Goal: Task Accomplishment & Management: Manage account settings

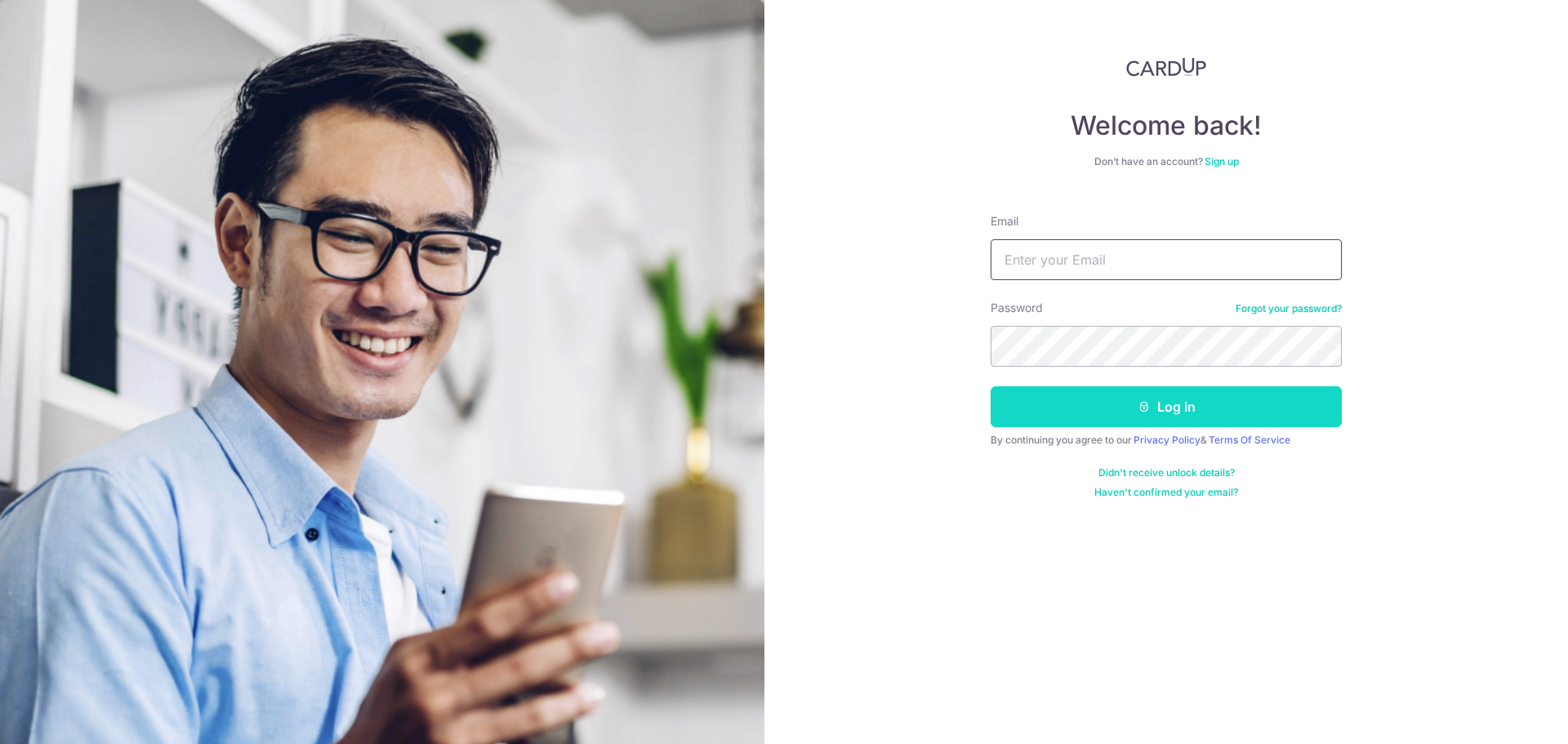
type input "standy1992@hotmail.com"
click at [1113, 399] on button "Log in" at bounding box center [1166, 406] width 351 height 41
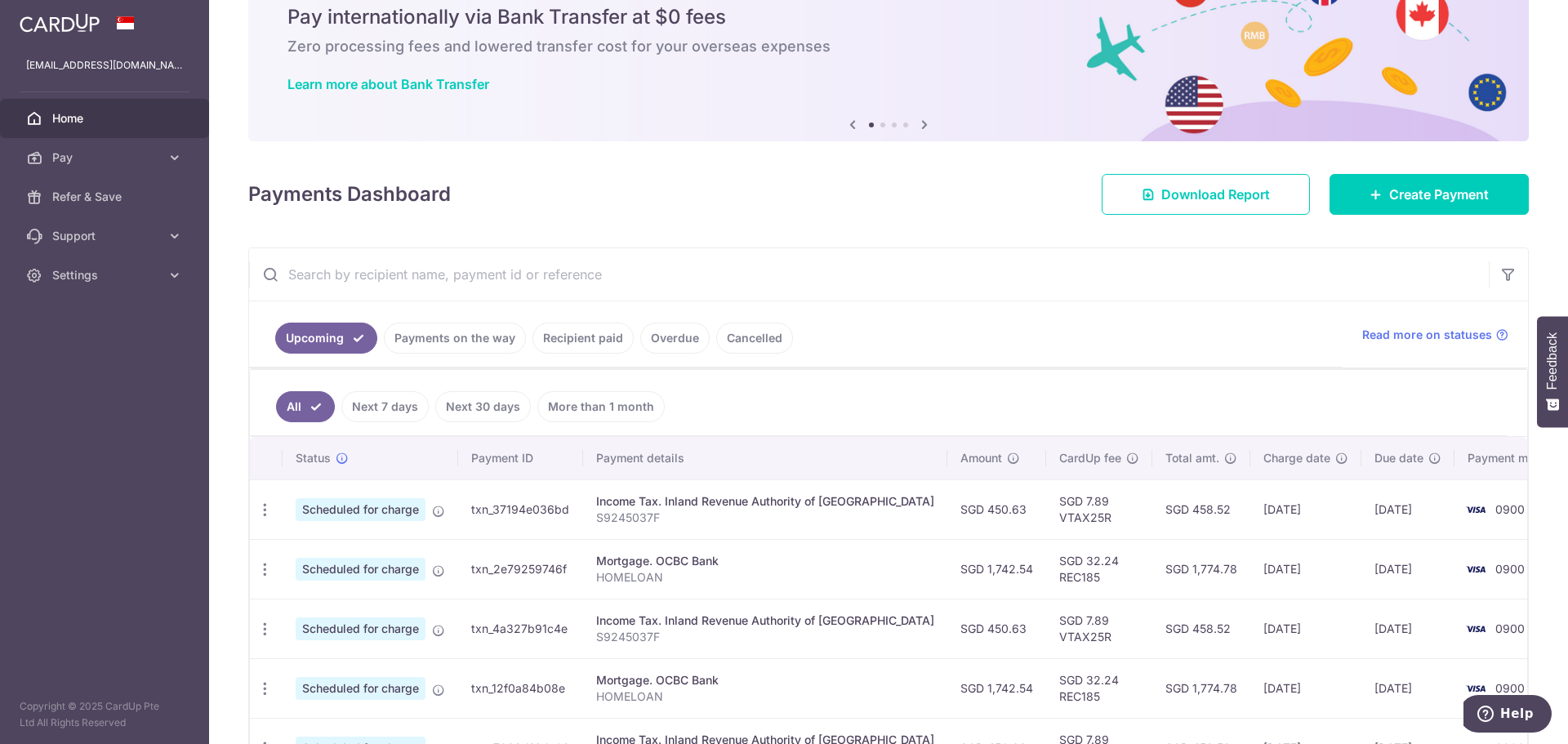
scroll to position [81, 0]
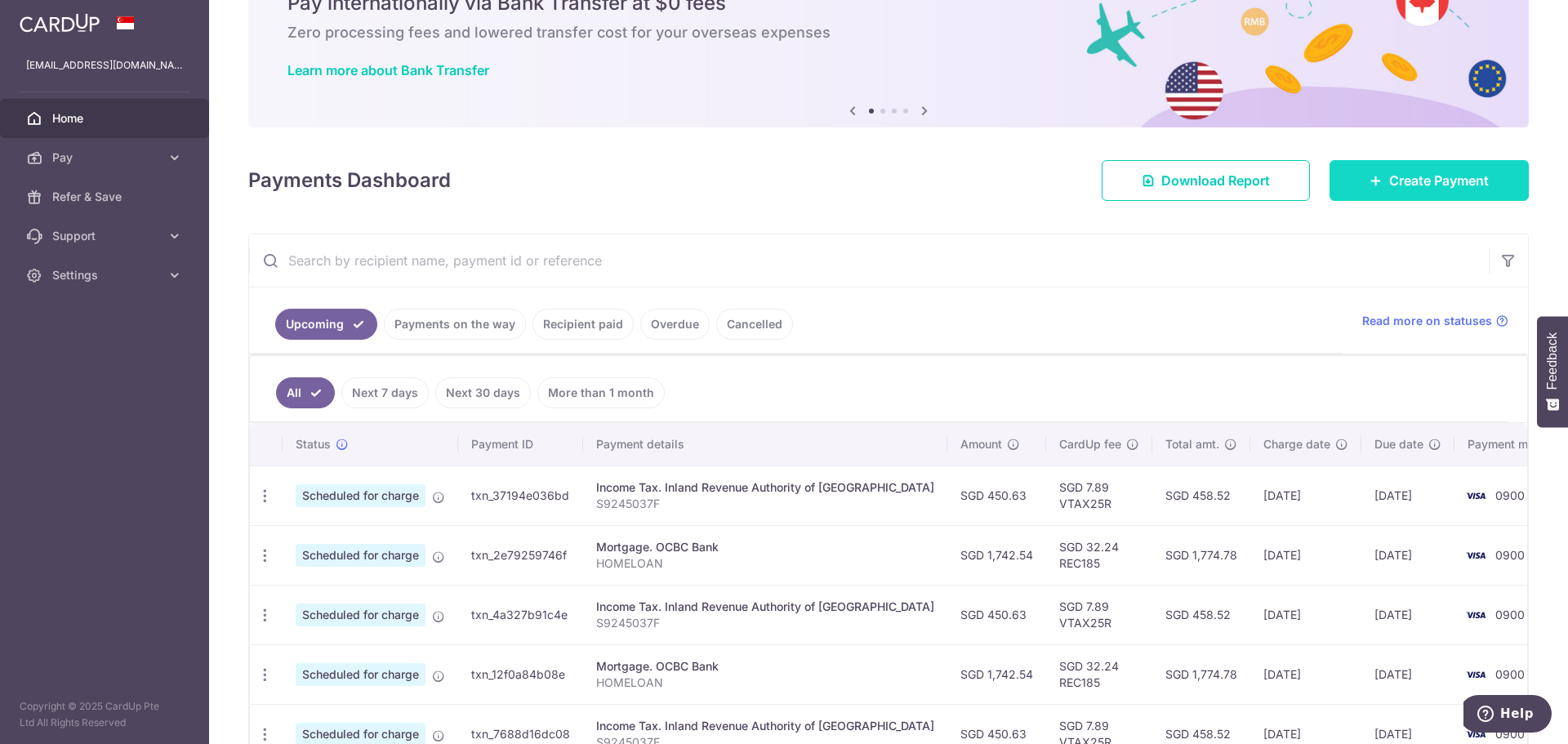
click at [1374, 179] on link "Create Payment" at bounding box center [1429, 180] width 199 height 41
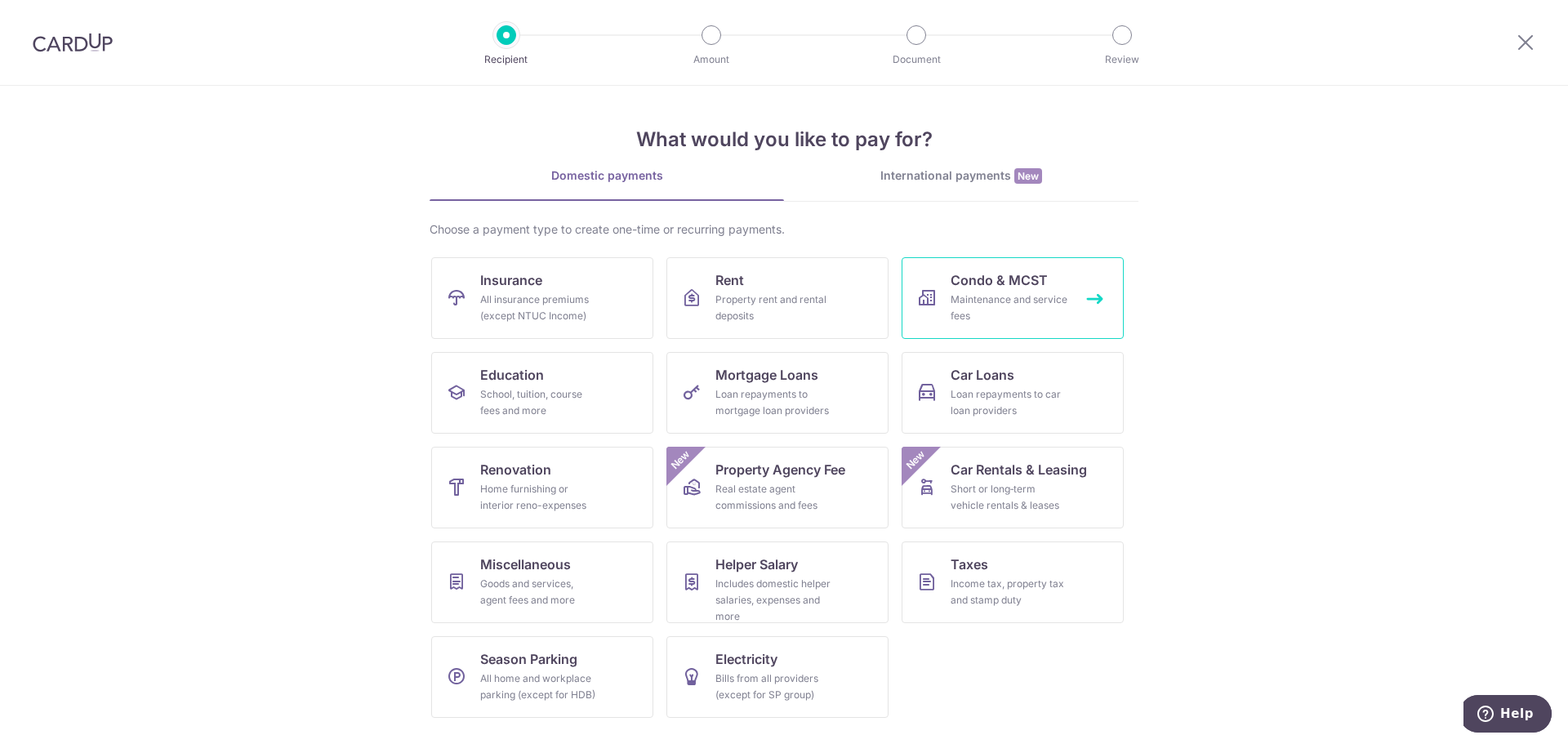
click at [1036, 296] on div "Maintenance and service fees" at bounding box center [1009, 308] width 118 height 33
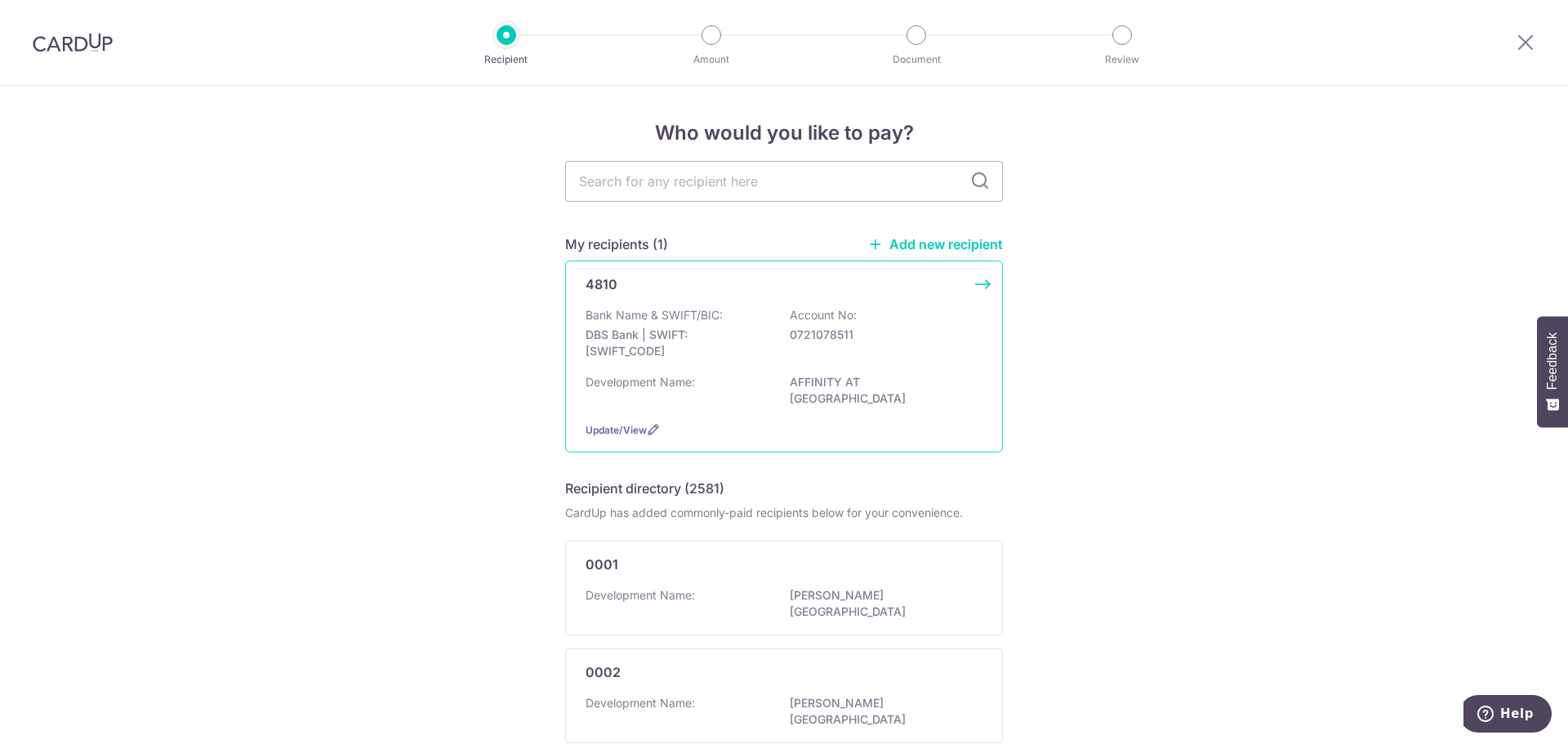
click at [753, 302] on div "4810 Bank Name & SWIFT/BIC: DBS Bank | SWIFT: DBSSSGSGXXX Account No: 072107851…" at bounding box center [784, 356] width 438 height 192
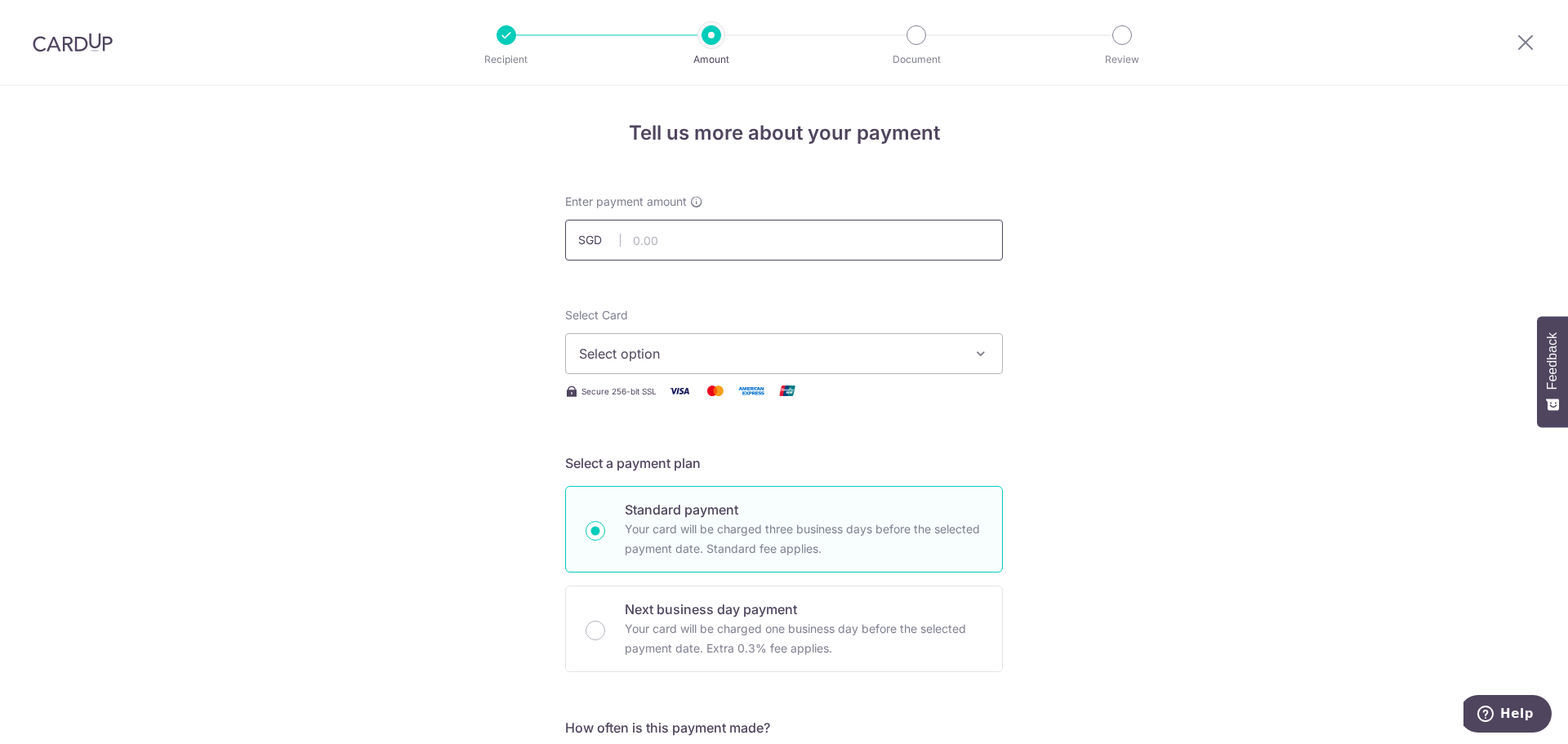
click at [779, 245] on input "text" at bounding box center [784, 240] width 438 height 41
type input "931.95"
click at [973, 350] on icon "button" at bounding box center [981, 353] width 16 height 16
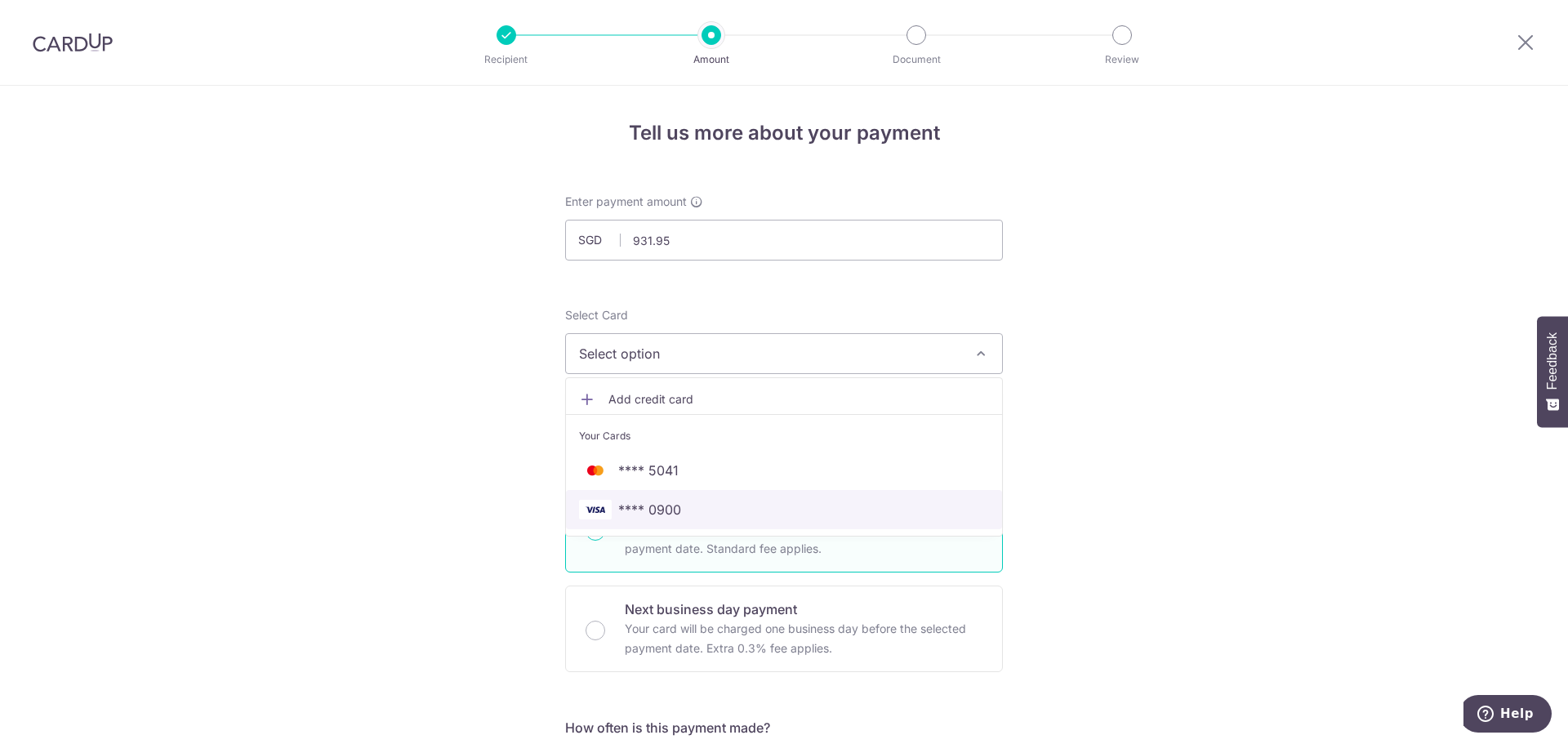
click at [748, 513] on span "**** 0900" at bounding box center [783, 509] width 410 height 19
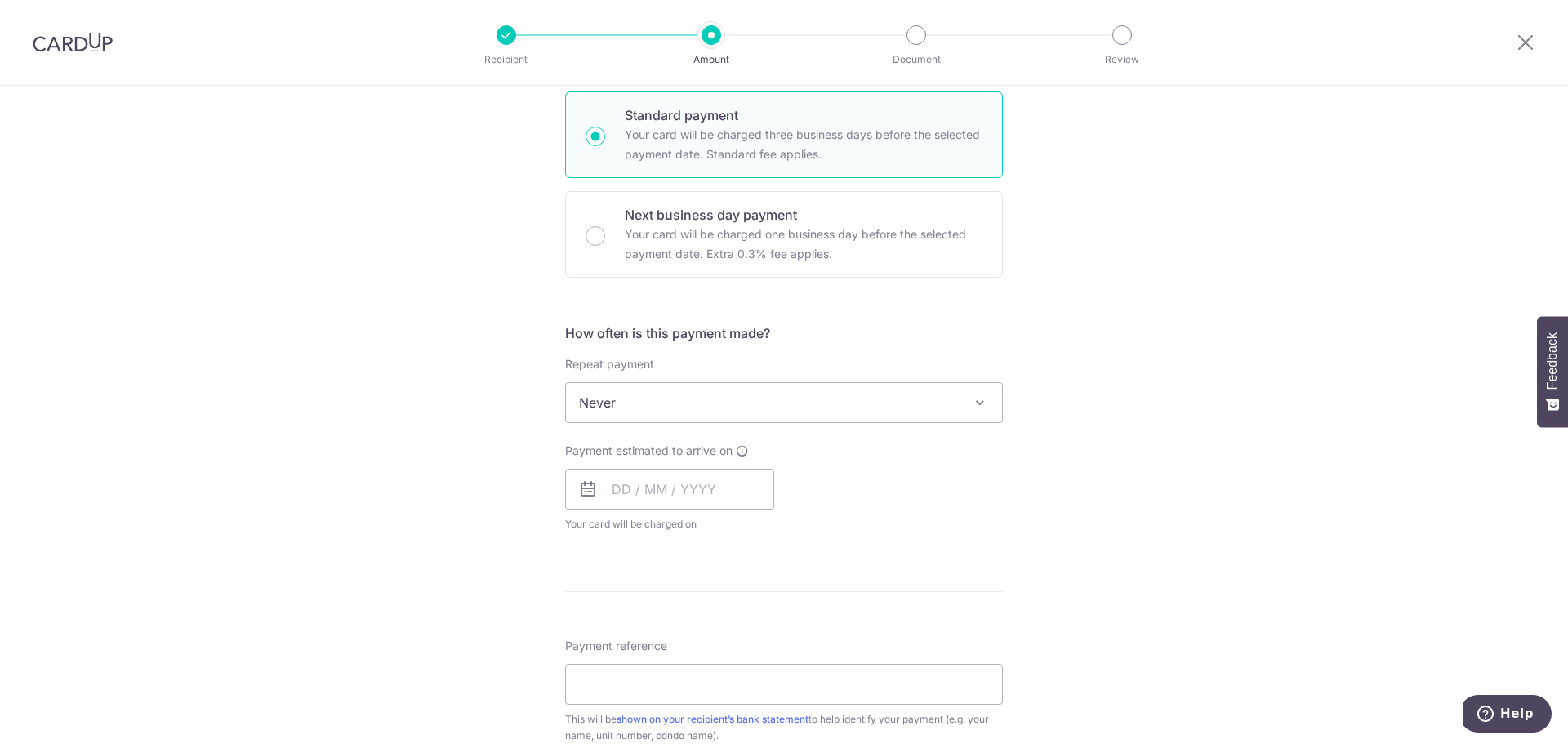
scroll to position [408, 0]
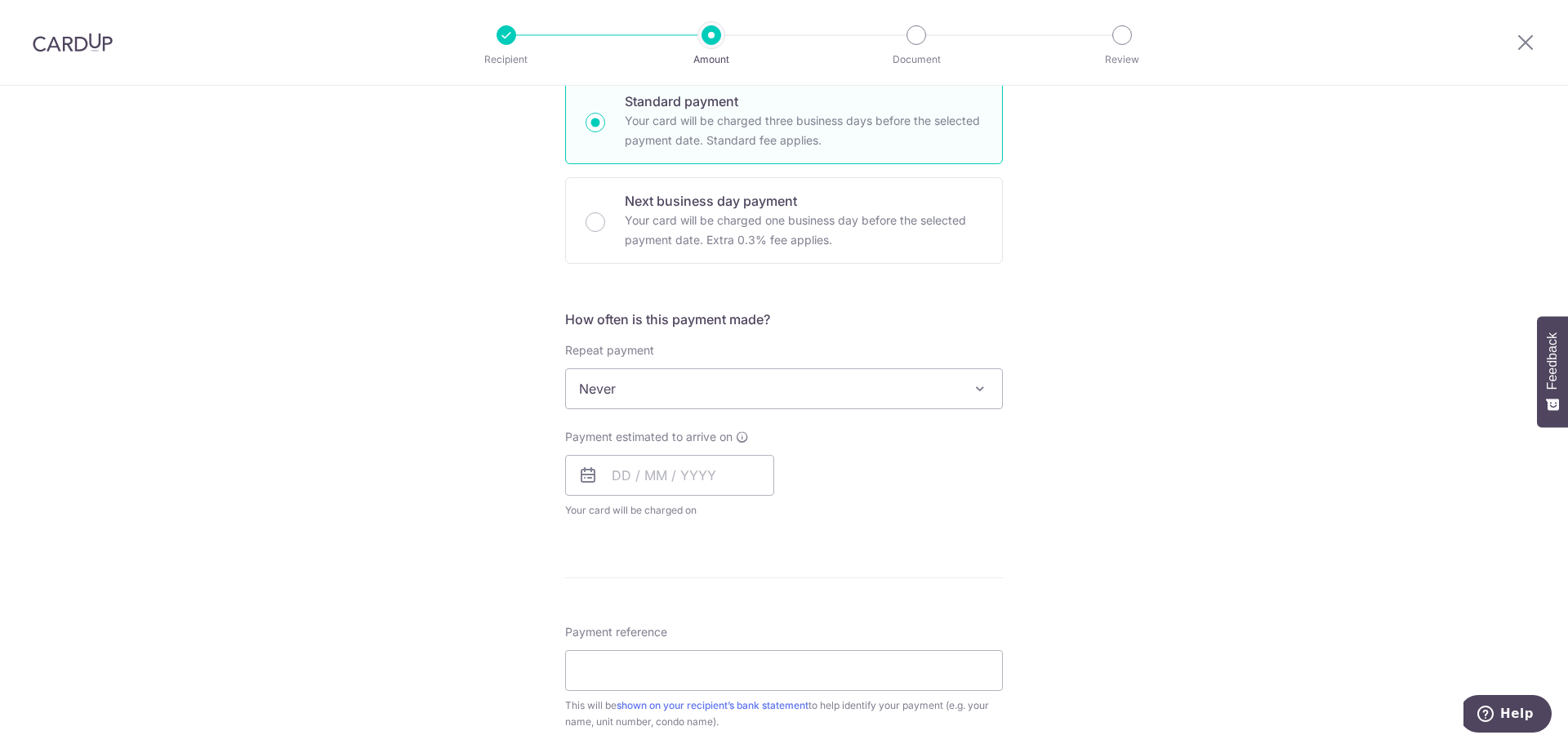
click at [748, 393] on span "Never" at bounding box center [784, 388] width 436 height 39
click at [1128, 346] on div "Tell us more about your payment Enter payment amount SGD 931.95 931.95 Select C…" at bounding box center [784, 416] width 1568 height 1477
click at [654, 484] on input "text" at bounding box center [669, 475] width 209 height 41
click at [1214, 315] on div "Tell us more about your payment Enter payment amount SGD 931.95 931.95 Select C…" at bounding box center [784, 416] width 1568 height 1477
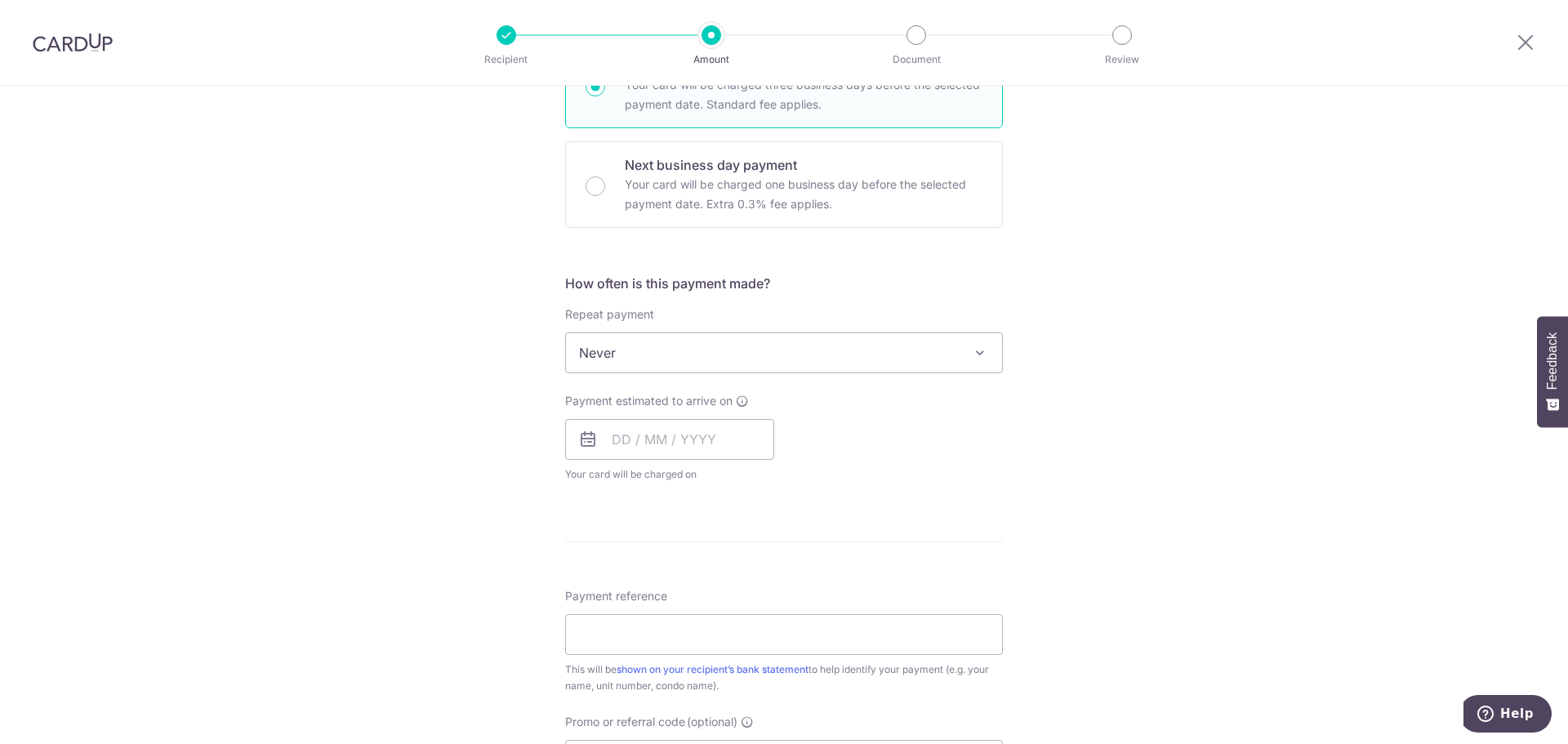
scroll to position [571, 0]
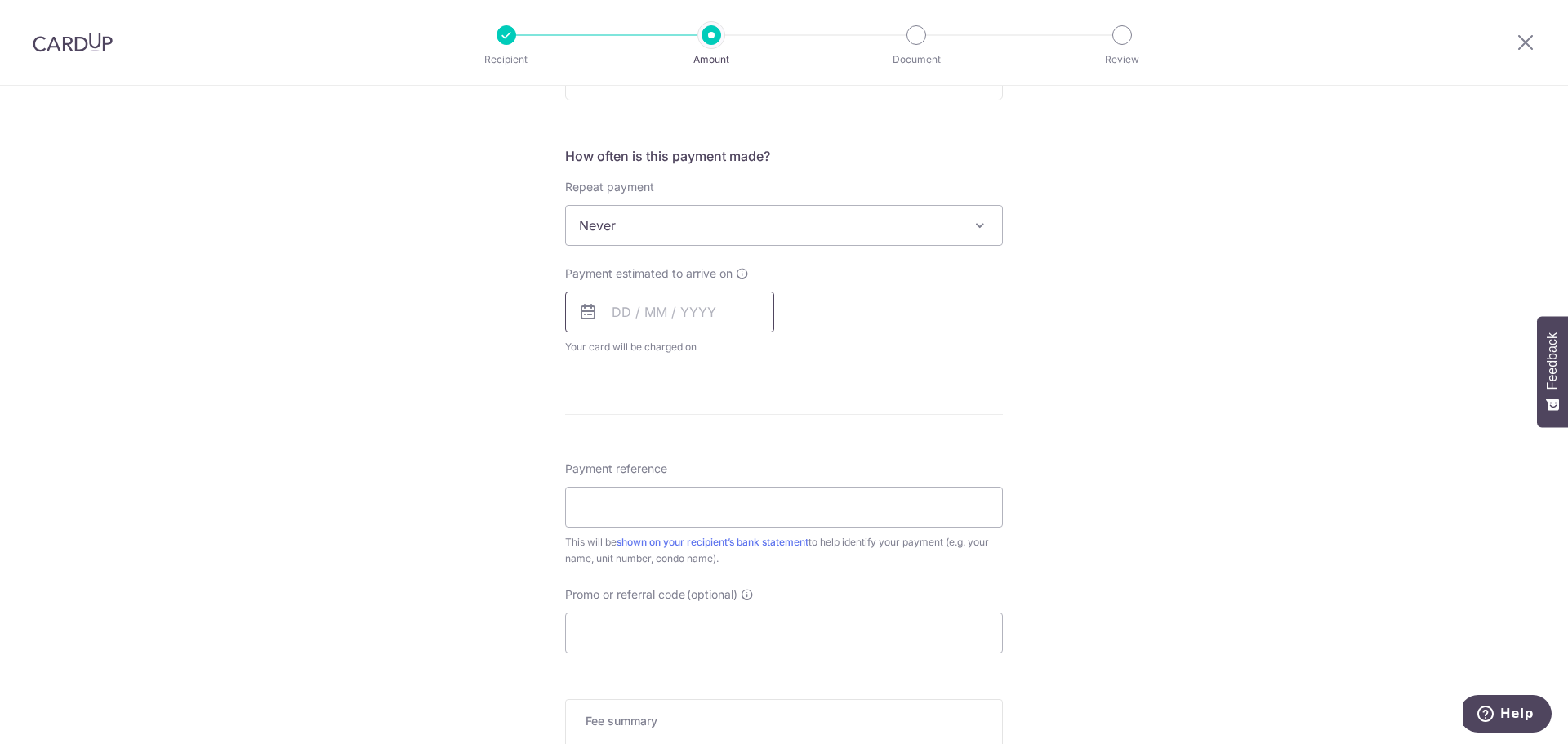
click at [697, 323] on input "text" at bounding box center [669, 311] width 209 height 41
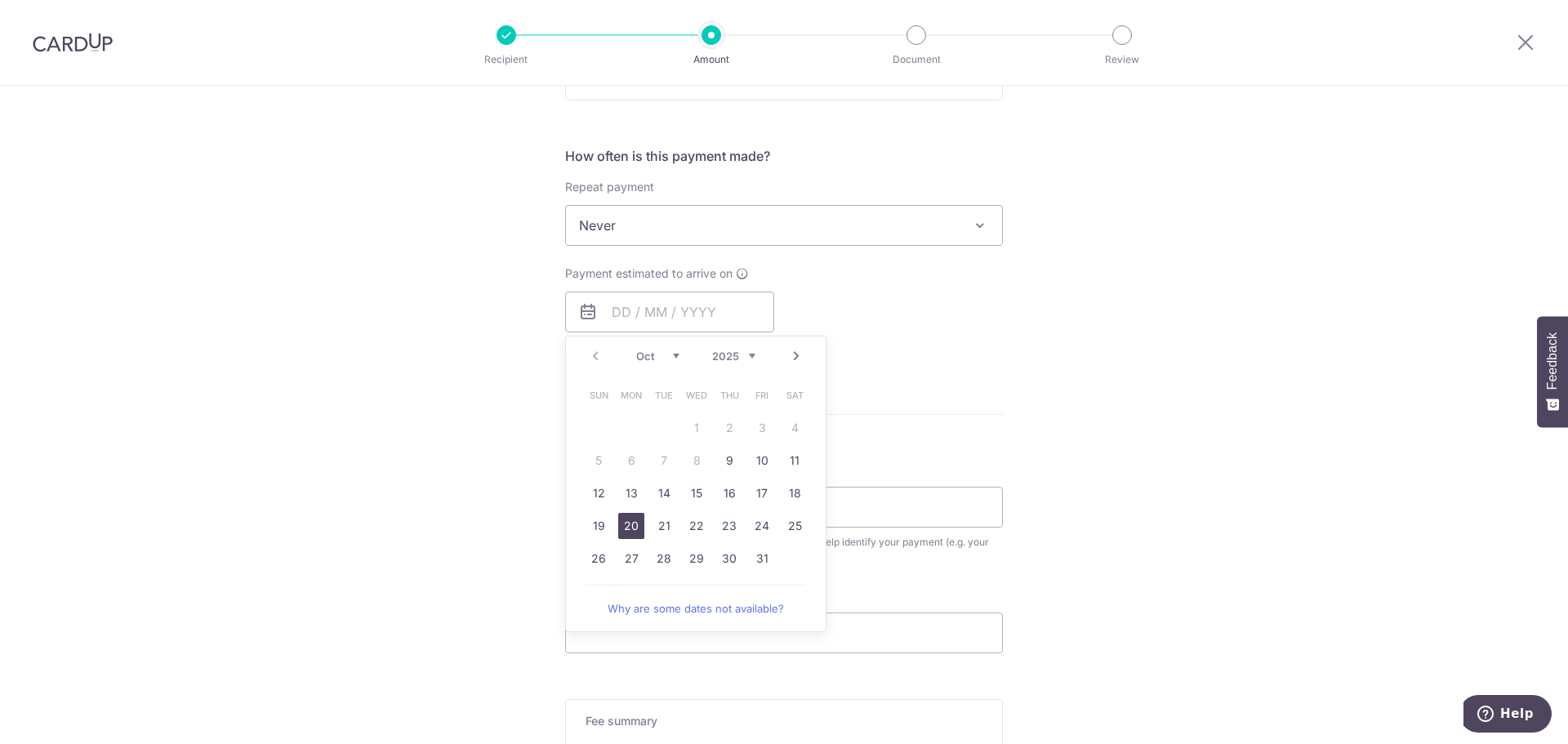
click at [630, 531] on link "20" at bounding box center [631, 526] width 26 height 26
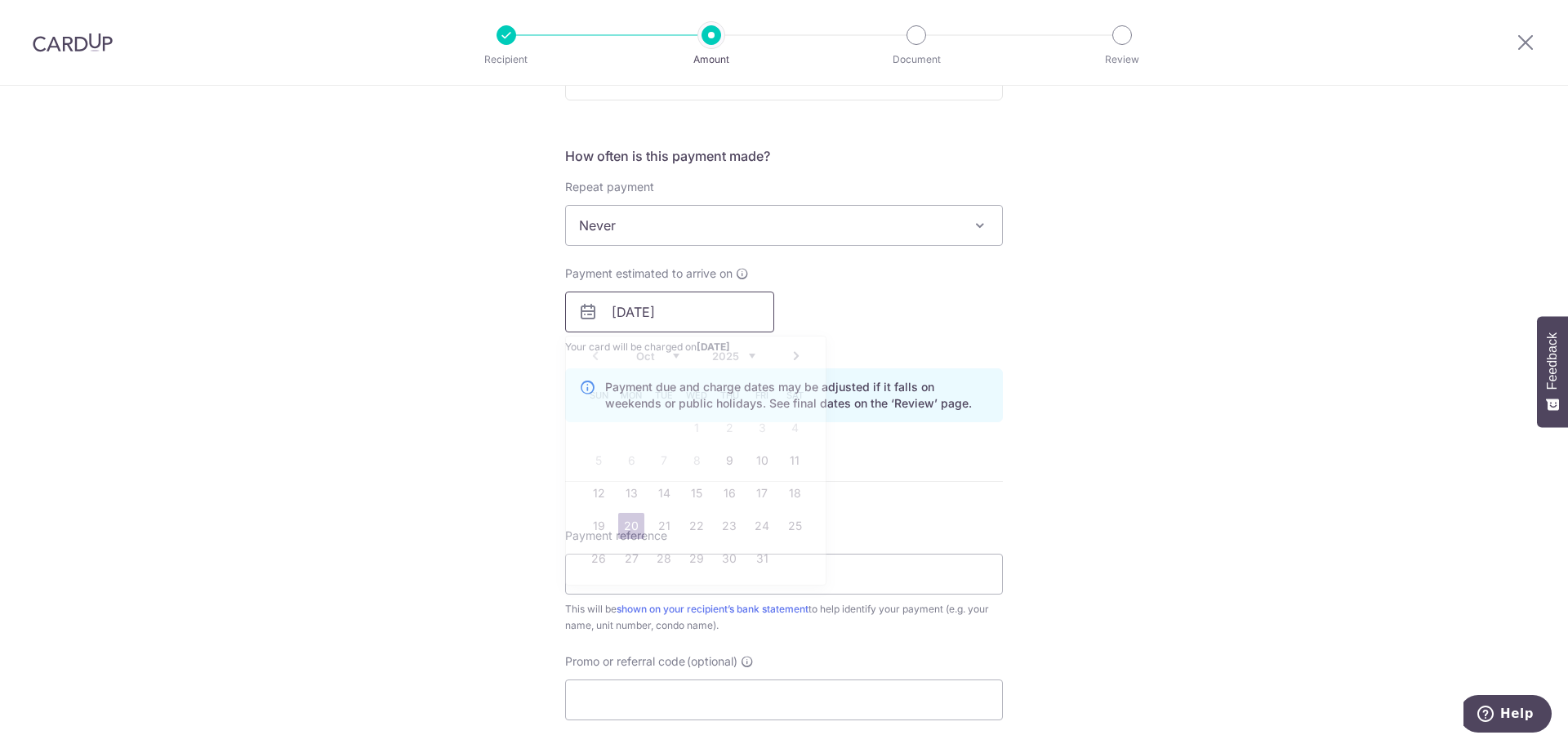
click at [722, 324] on input "20/10/2025" at bounding box center [669, 311] width 209 height 41
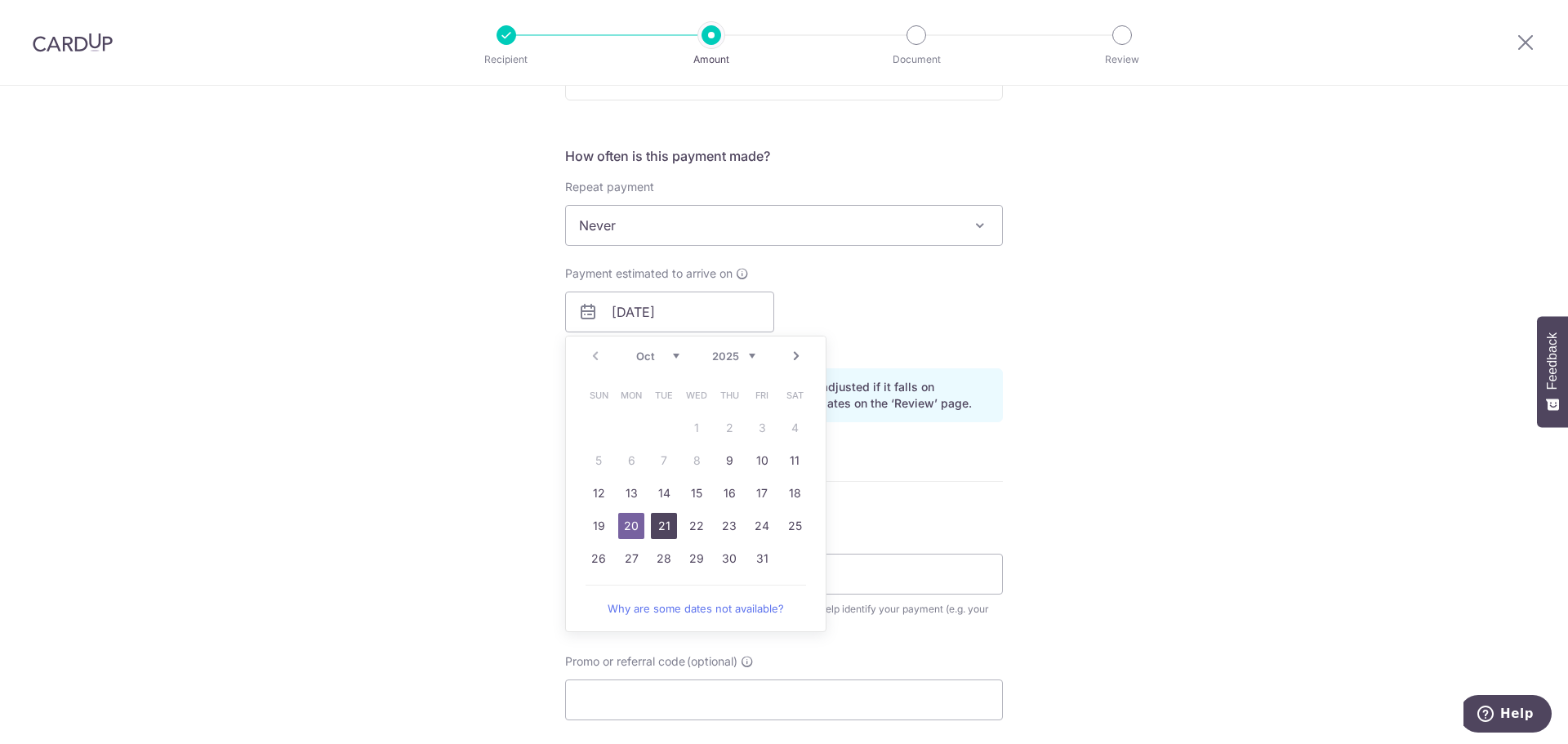
click at [666, 531] on link "21" at bounding box center [664, 526] width 26 height 26
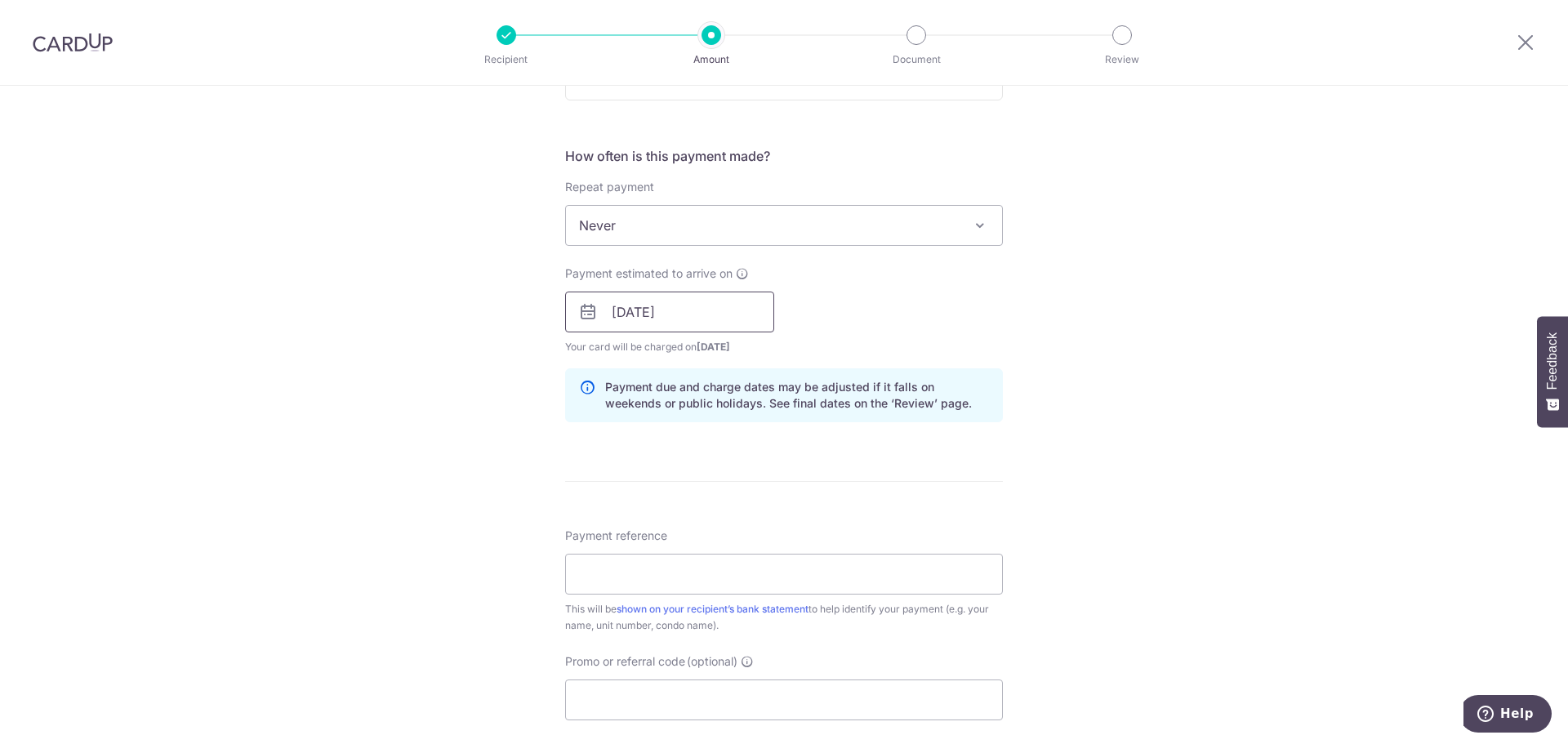
click at [739, 319] on input "21/10/2025" at bounding box center [669, 311] width 209 height 41
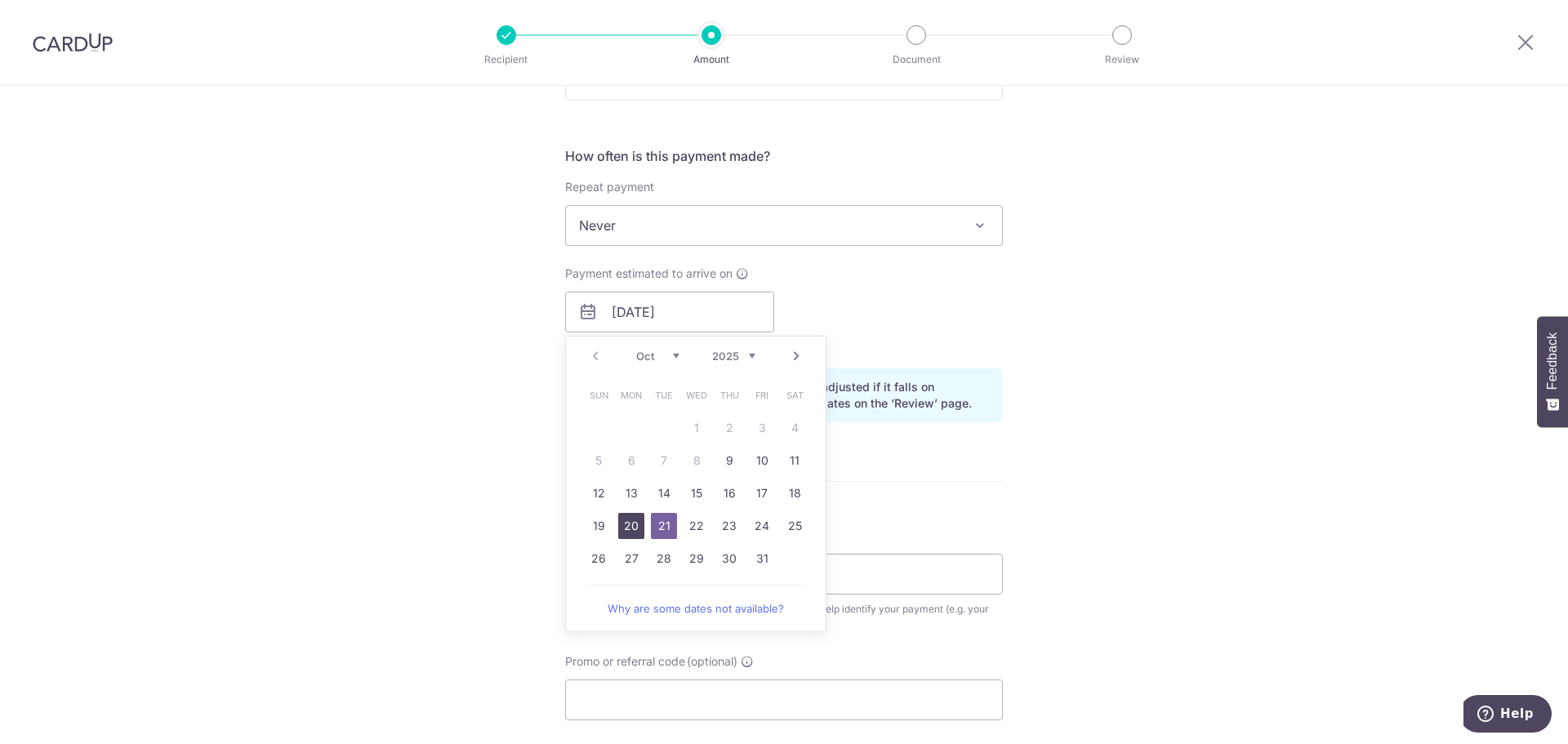
click at [626, 519] on link "20" at bounding box center [631, 526] width 26 height 26
type input "[DATE]"
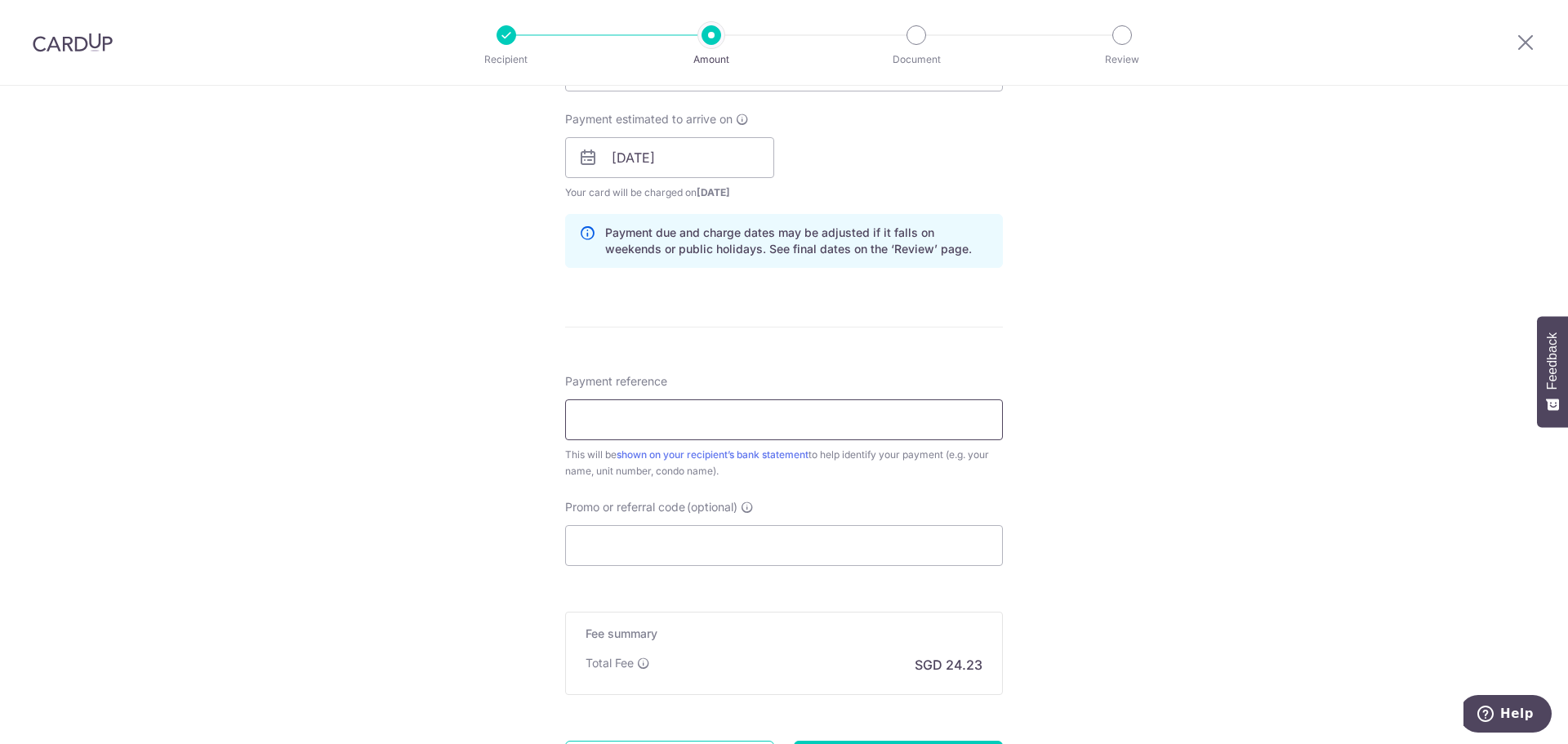
scroll to position [735, 0]
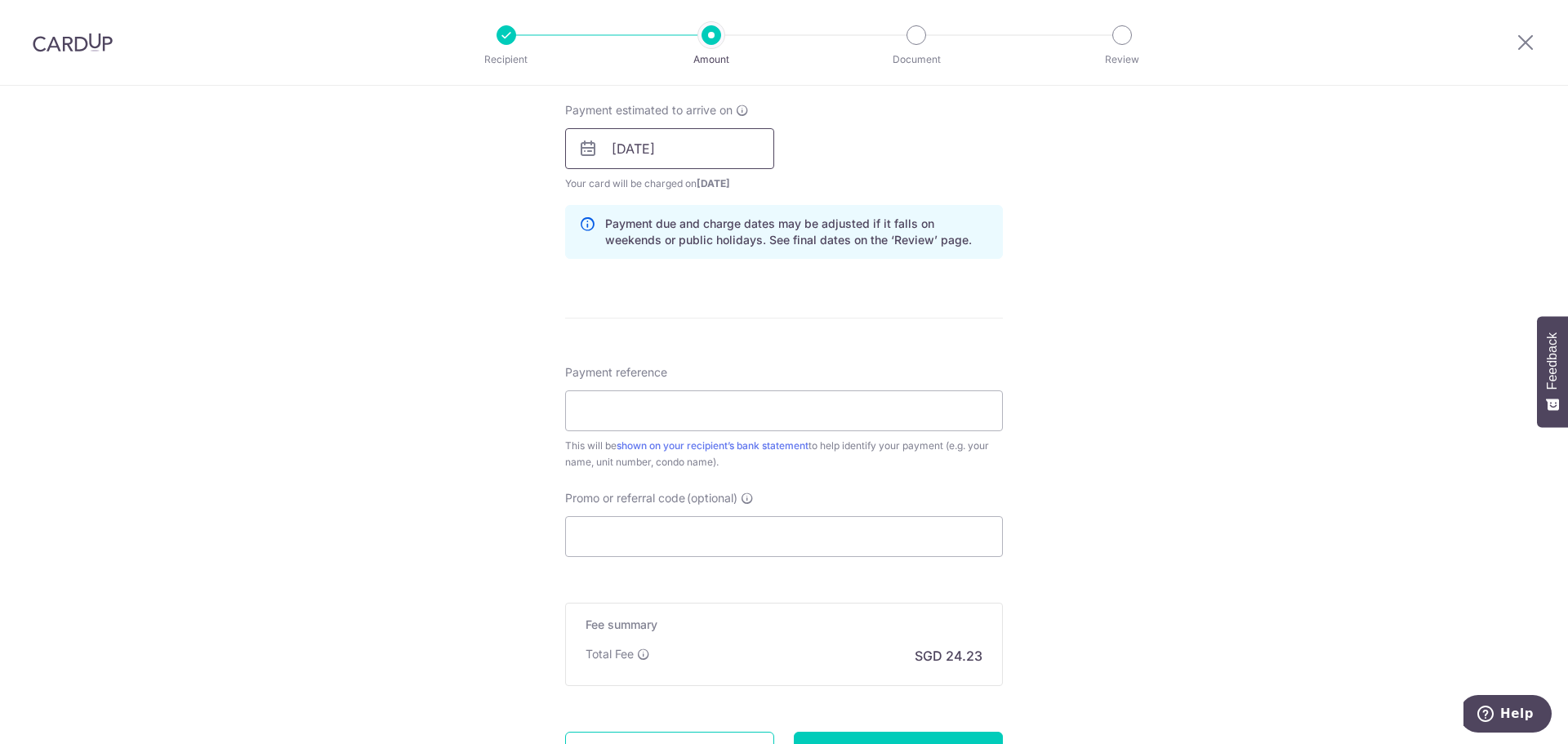
click at [710, 143] on input "[DATE]" at bounding box center [669, 148] width 209 height 41
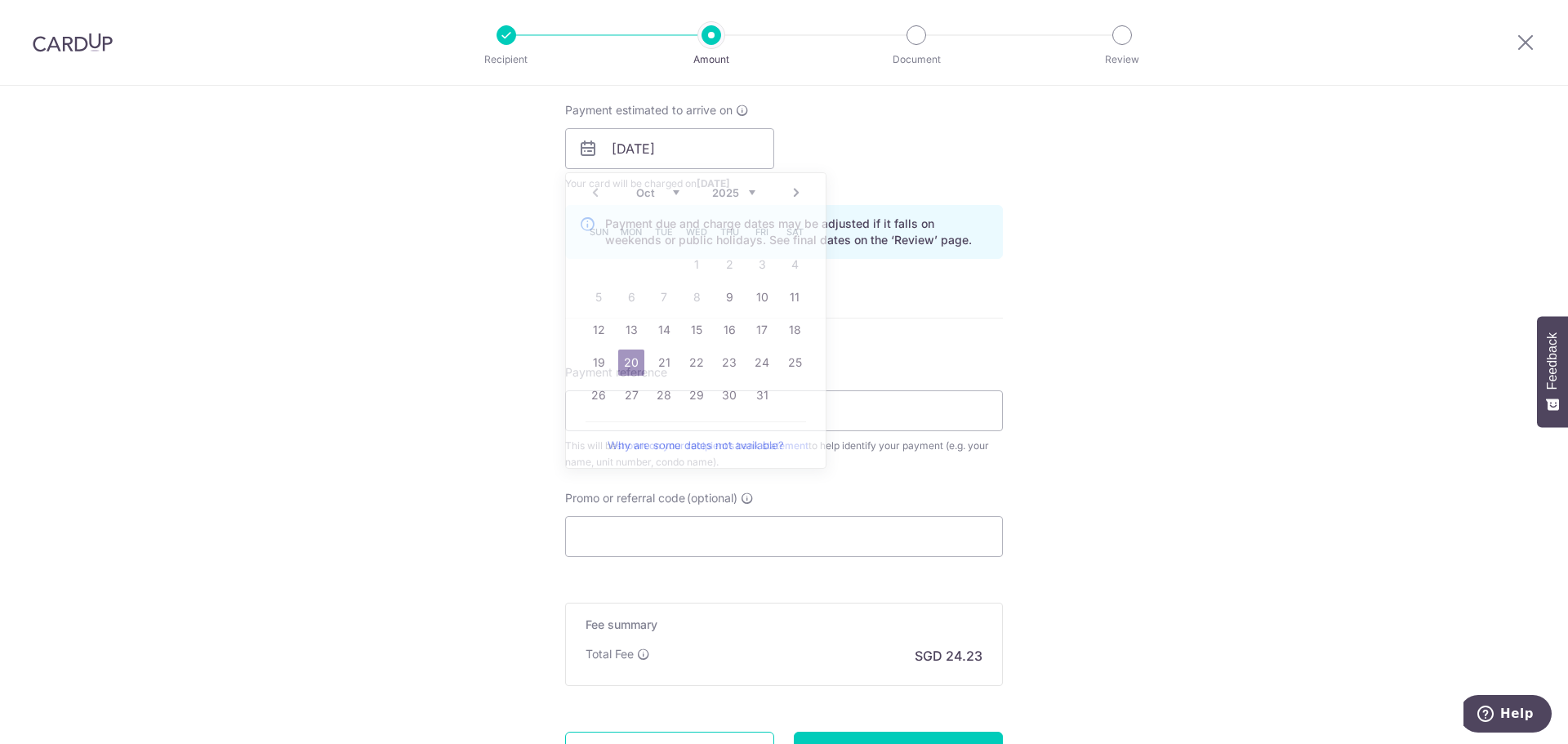
click at [833, 123] on div "Payment estimated to arrive on 20/10/2025 Prev Next Oct Nov Dec 2025 2026 2027 …" at bounding box center [783, 147] width 457 height 89
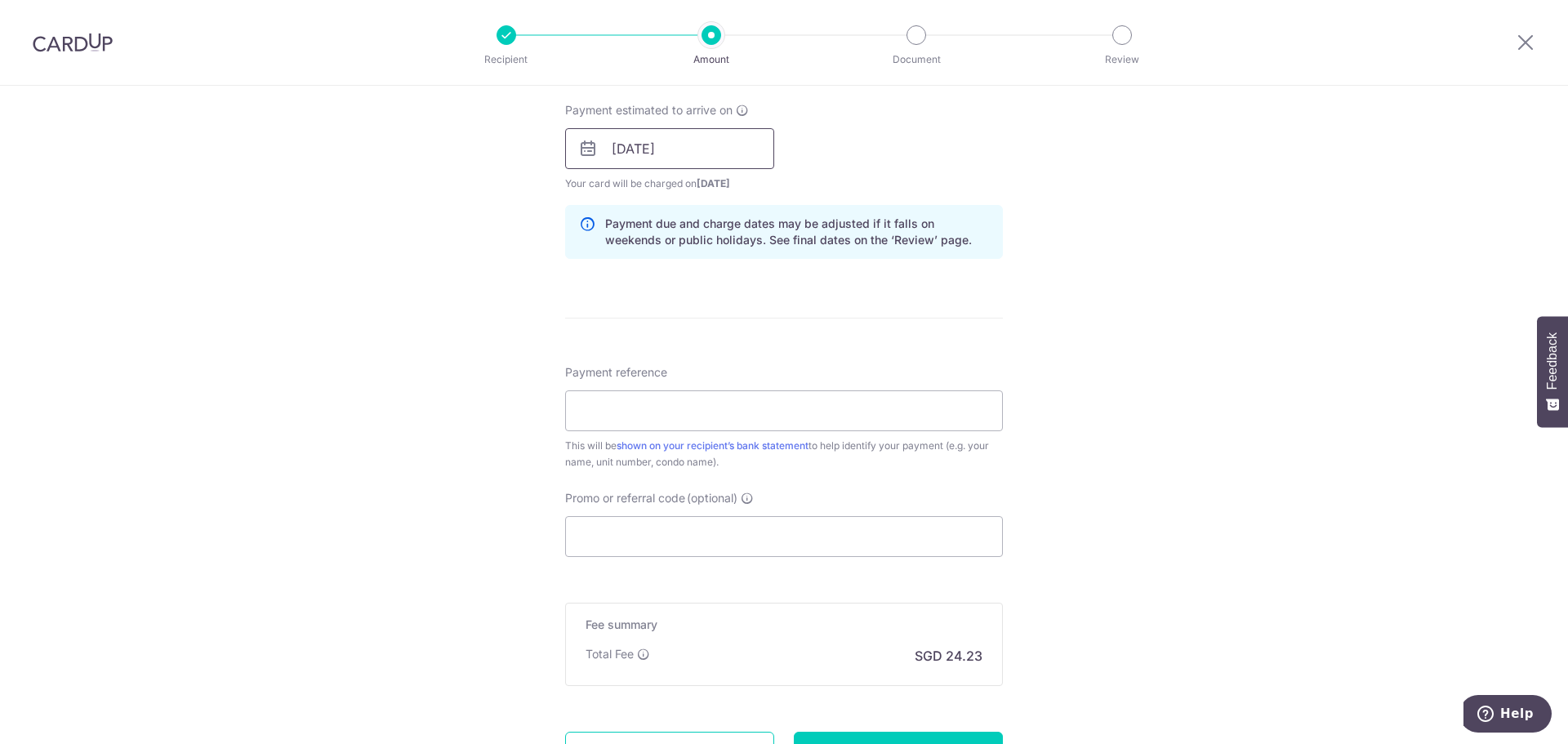
click at [685, 139] on input "[DATE]" at bounding box center [669, 148] width 209 height 41
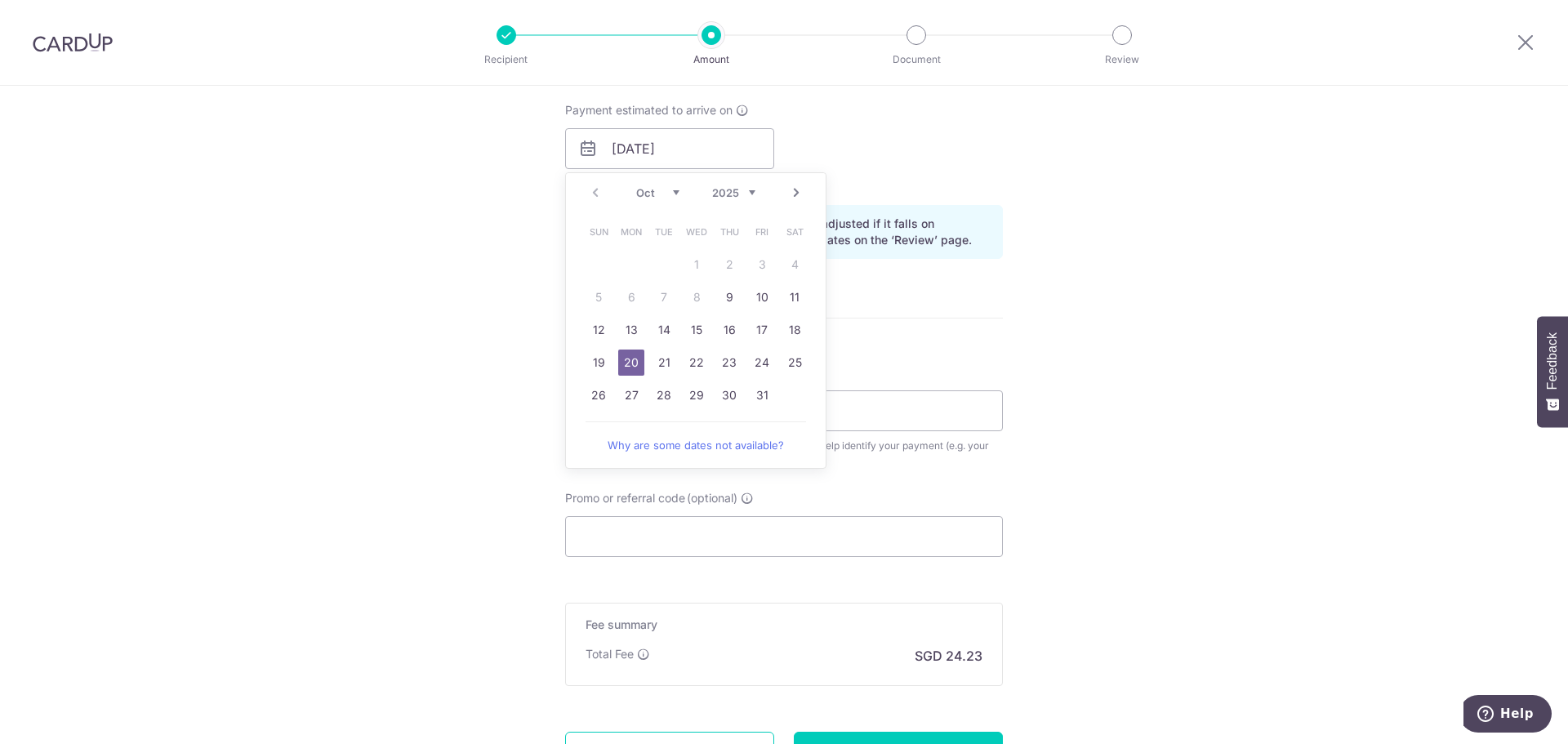
click at [908, 191] on div "Payment estimated to arrive on 20/10/2025 Prev Next Oct Nov Dec 2025 2026 2027 …" at bounding box center [783, 147] width 457 height 89
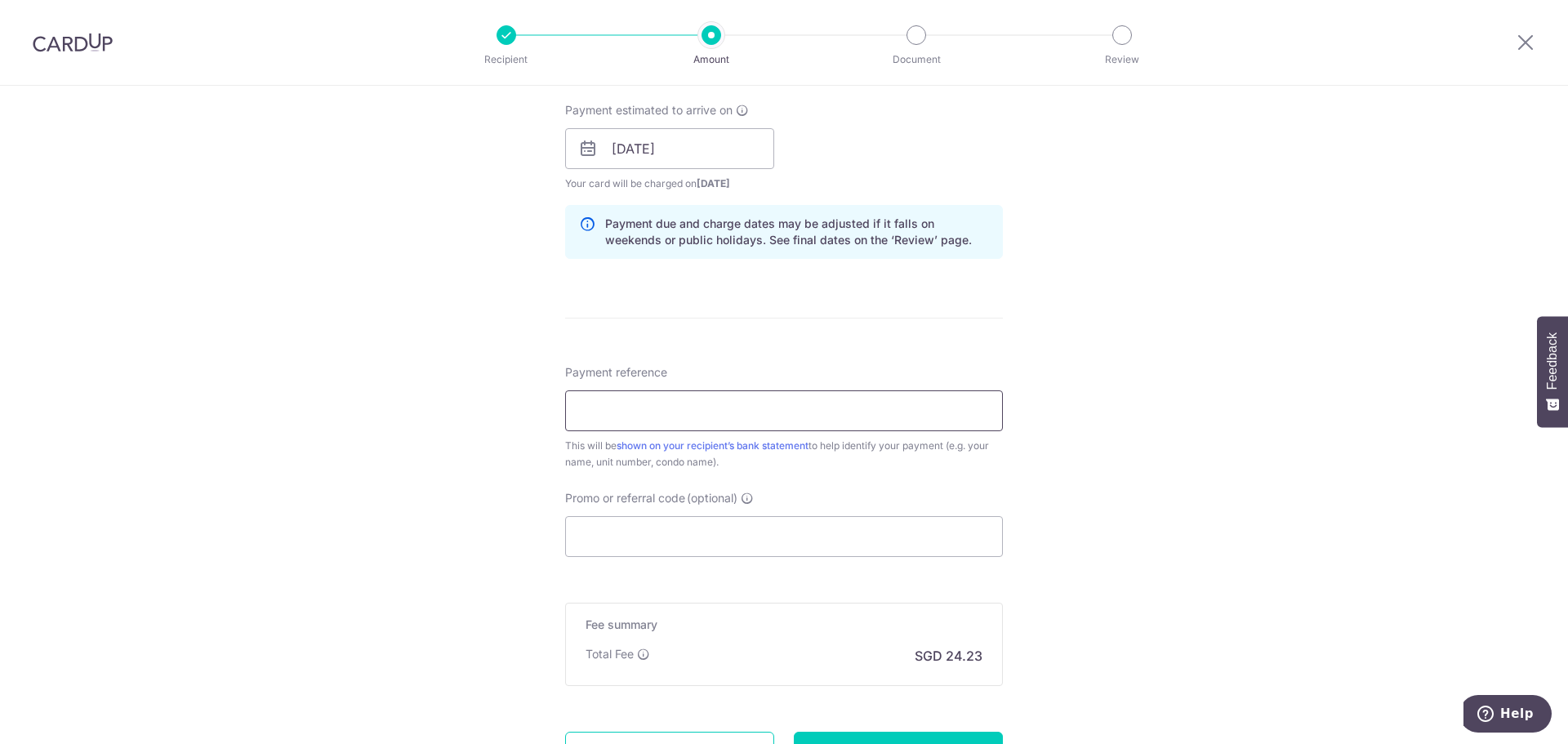
click at [709, 403] on input "Payment reference" at bounding box center [784, 411] width 438 height 41
type input "[PHONE_NUMBER]"
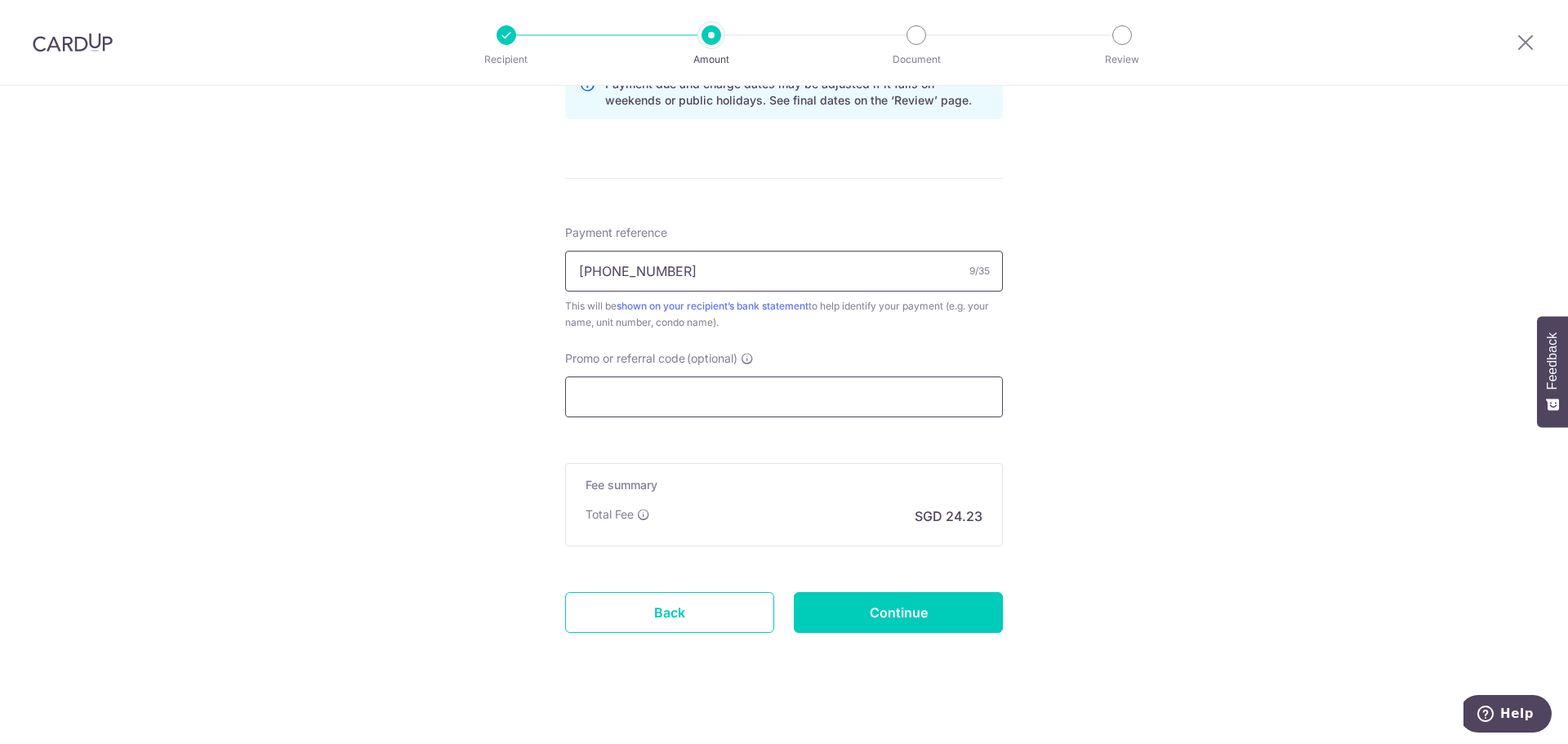
scroll to position [886, 0]
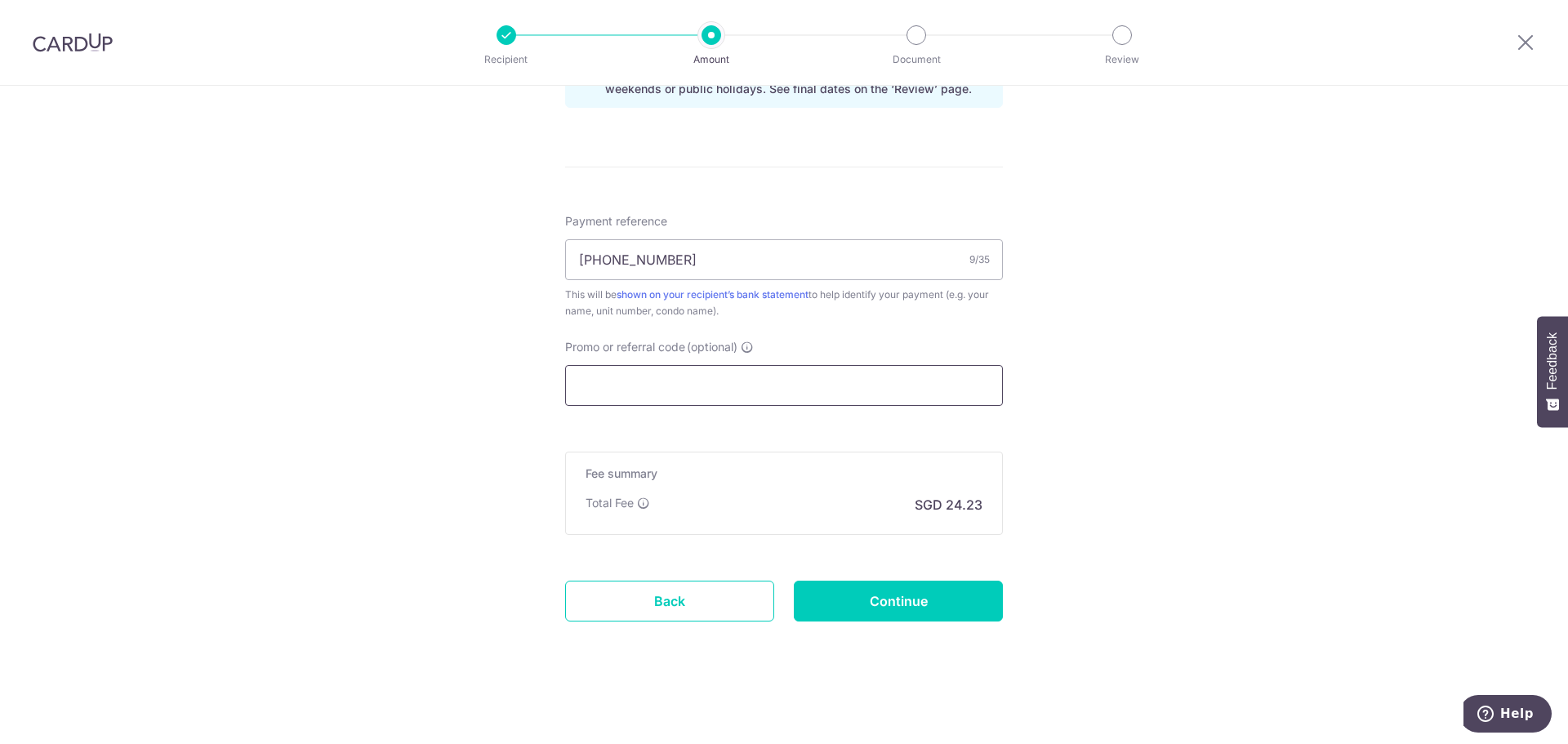
click at [709, 391] on input "Promo or referral code (optional)" at bounding box center [784, 385] width 438 height 41
click at [686, 392] on input "Promo or referral code (optional)" at bounding box center [784, 385] width 438 height 41
paste input "3HOME25R"
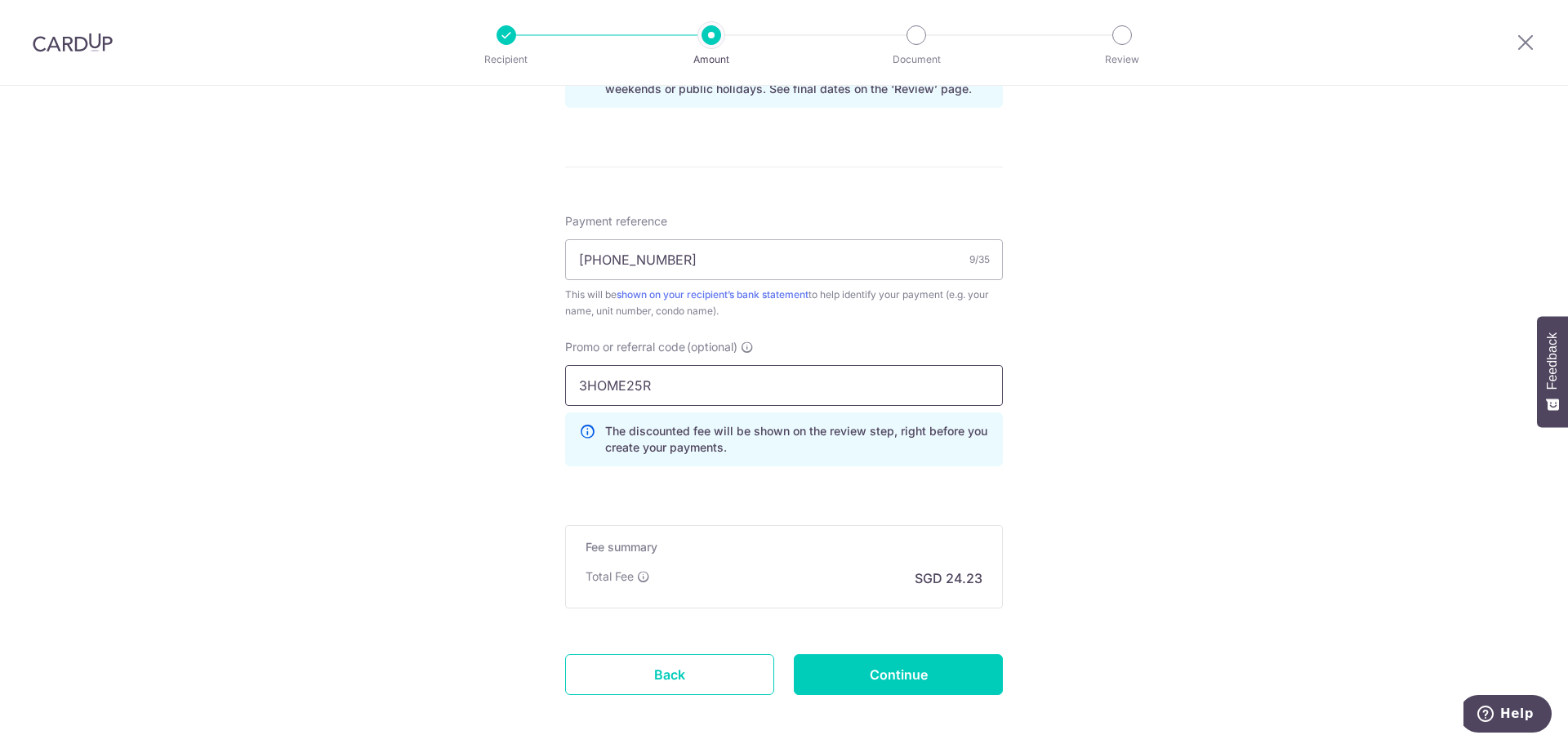
type input "3HOME25R"
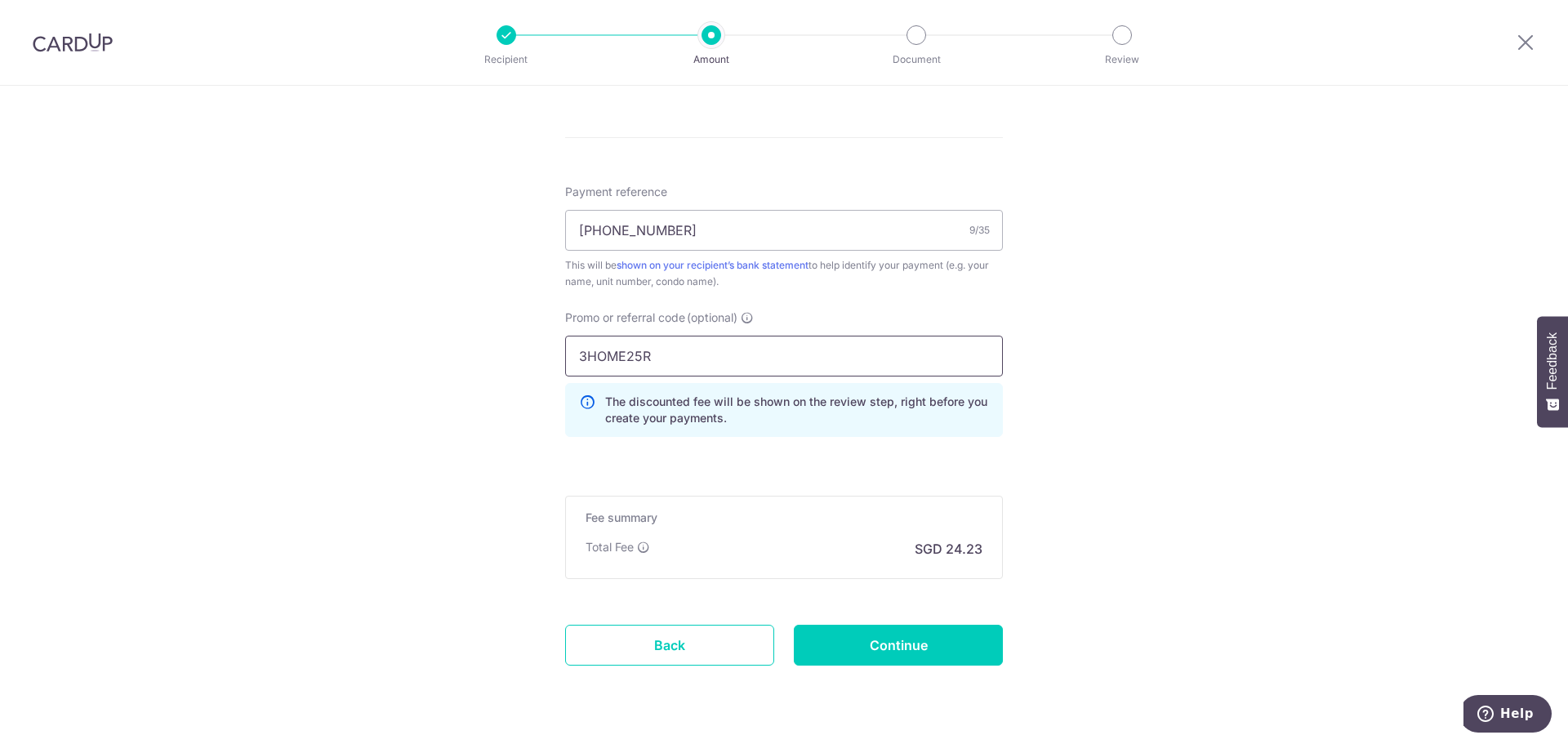
scroll to position [959, 0]
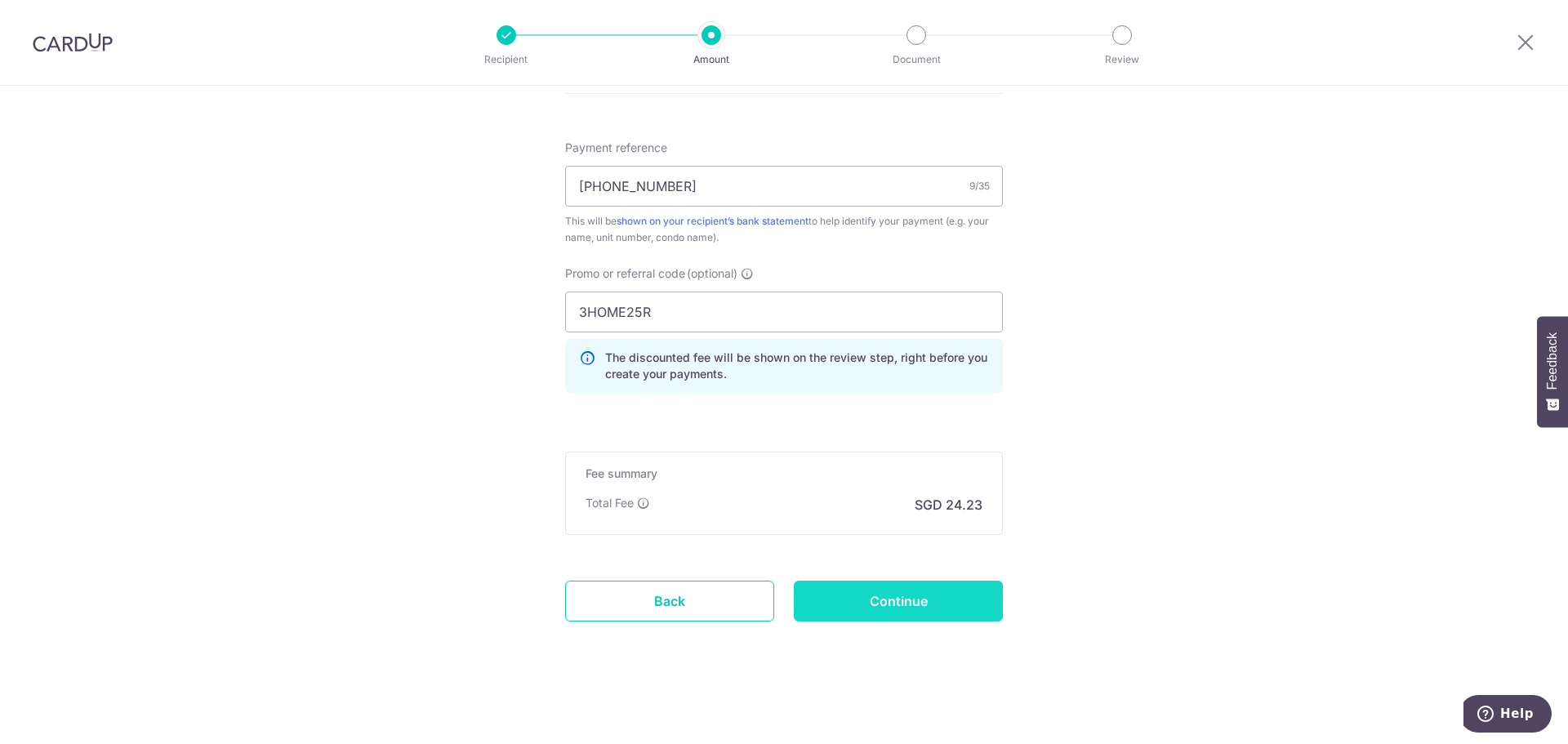
click at [862, 614] on input "Continue" at bounding box center [898, 601] width 209 height 41
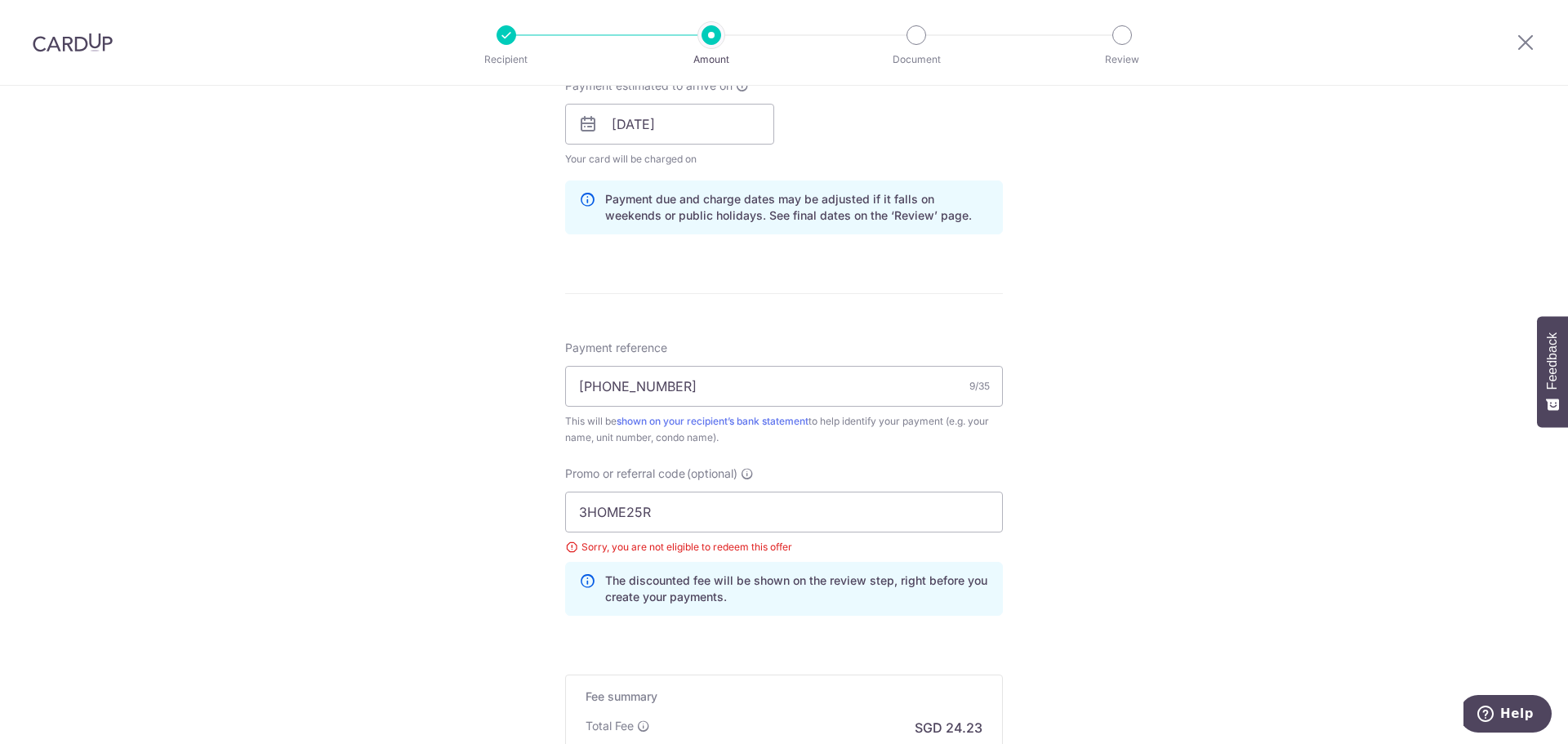
scroll to position [655, 0]
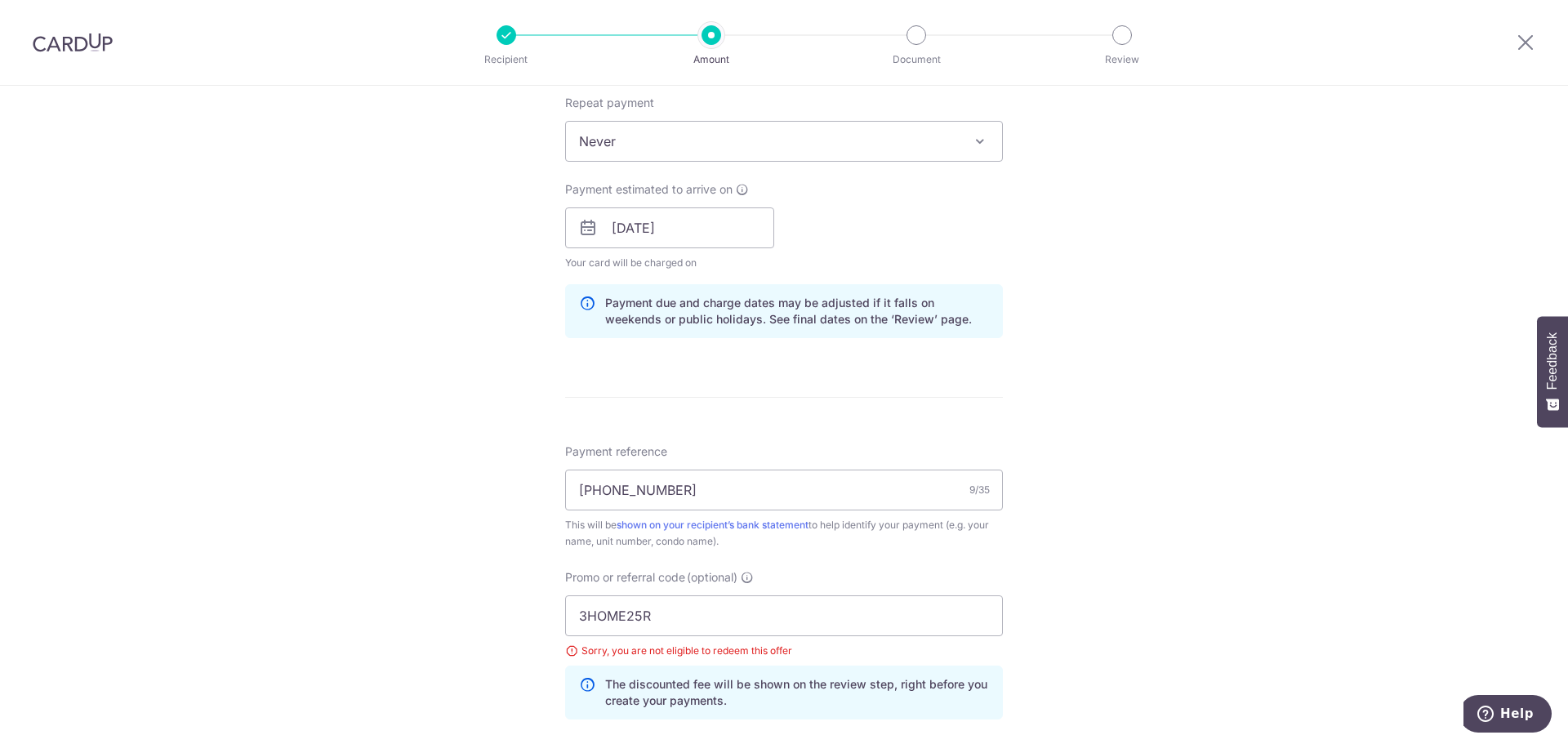
click at [809, 141] on span "Never" at bounding box center [784, 141] width 436 height 39
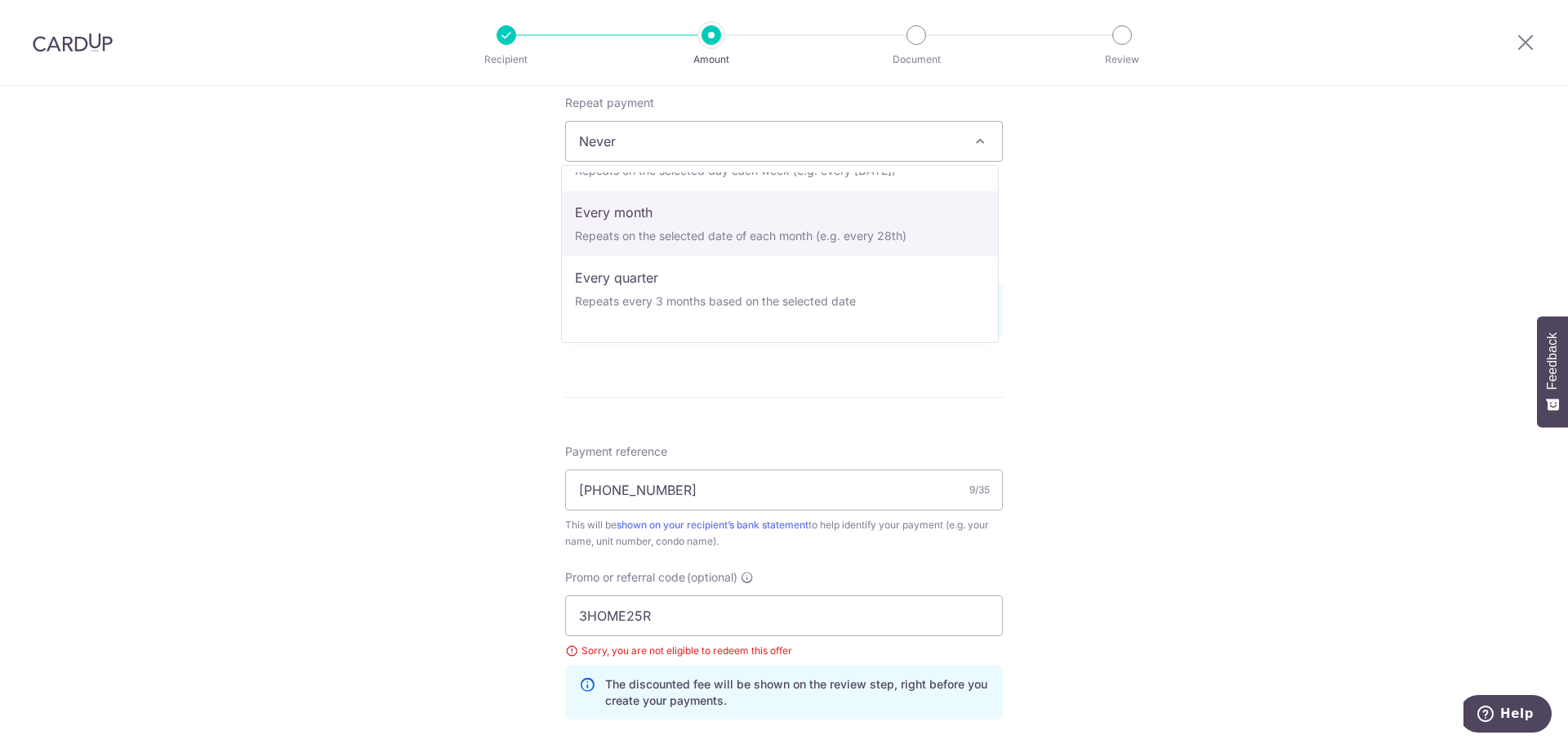
scroll to position [163, 0]
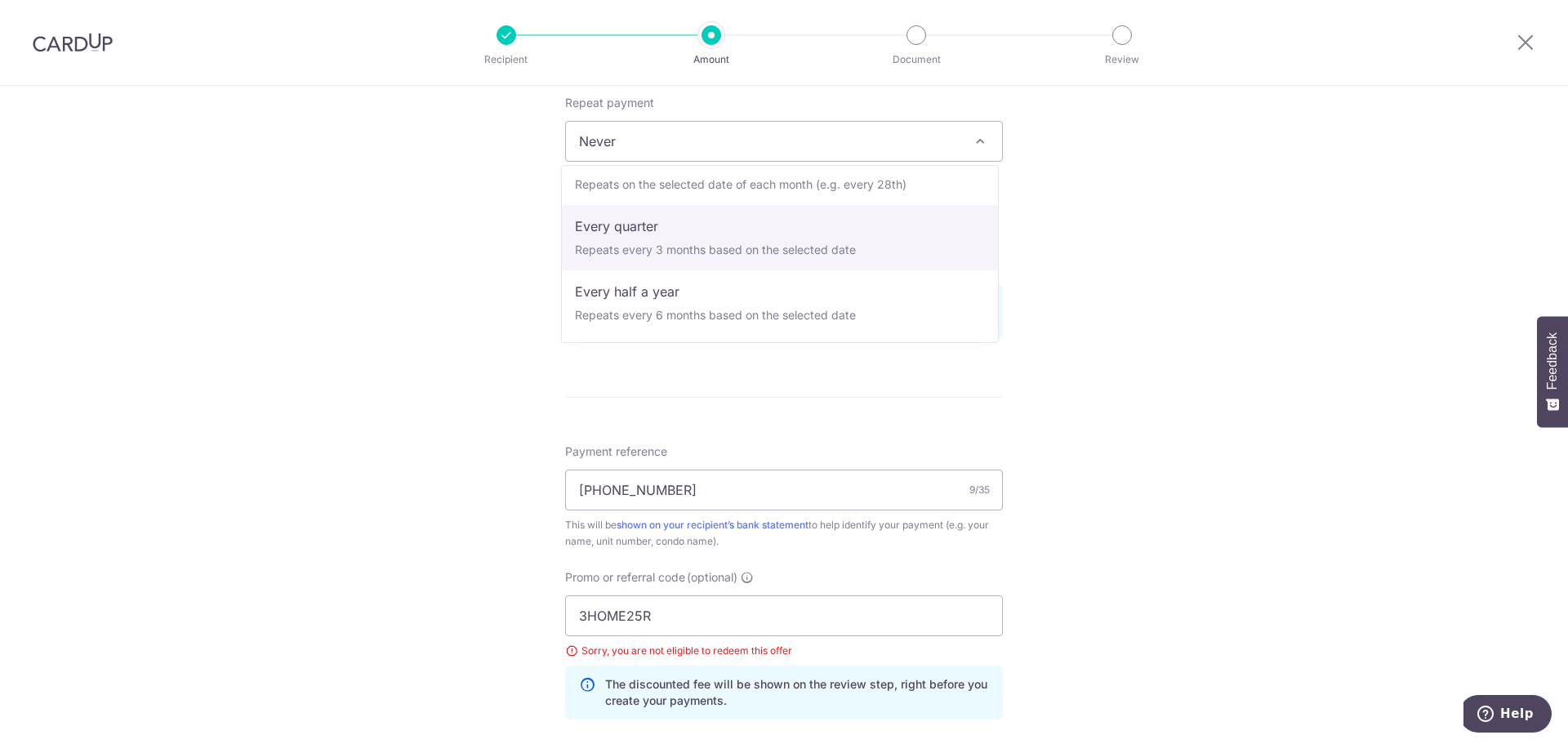
select select "4"
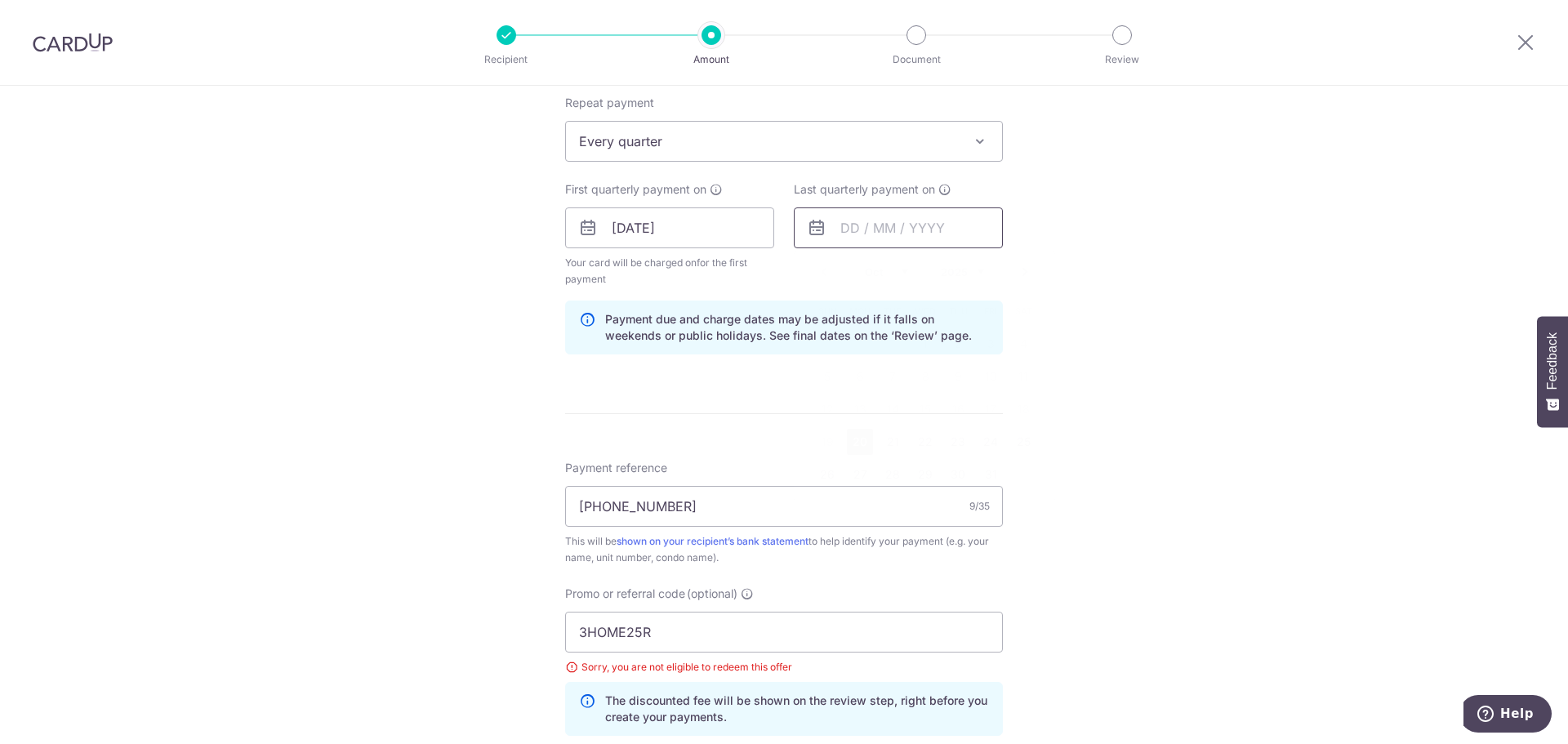
click at [904, 227] on input "text" at bounding box center [898, 227] width 209 height 41
click at [1017, 276] on link "Next" at bounding box center [1024, 271] width 19 height 19
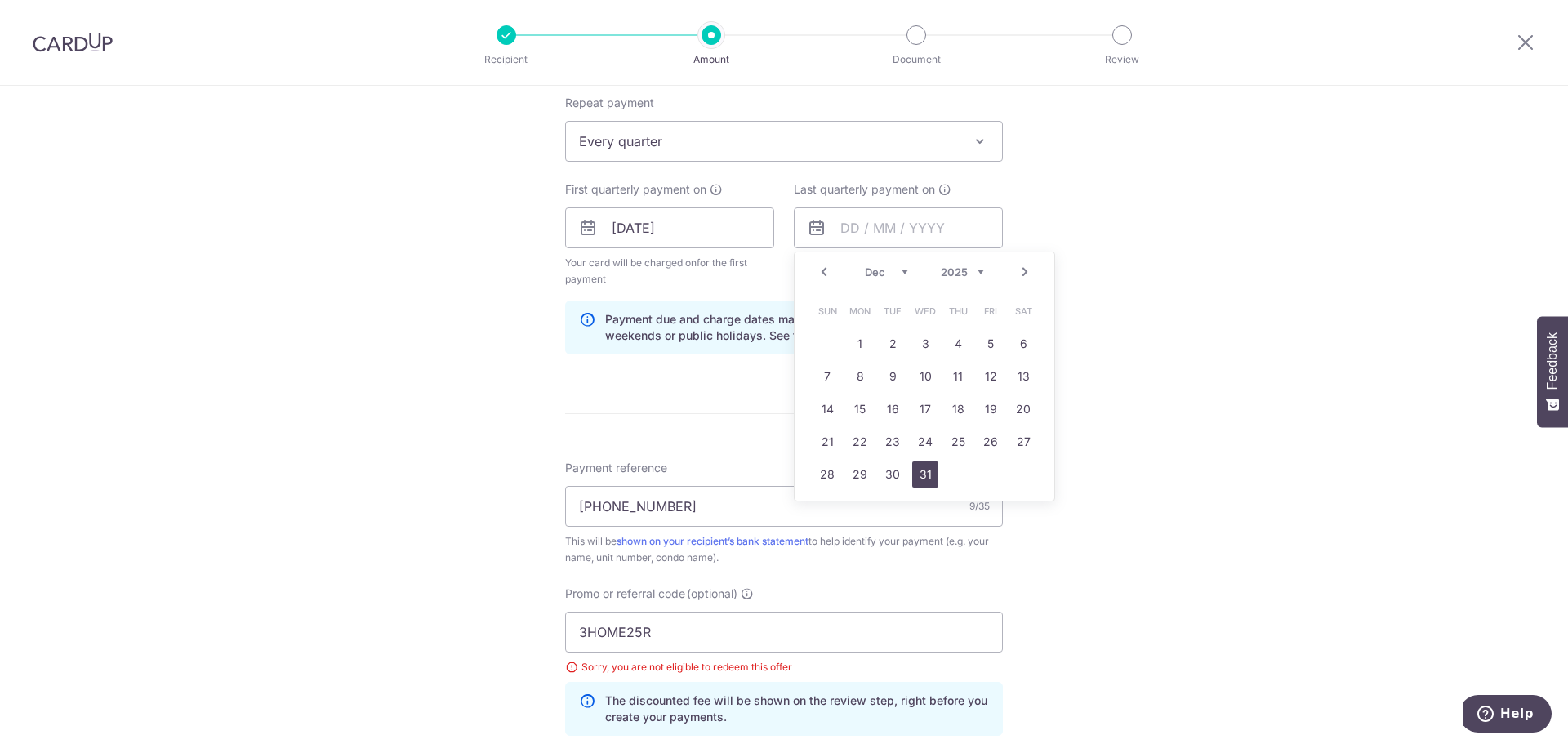
click at [926, 487] on link "31" at bounding box center [925, 474] width 26 height 26
type input "[DATE]"
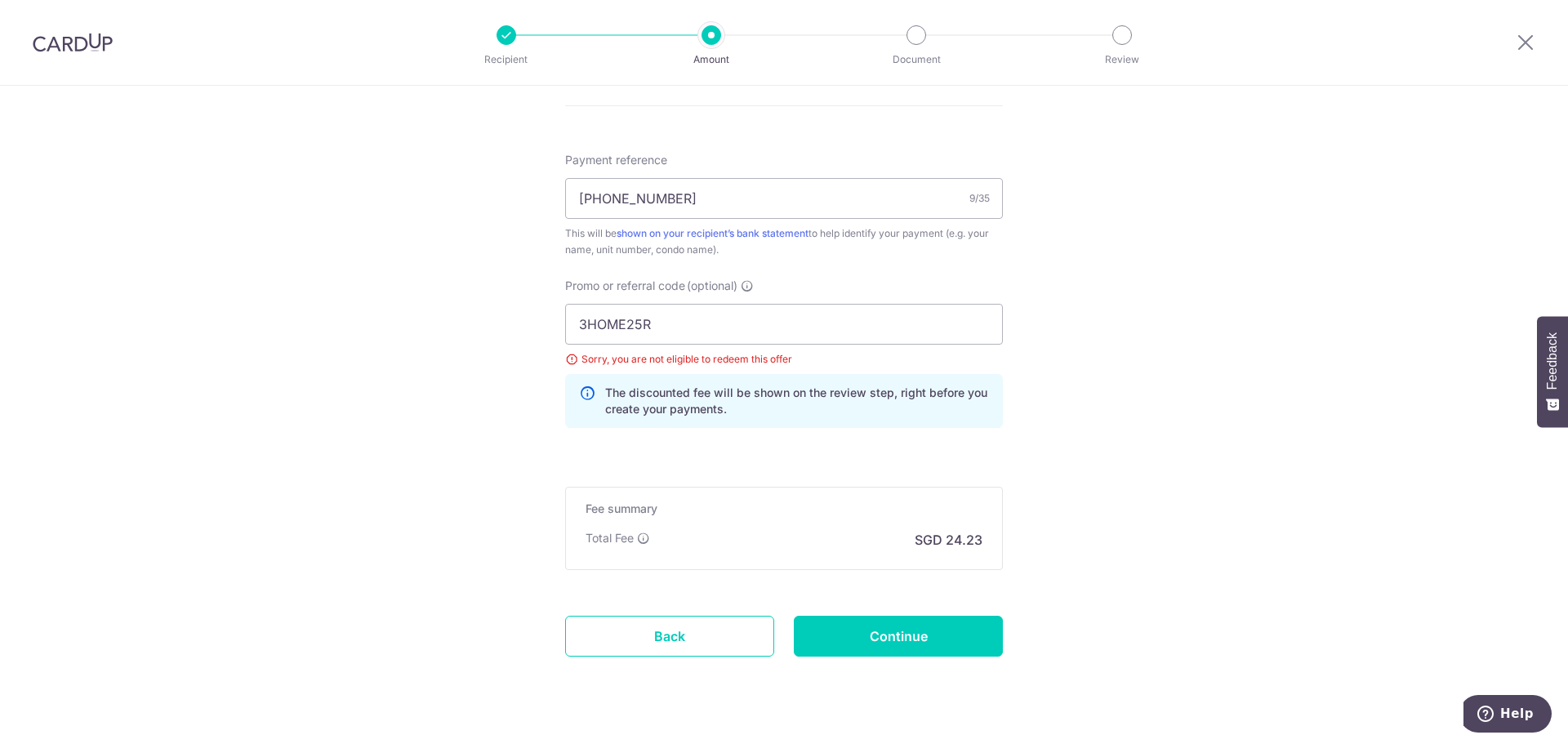
scroll to position [999, 0]
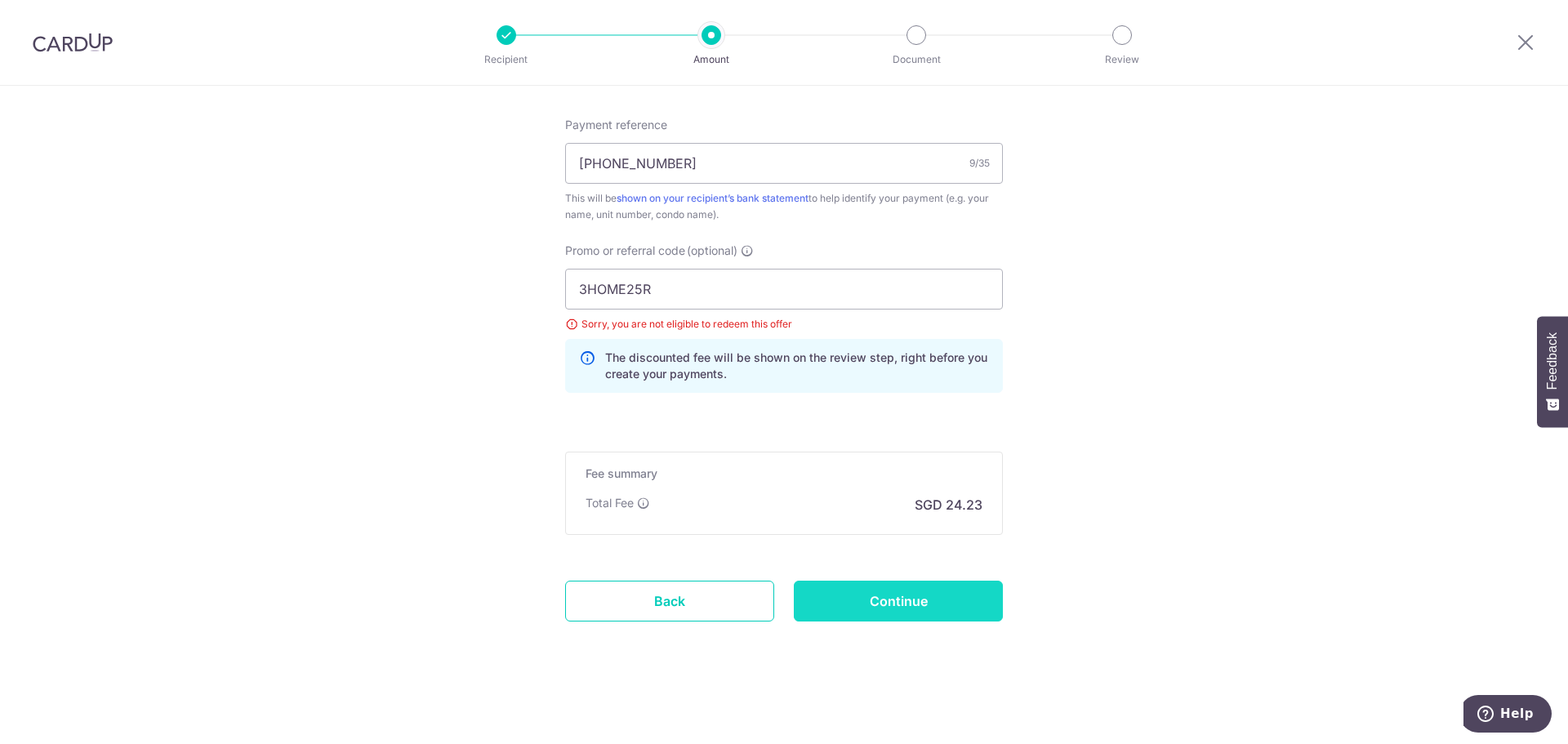
click at [885, 603] on input "Continue" at bounding box center [898, 601] width 209 height 41
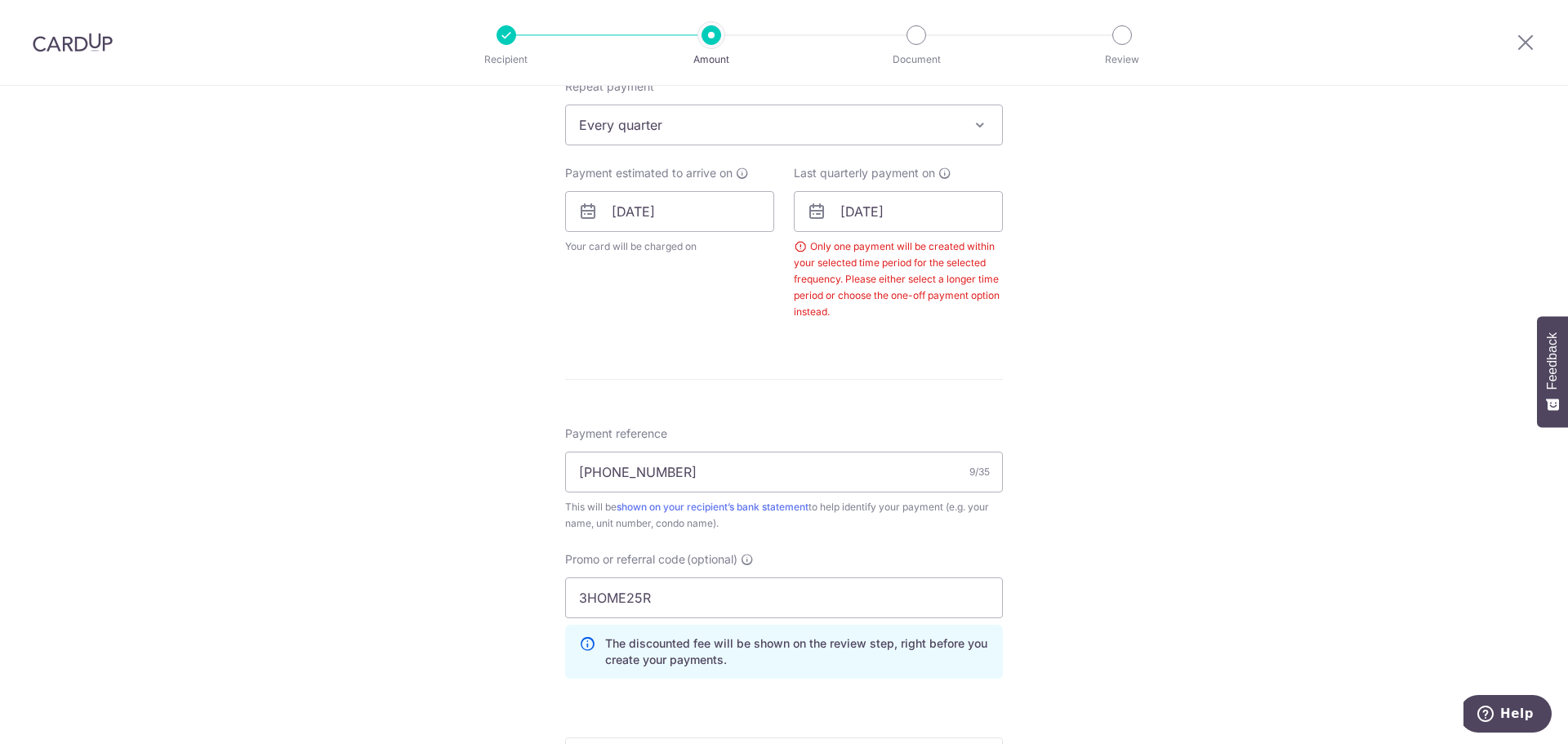
scroll to position [580, 0]
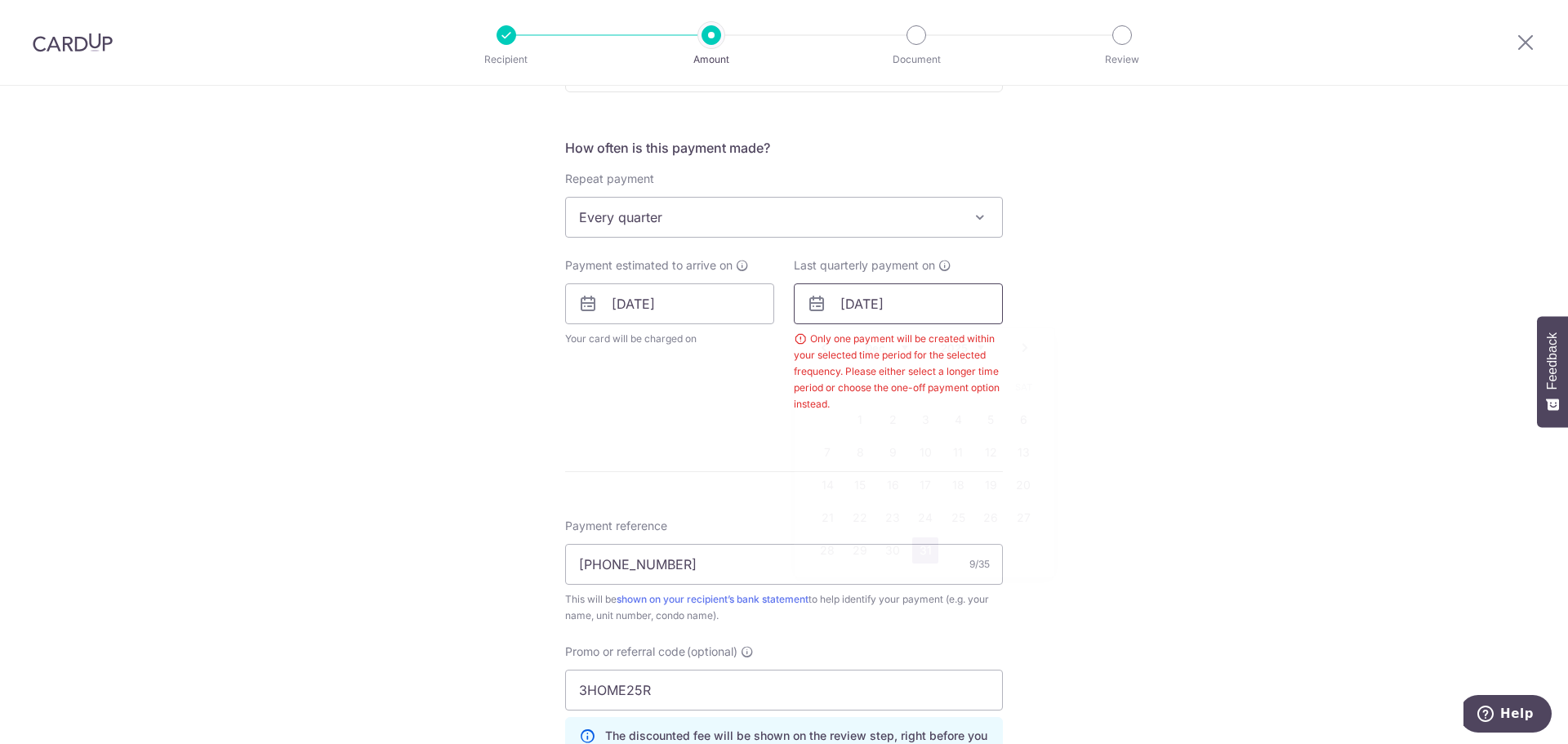
click at [936, 309] on input "[DATE]" at bounding box center [898, 303] width 209 height 41
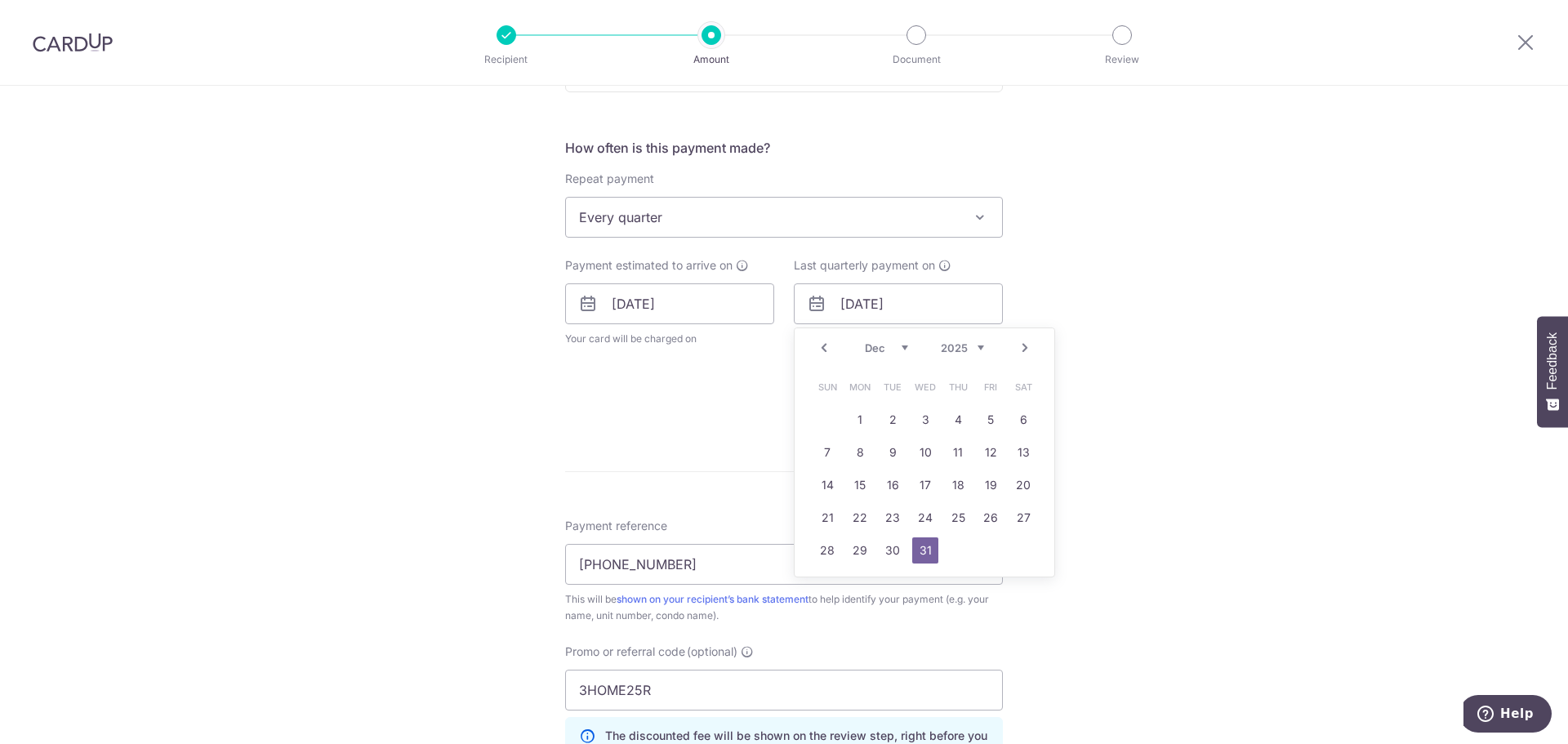
click at [1015, 347] on link "Next" at bounding box center [1024, 347] width 19 height 19
click at [893, 516] on link "20" at bounding box center [893, 518] width 26 height 26
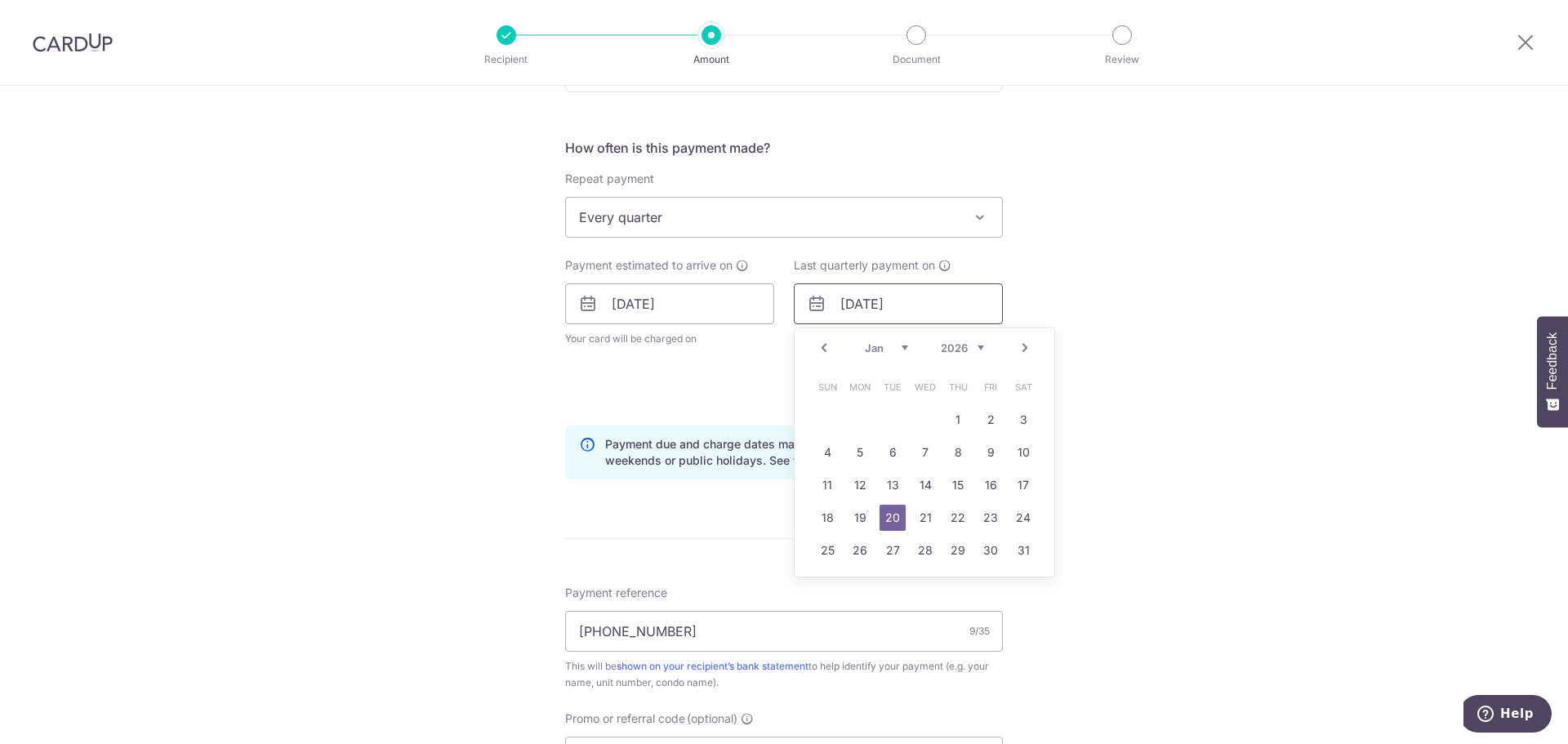
click at [967, 316] on input "[DATE]" at bounding box center [898, 303] width 209 height 41
click at [1019, 352] on link "Next" at bounding box center [1024, 347] width 19 height 19
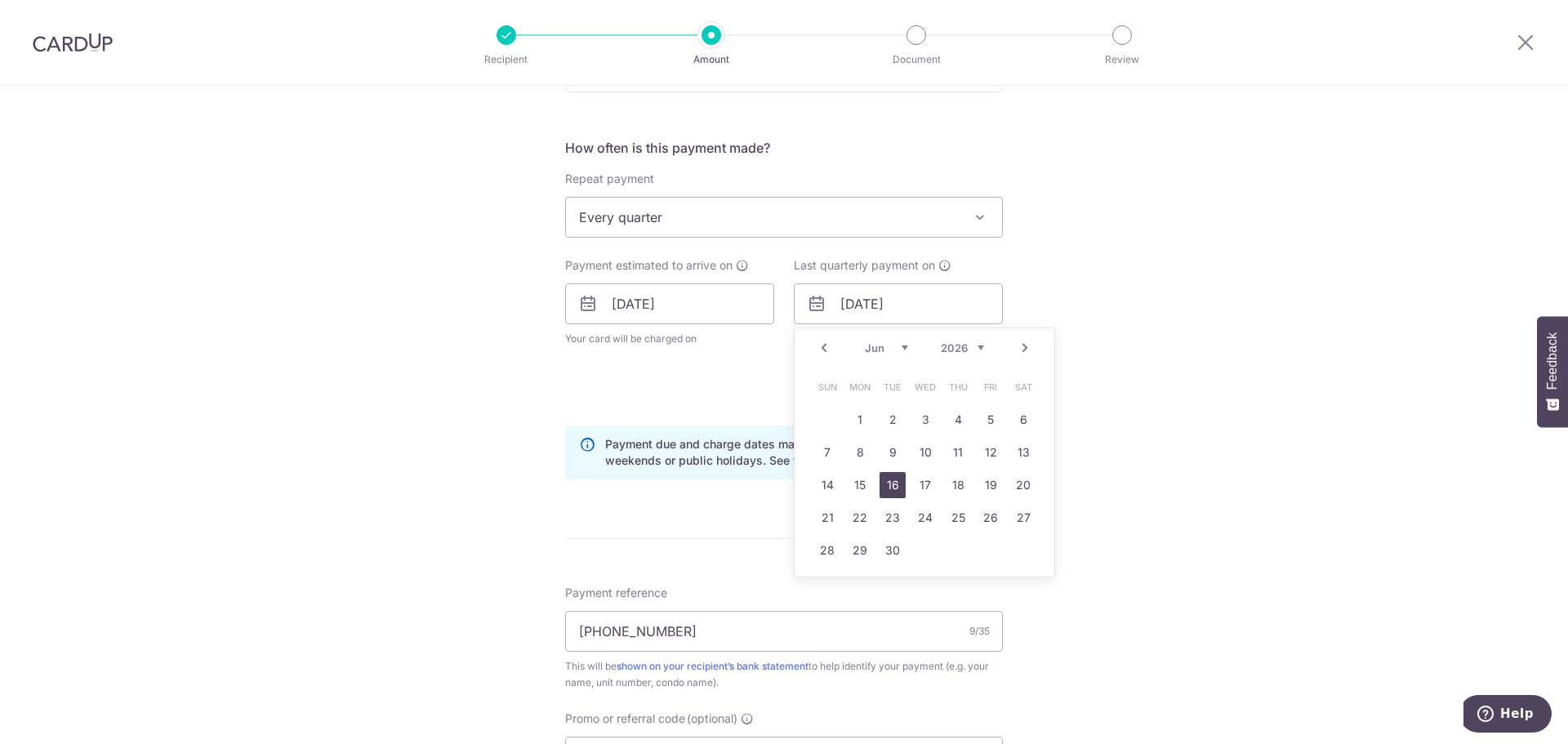
click at [889, 487] on link "16" at bounding box center [893, 485] width 26 height 26
type input "16/06/2026"
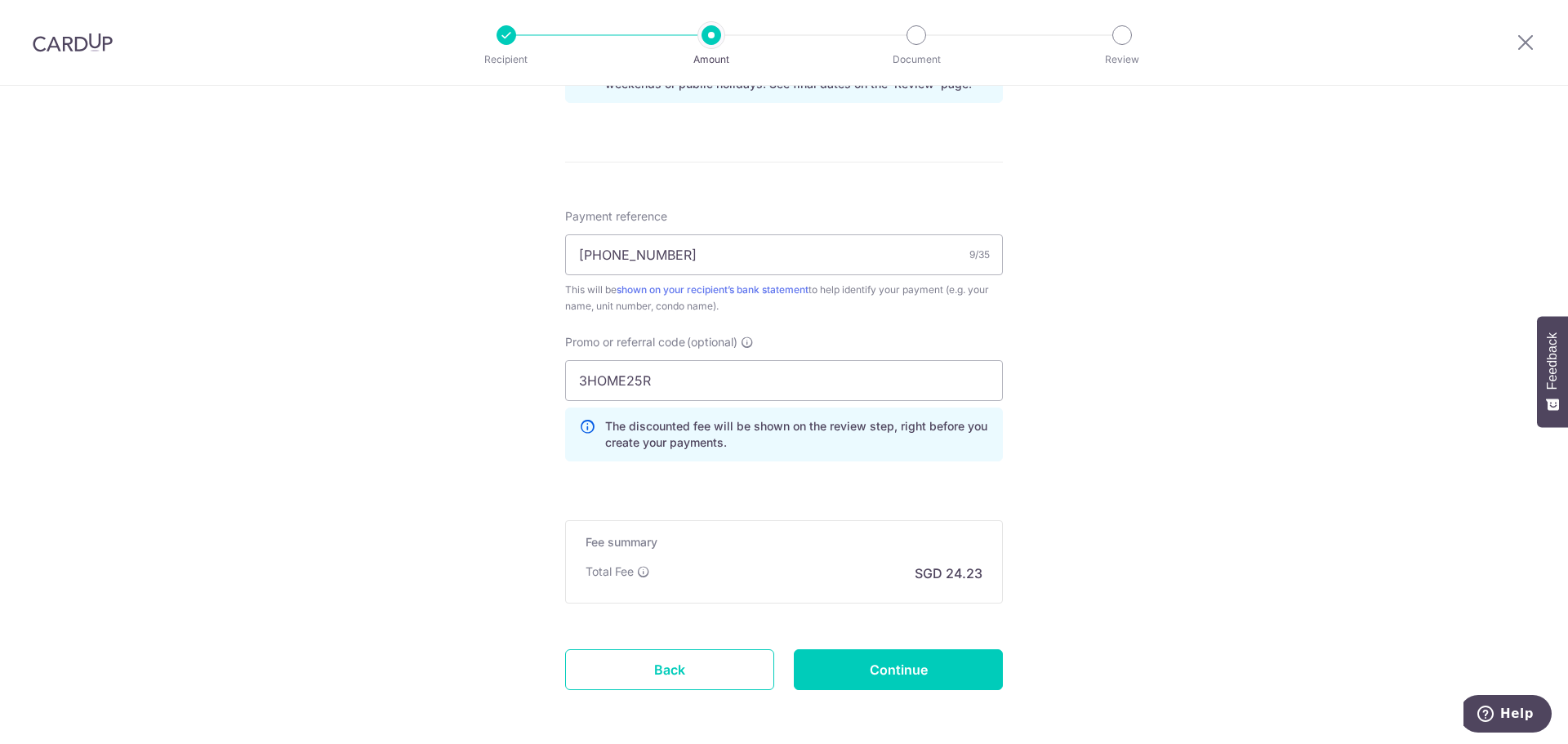
scroll to position [989, 0]
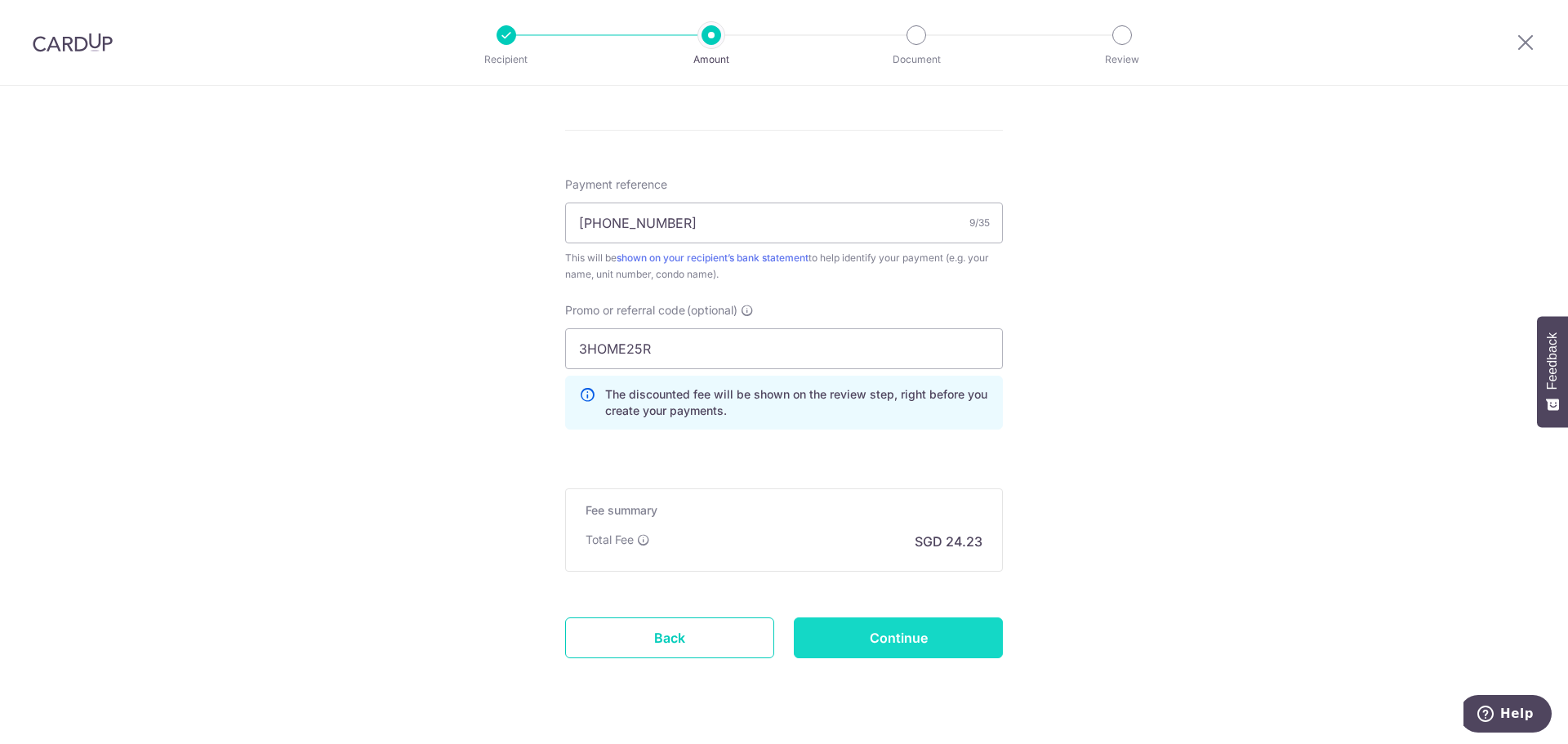
click at [861, 634] on input "Continue" at bounding box center [898, 637] width 209 height 41
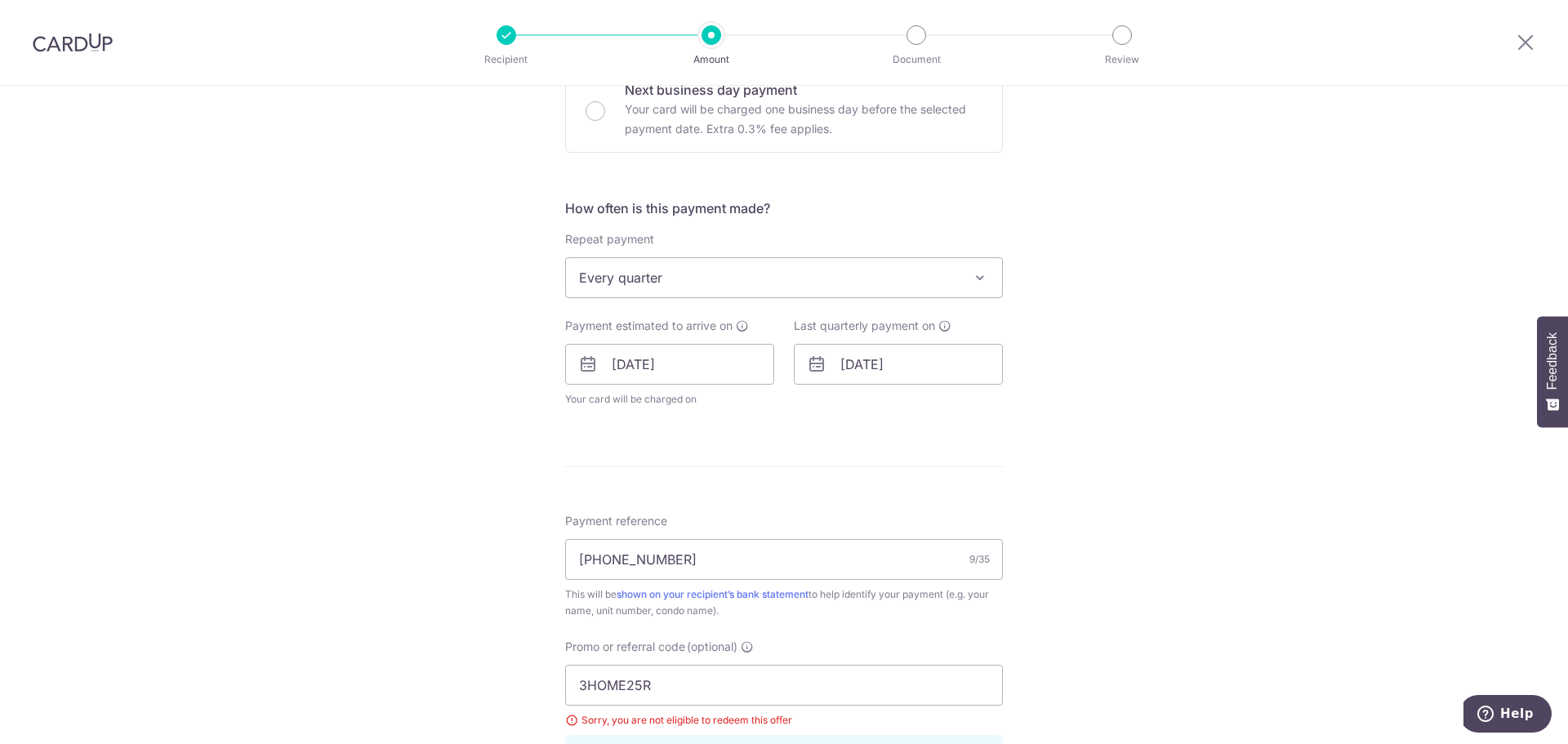
scroll to position [508, 0]
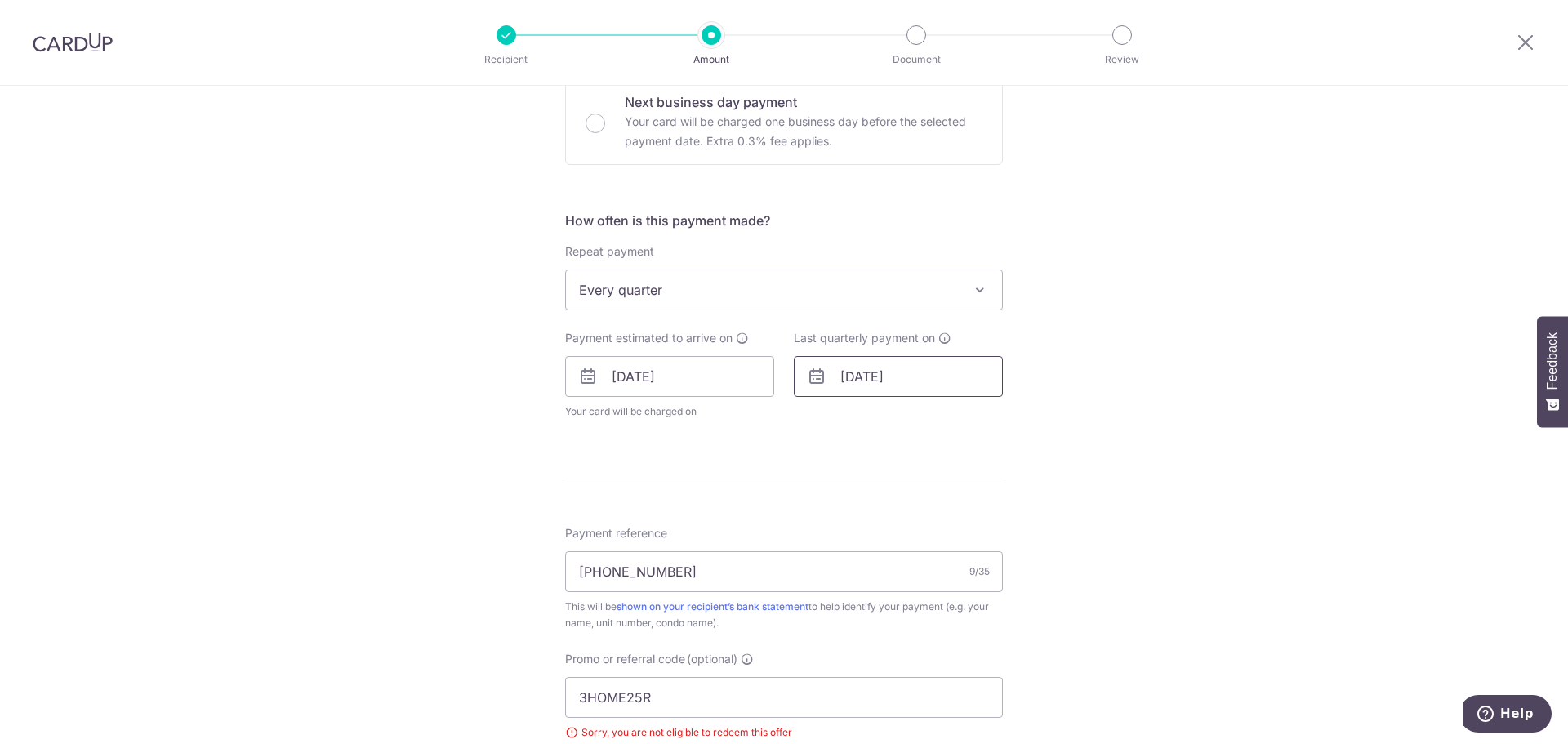
click at [905, 382] on input "16/06/2026" at bounding box center [898, 376] width 209 height 41
click at [810, 425] on div "Prev Next Jan Feb Mar Apr May Jun Jul Aug Sep Oct Nov Dec 2025 2026 2027 2028 2…" at bounding box center [925, 420] width 260 height 39
click at [825, 413] on link "Prev" at bounding box center [823, 420] width 19 height 19
click at [825, 415] on link "Prev" at bounding box center [823, 420] width 19 height 19
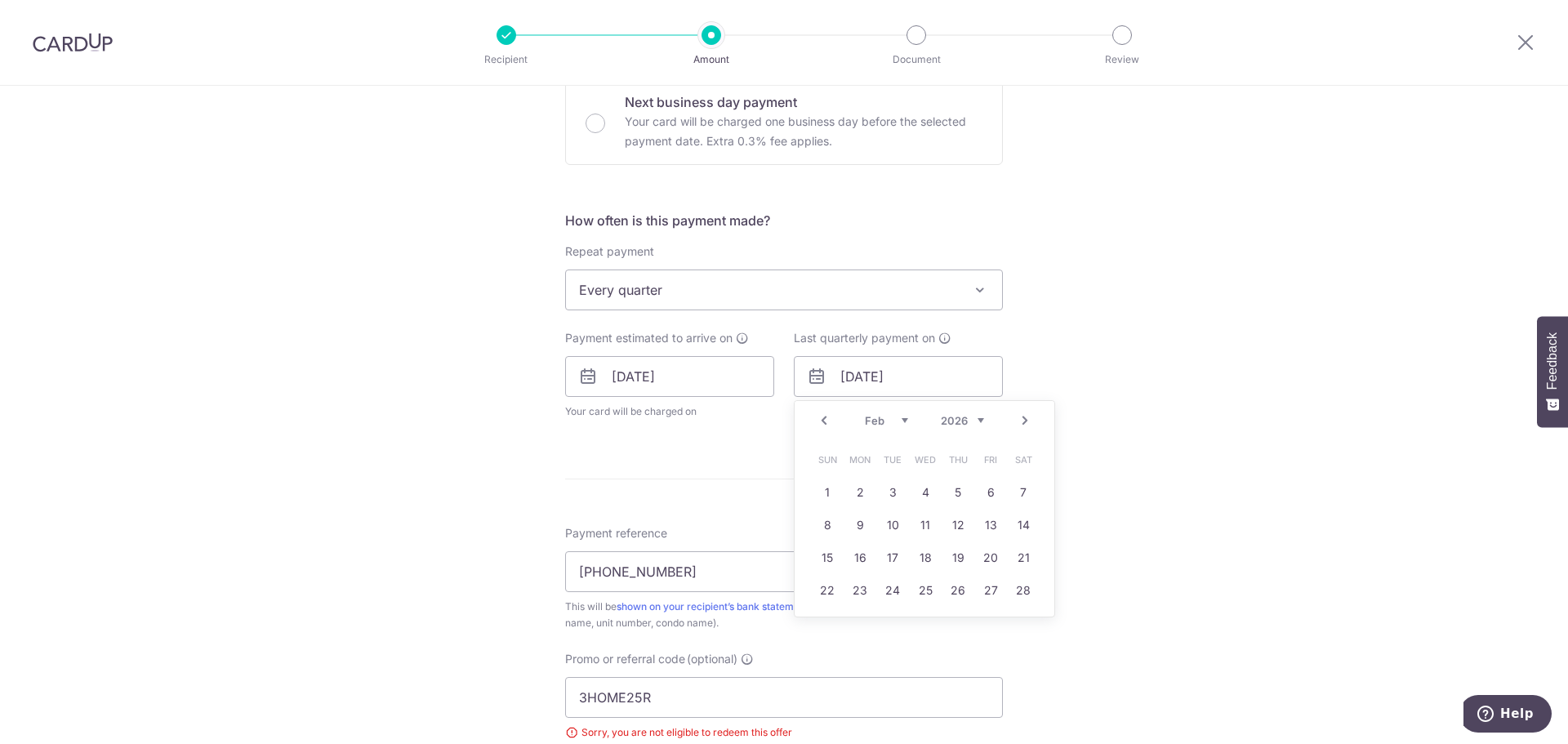
click at [825, 415] on link "Prev" at bounding box center [823, 420] width 19 height 19
drag, startPoint x: 739, startPoint y: 454, endPoint x: 802, endPoint y: 321, distance: 147.2
click at [741, 447] on form "Enter payment amount SGD 931.95 931.95 Select Card **** 0900 Add credit card Yo…" at bounding box center [784, 381] width 438 height 1389
click at [812, 299] on span "Every quarter" at bounding box center [784, 289] width 436 height 39
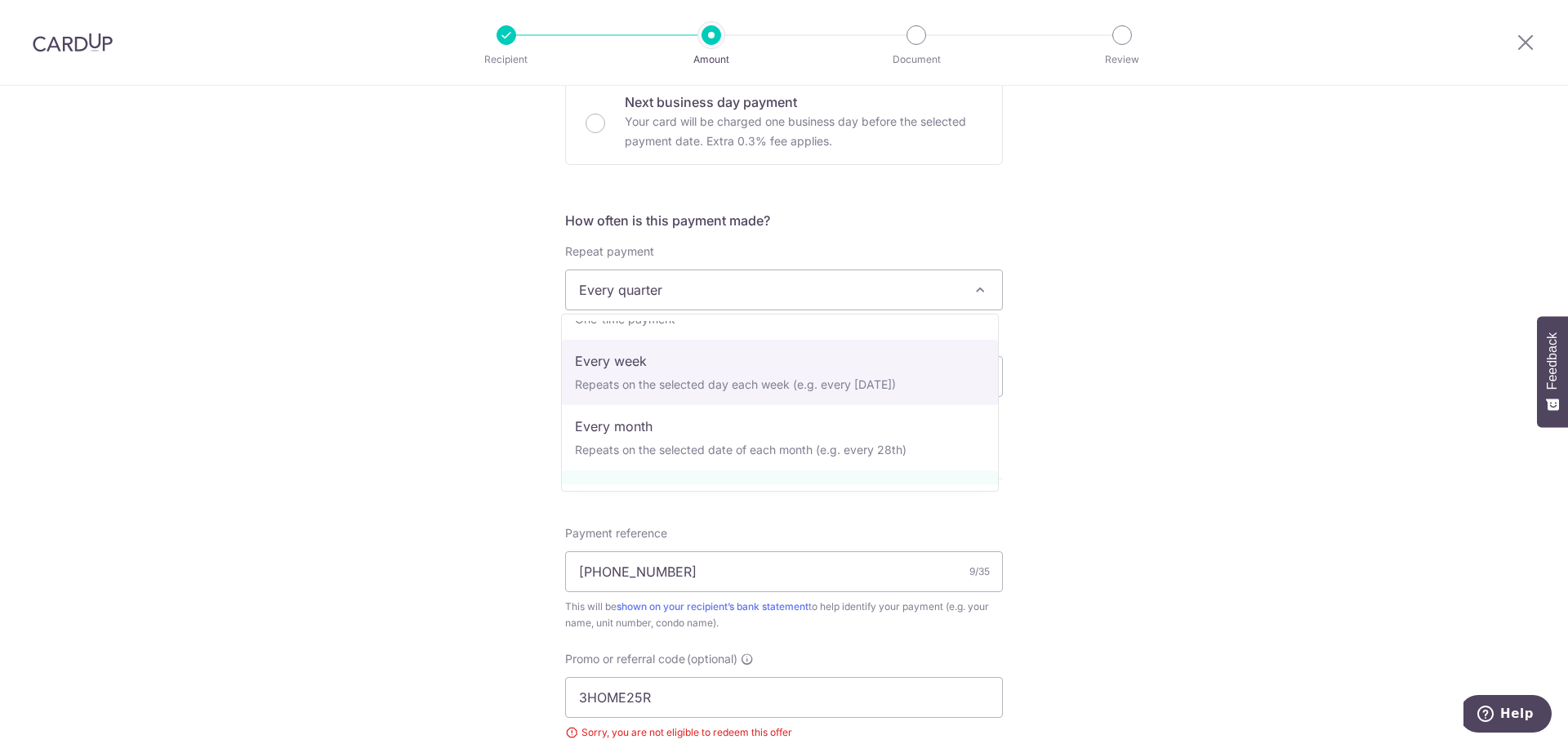
scroll to position [0, 0]
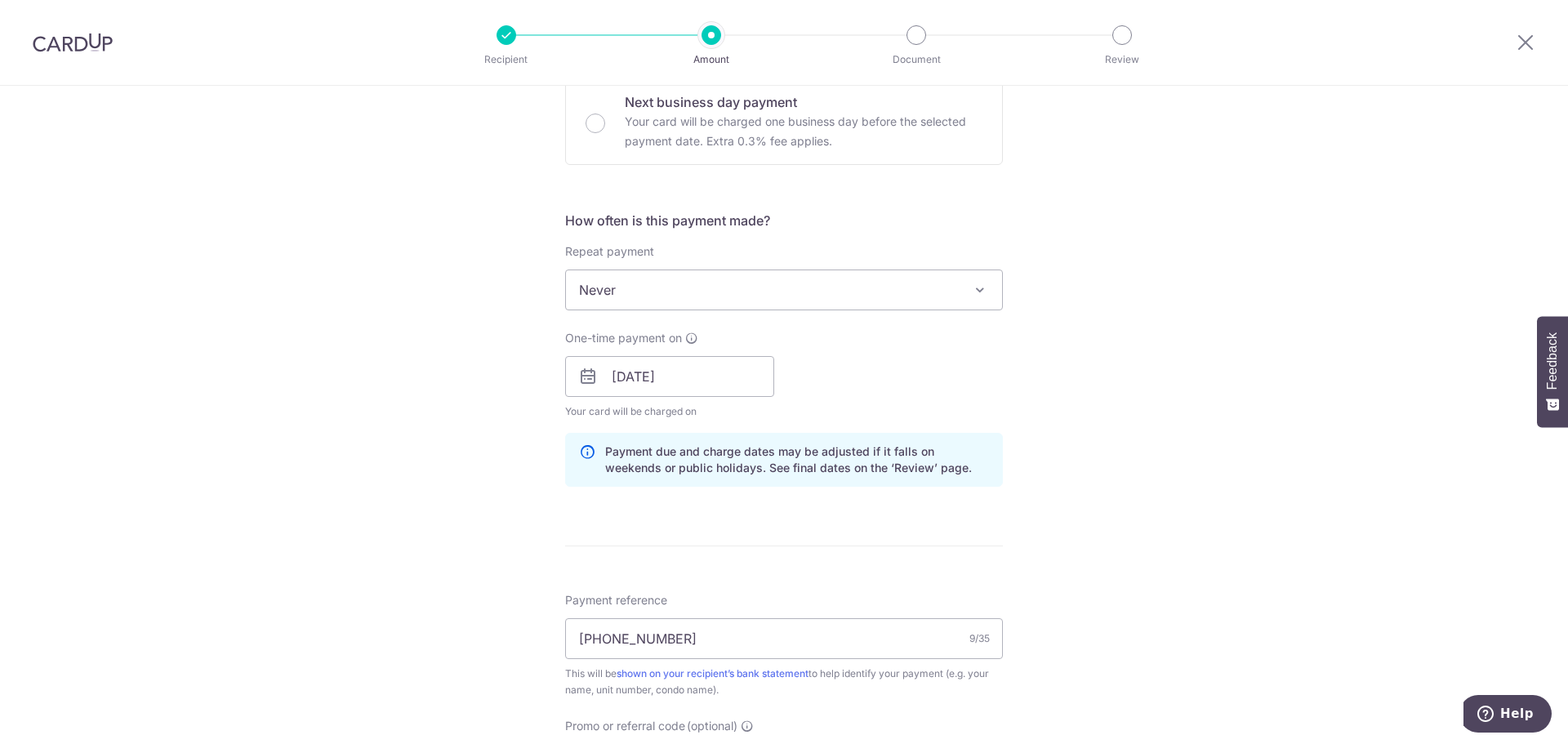
select select "1"
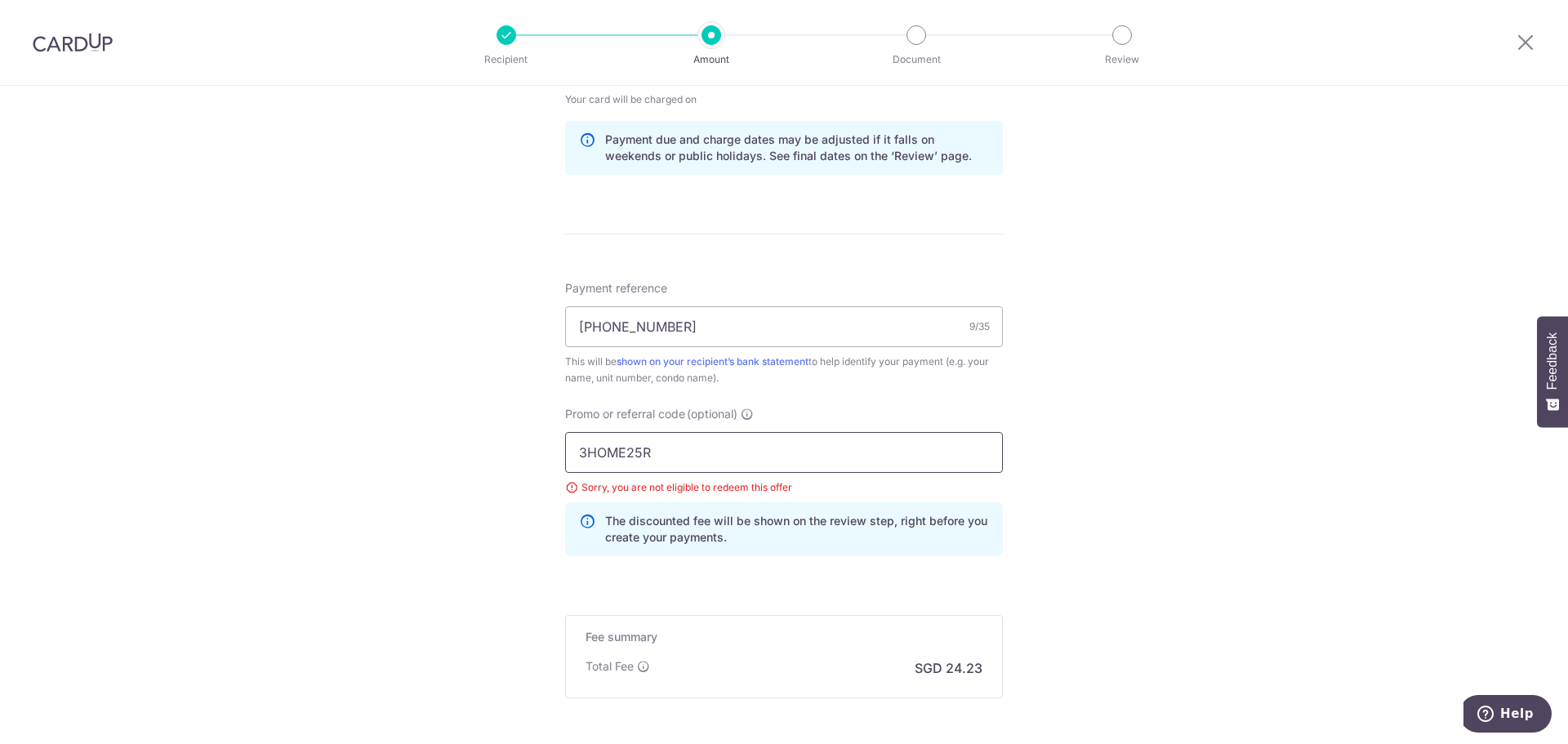
scroll to position [833, 0]
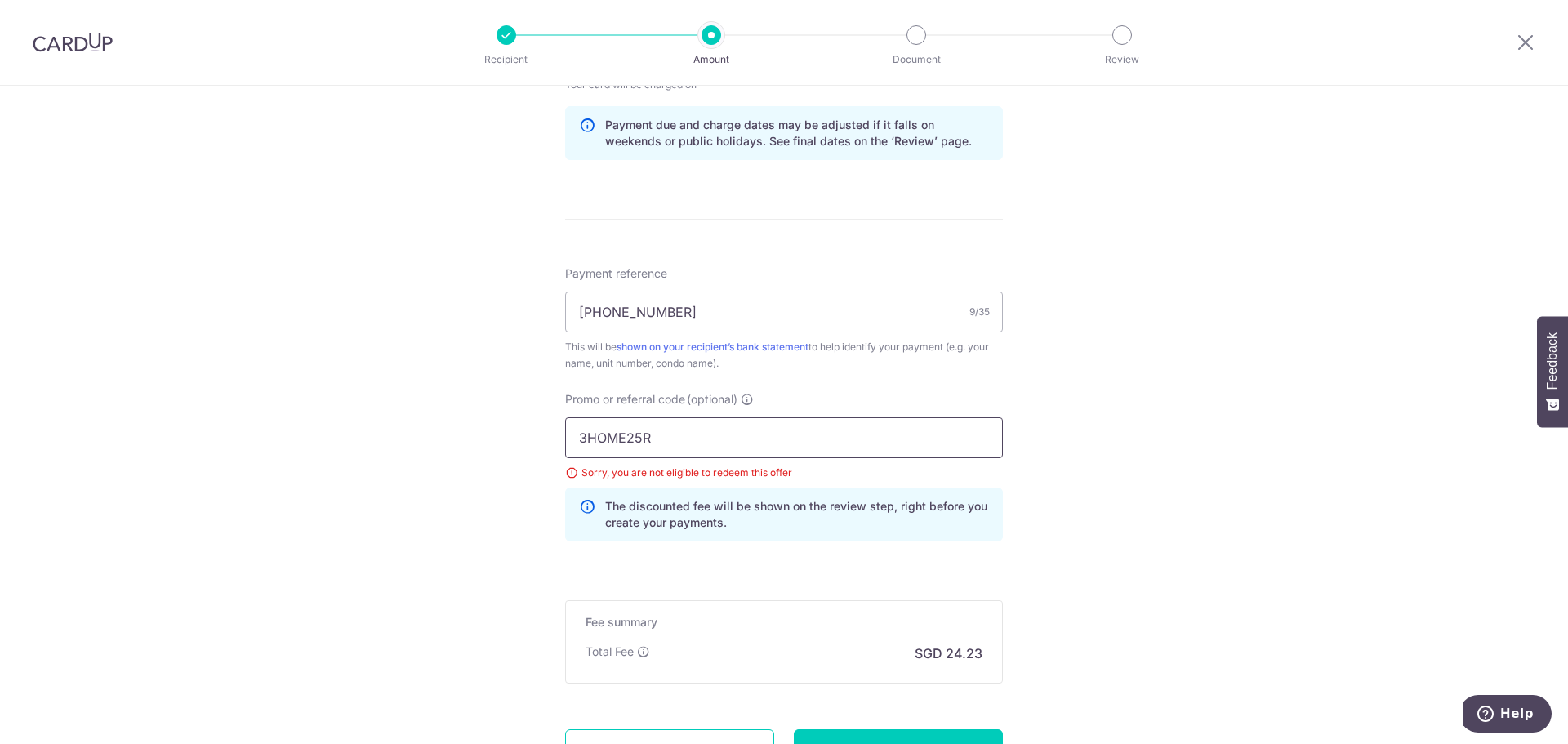
drag, startPoint x: 693, startPoint y: 435, endPoint x: 340, endPoint y: 409, distance: 354.0
click at [342, 410] on div "Tell us more about your payment Enter payment amount SGD 931.95 931.95 Select C…" at bounding box center [784, 71] width 1568 height 1640
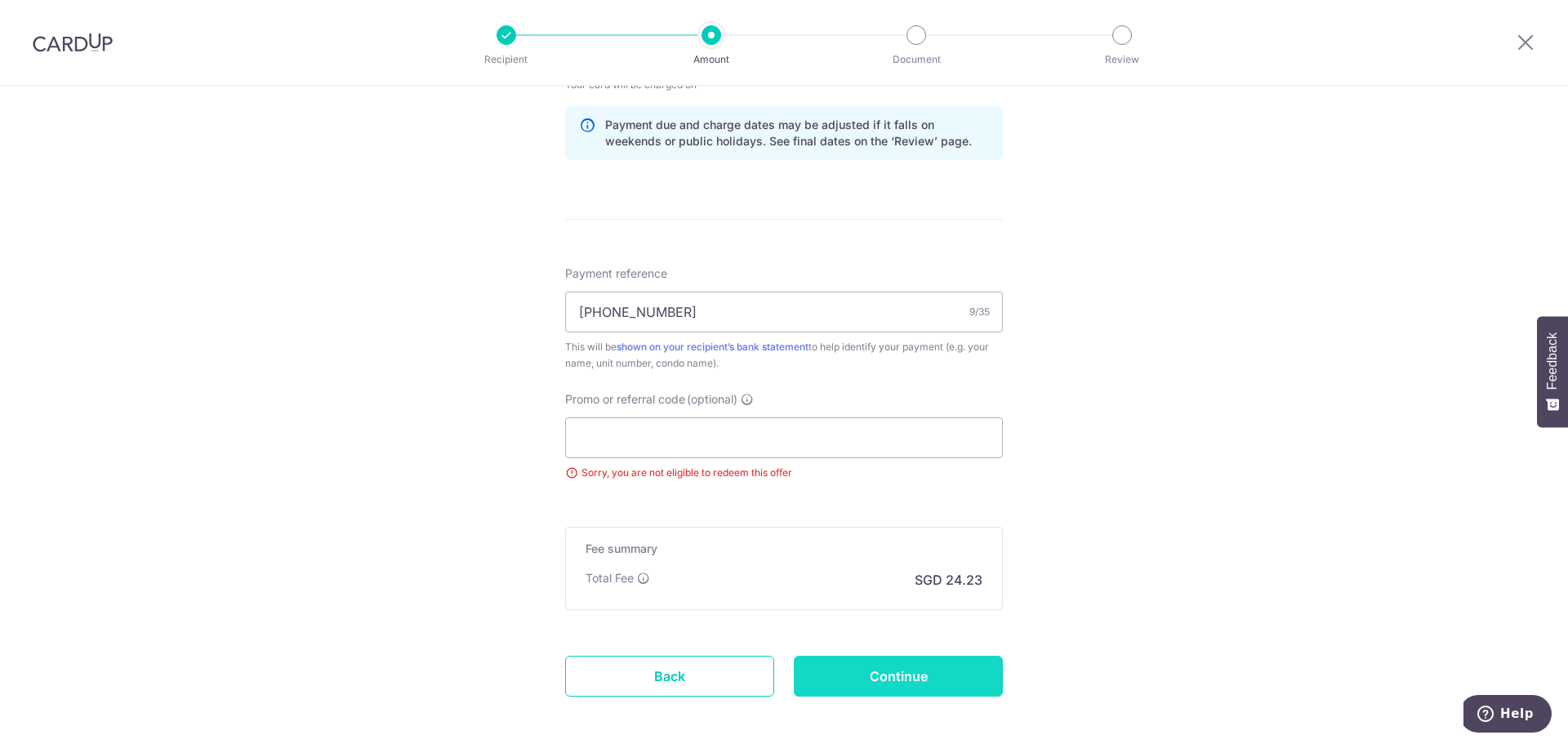
click at [883, 665] on input "Continue" at bounding box center [898, 676] width 209 height 41
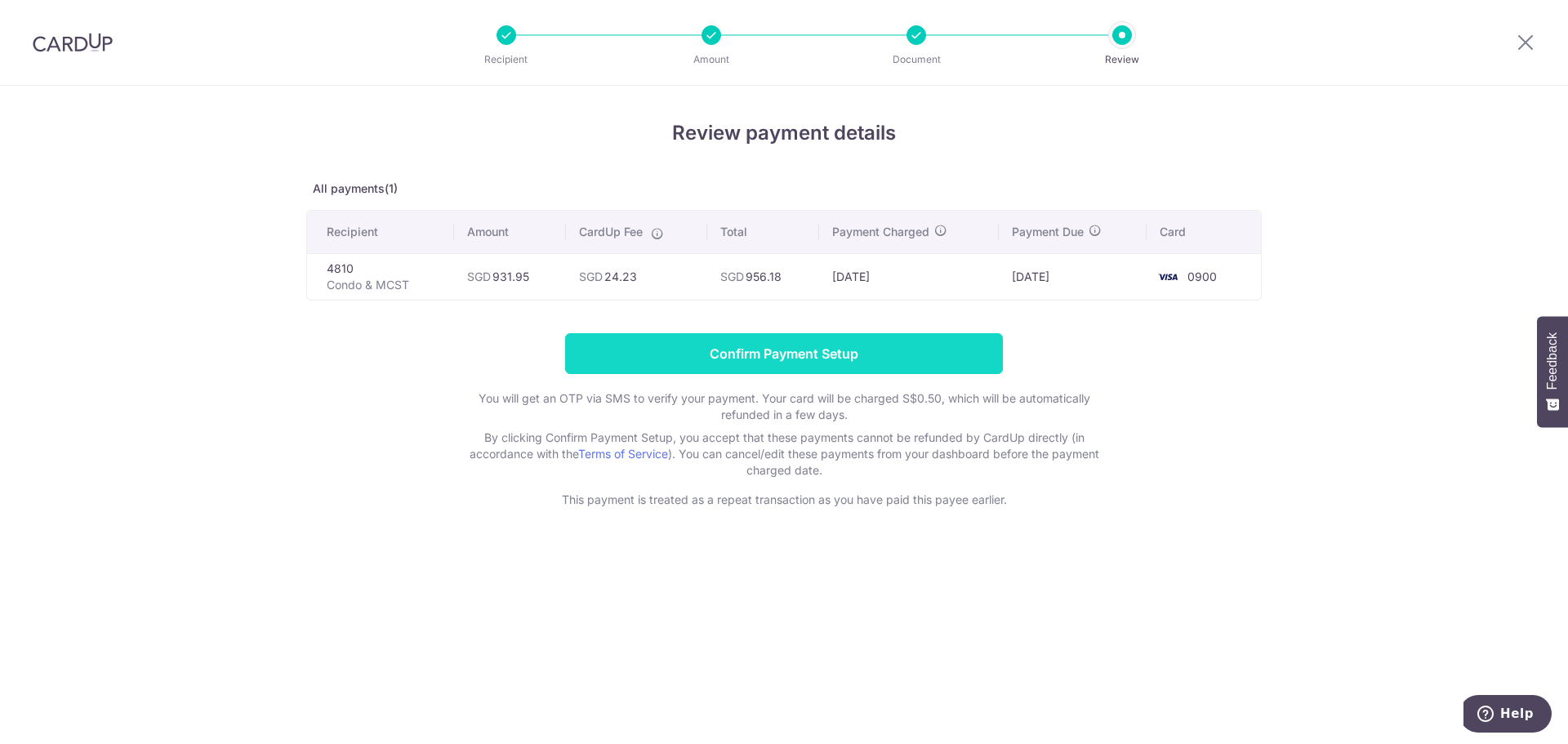
click at [877, 356] on input "Confirm Payment Setup" at bounding box center [784, 353] width 438 height 41
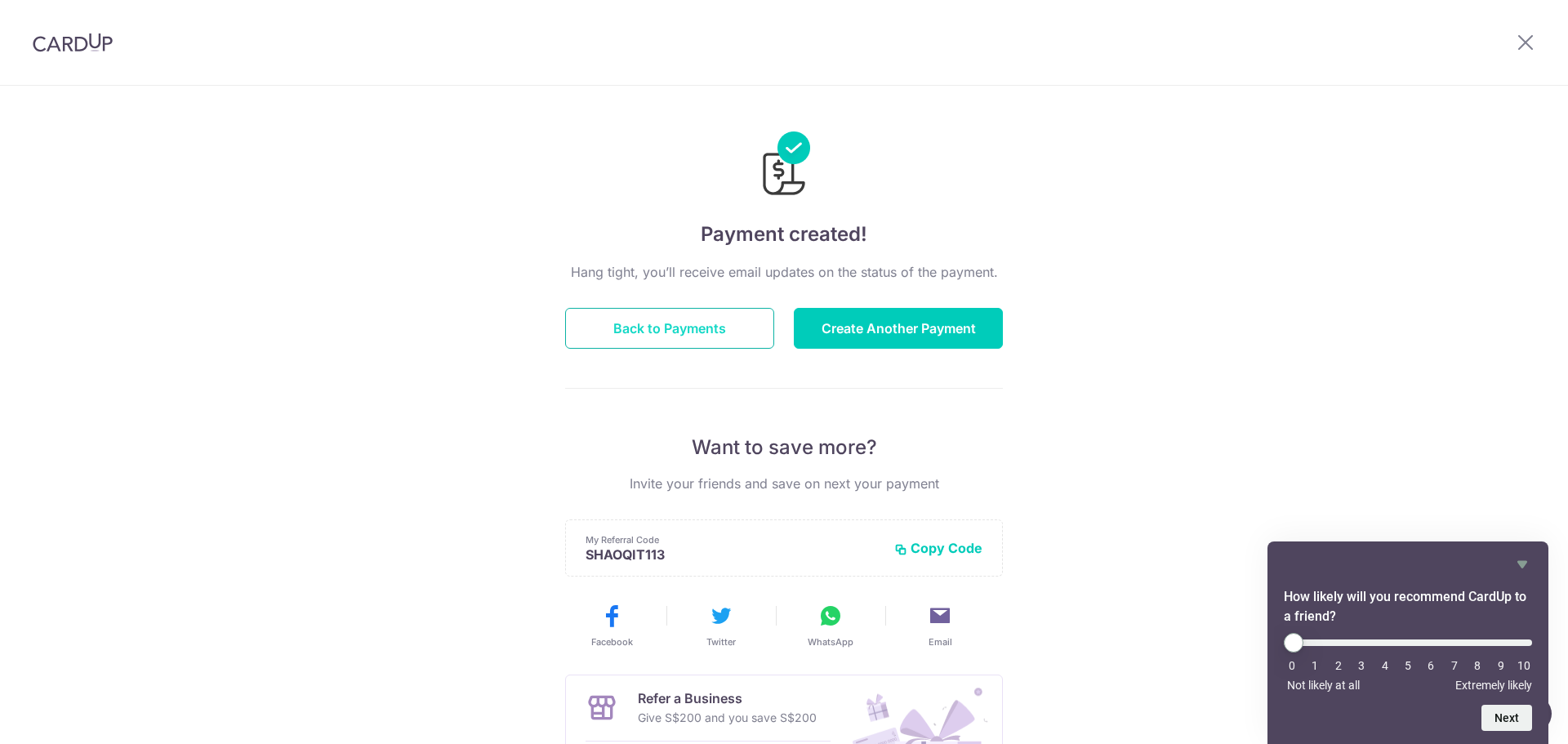
click at [676, 321] on button "Back to Payments" at bounding box center [669, 328] width 209 height 41
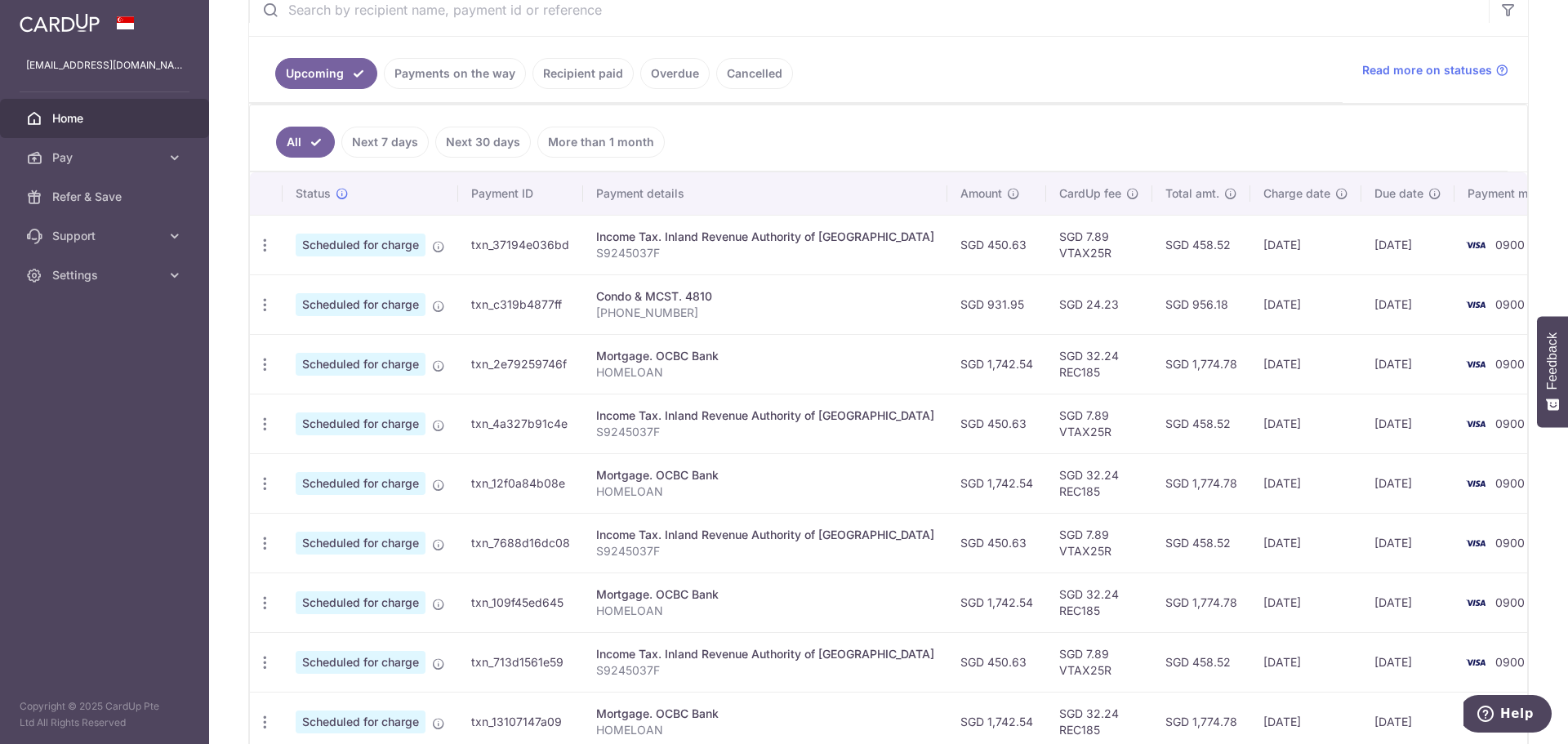
scroll to position [327, 0]
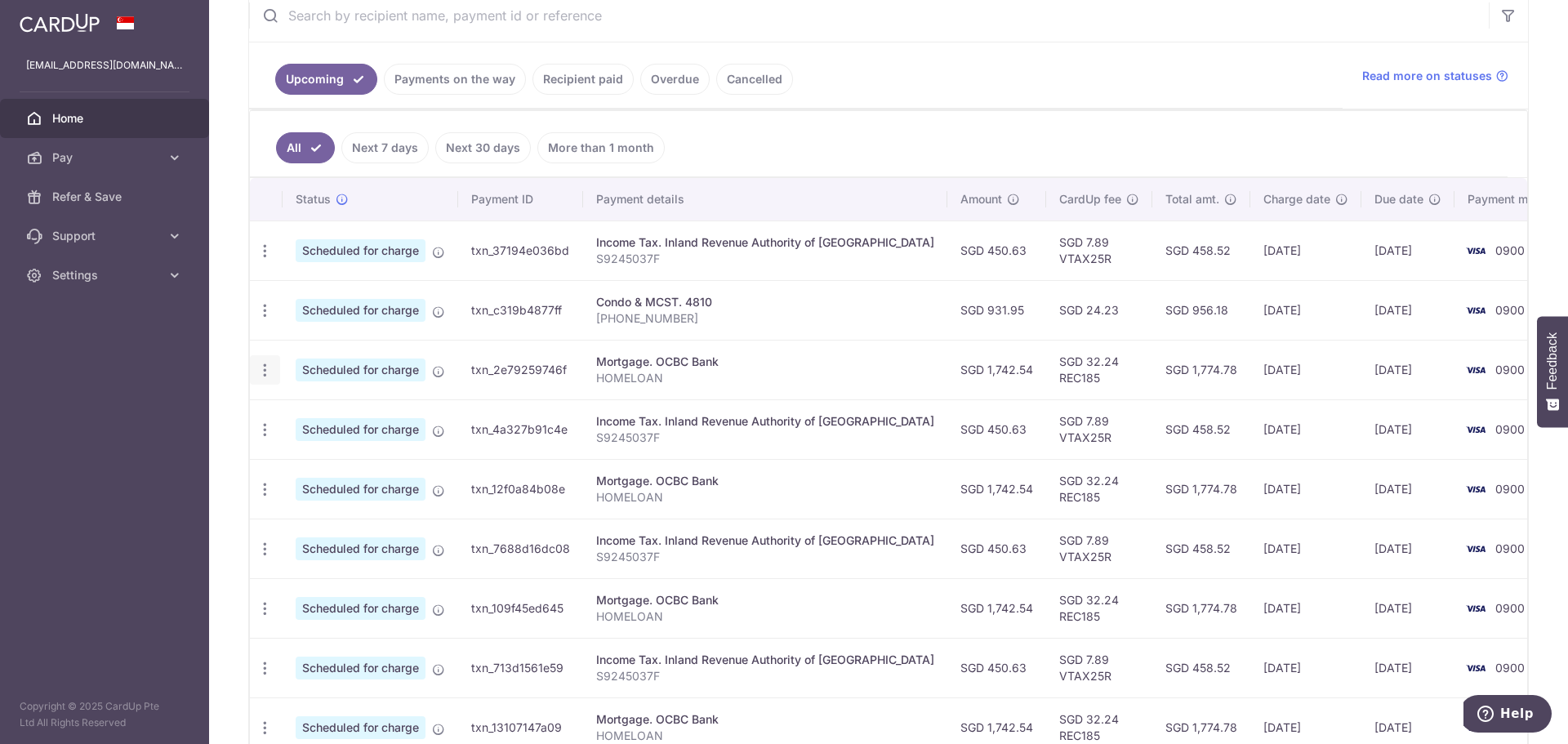
click at [263, 372] on icon "button" at bounding box center [265, 370] width 17 height 17
click at [340, 418] on span "Update payment" at bounding box center [352, 414] width 111 height 19
radio input "true"
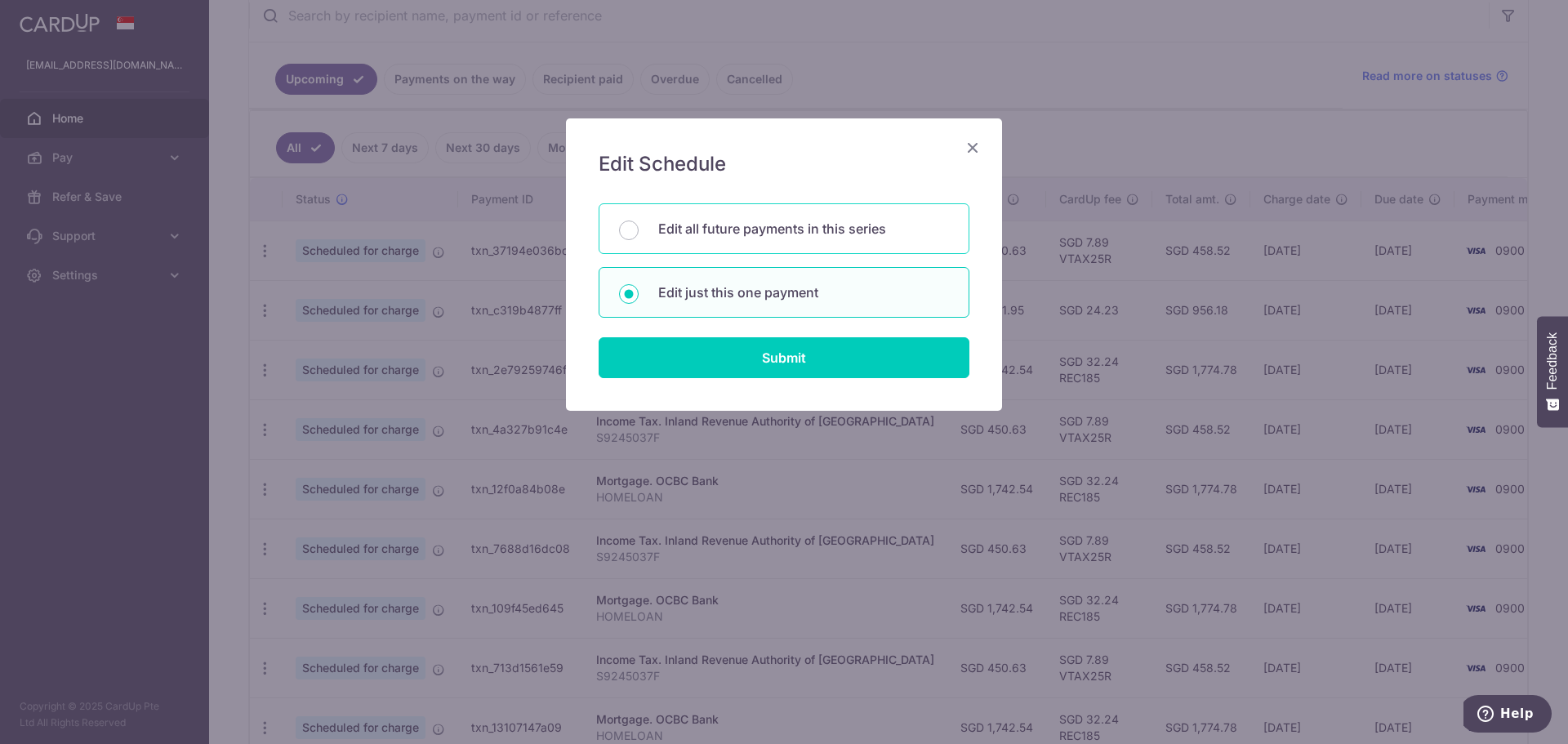
click at [804, 222] on p "Edit all future payments in this series" at bounding box center [803, 228] width 291 height 19
click at [639, 222] on input "Edit all future payments in this series" at bounding box center [628, 230] width 19 height 19
click at [810, 299] on p "Edit just this one payment" at bounding box center [803, 292] width 291 height 19
click at [639, 299] on input "Edit just this one payment" at bounding box center [628, 293] width 19 height 19
radio input "false"
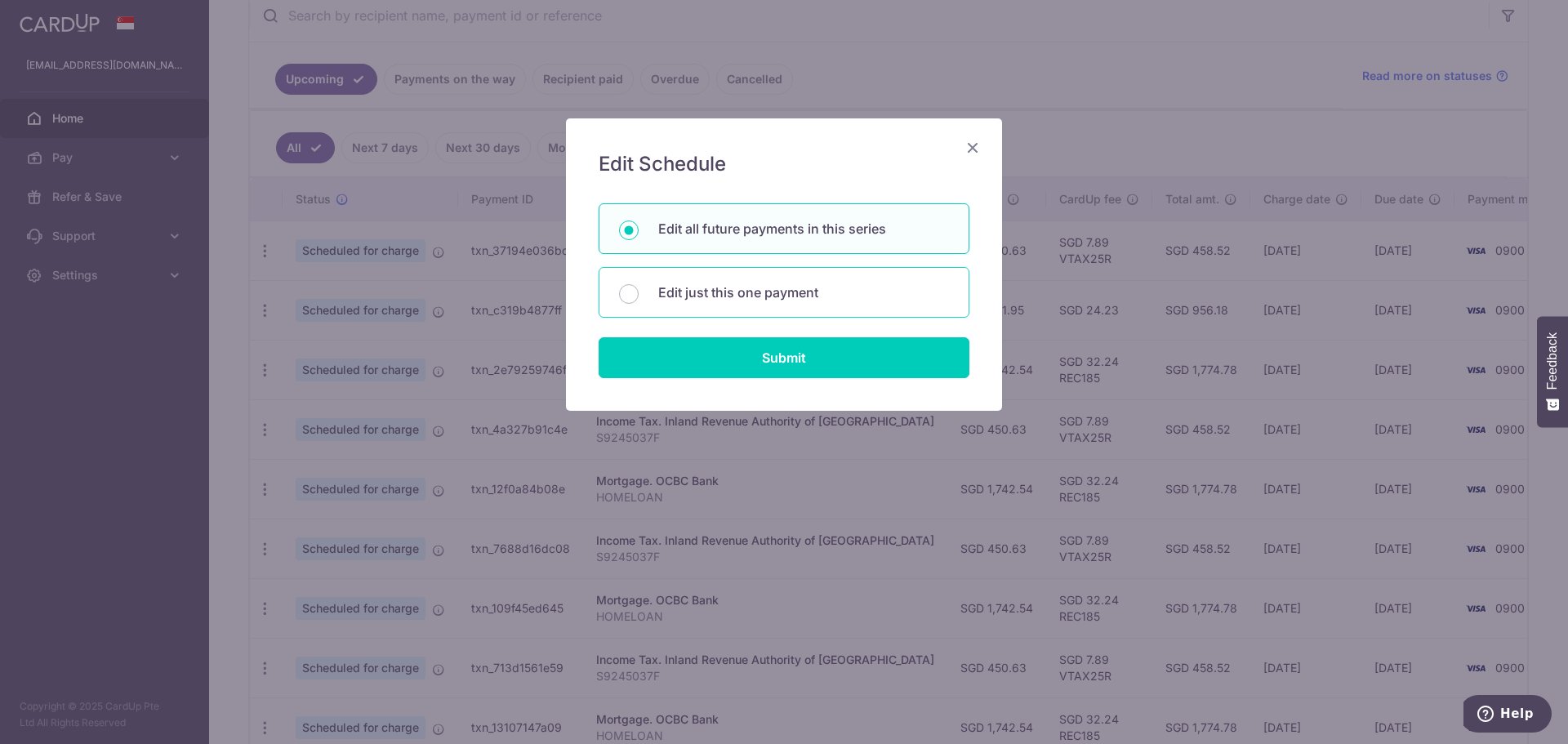
radio input "true"
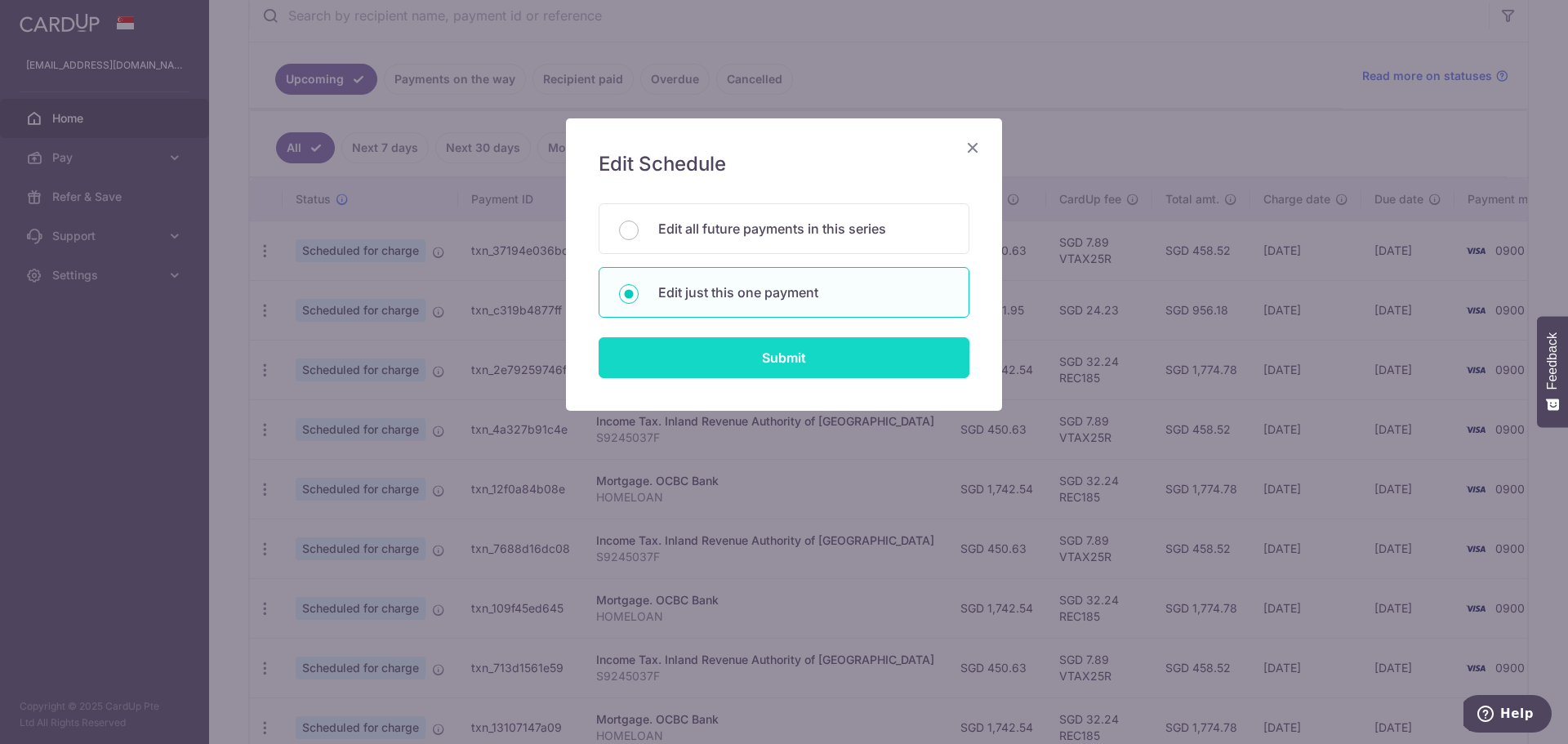
click at [779, 362] on input "Submit" at bounding box center [784, 357] width 371 height 41
radio input "true"
type input "1,742.54"
type input "[DATE]"
type input "HOMELOAN"
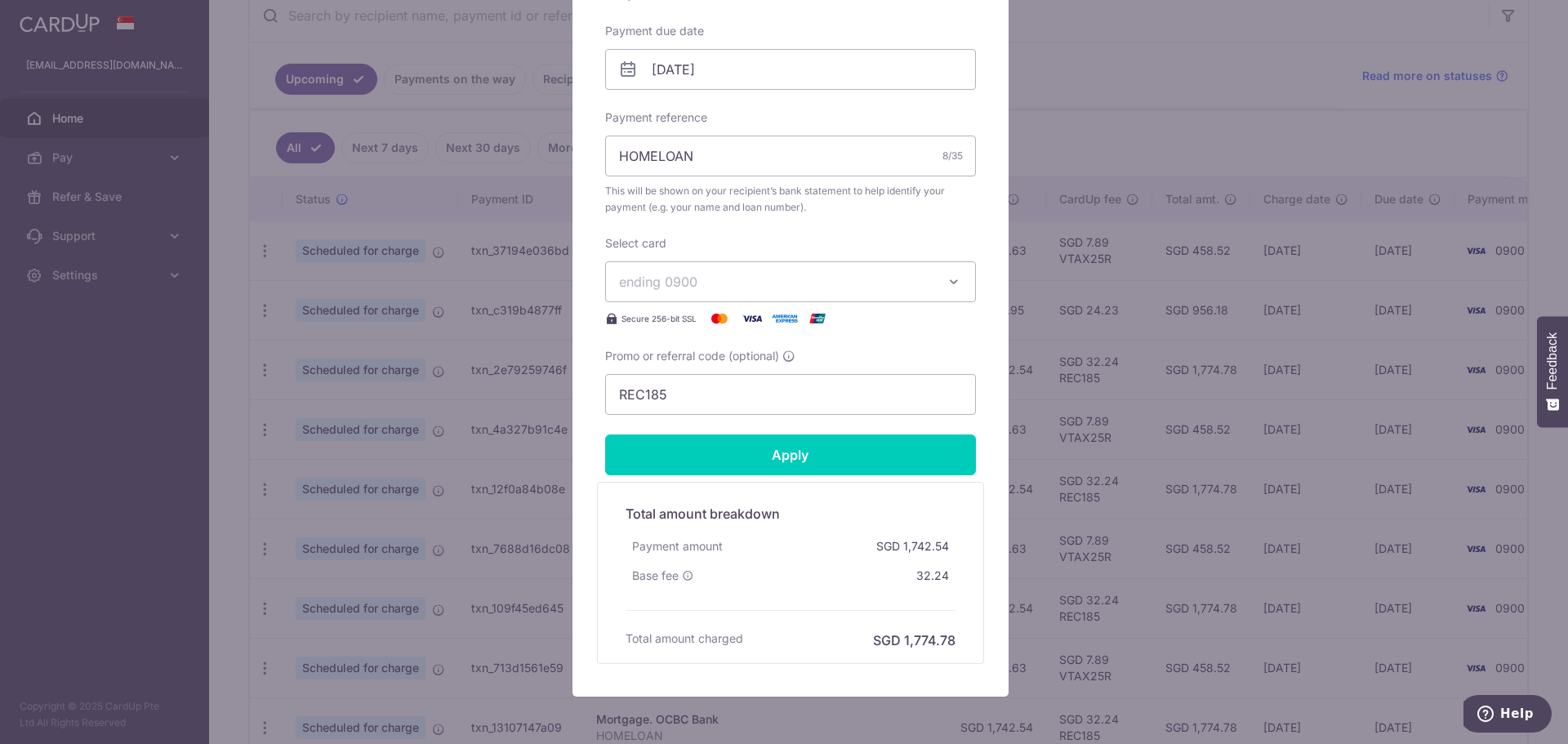
scroll to position [571, 0]
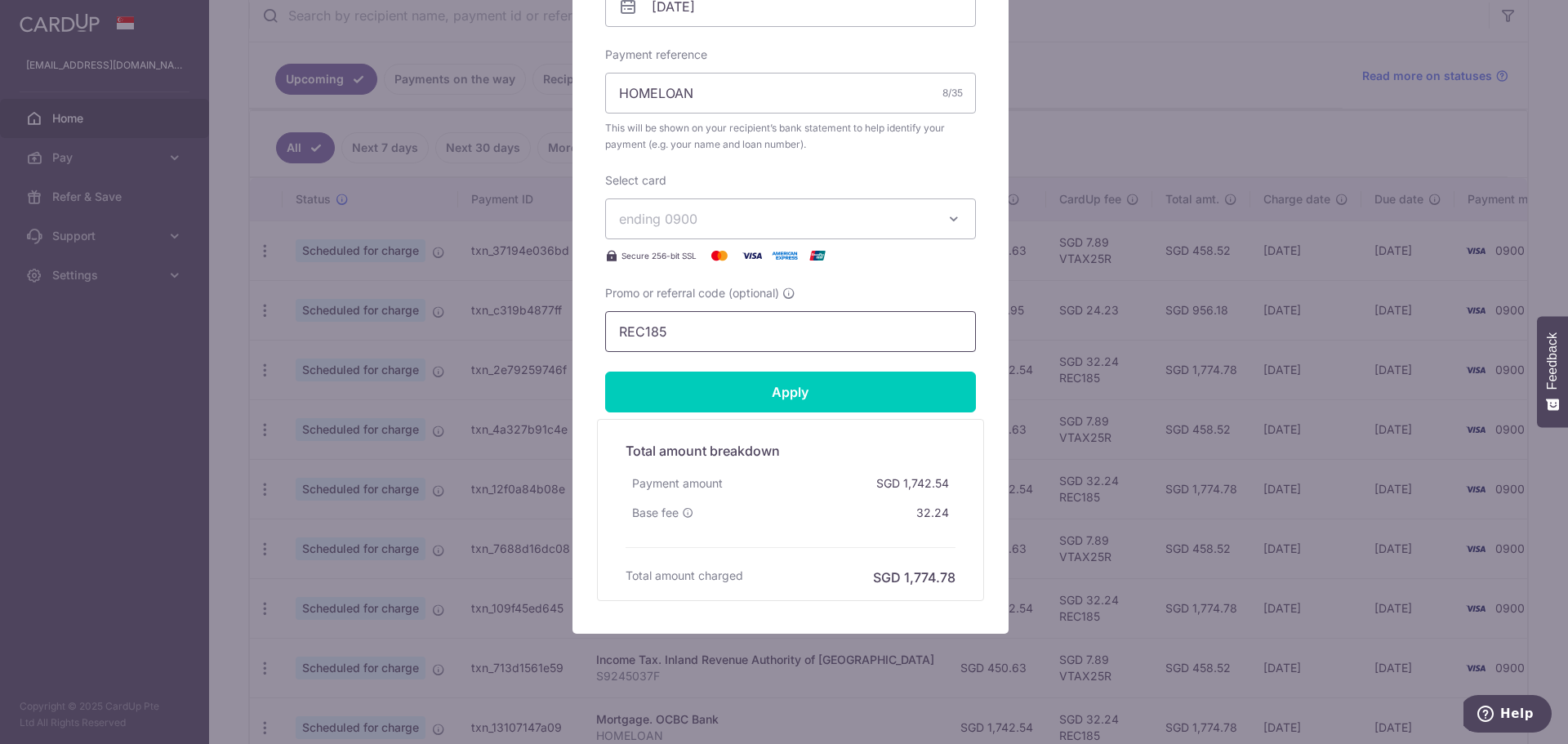
drag, startPoint x: 696, startPoint y: 327, endPoint x: 497, endPoint y: 299, distance: 201.0
click at [497, 298] on div "Edit payment By clicking apply, you will make changes to all payments to OCBC B…" at bounding box center [784, 372] width 1568 height 744
paste input "3HOME25R"
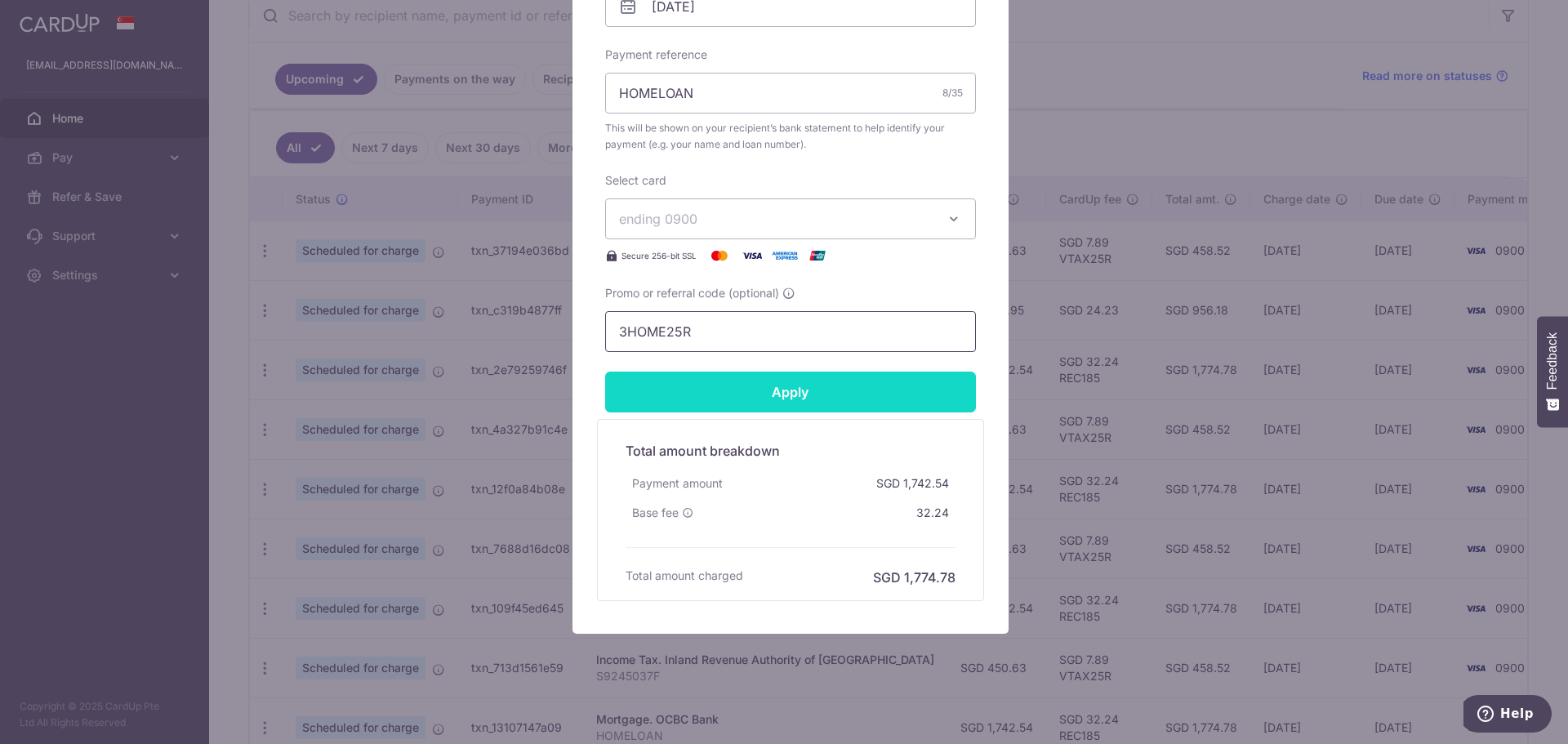
type input "3HOME25R"
click at [779, 401] on input "Apply" at bounding box center [790, 392] width 371 height 41
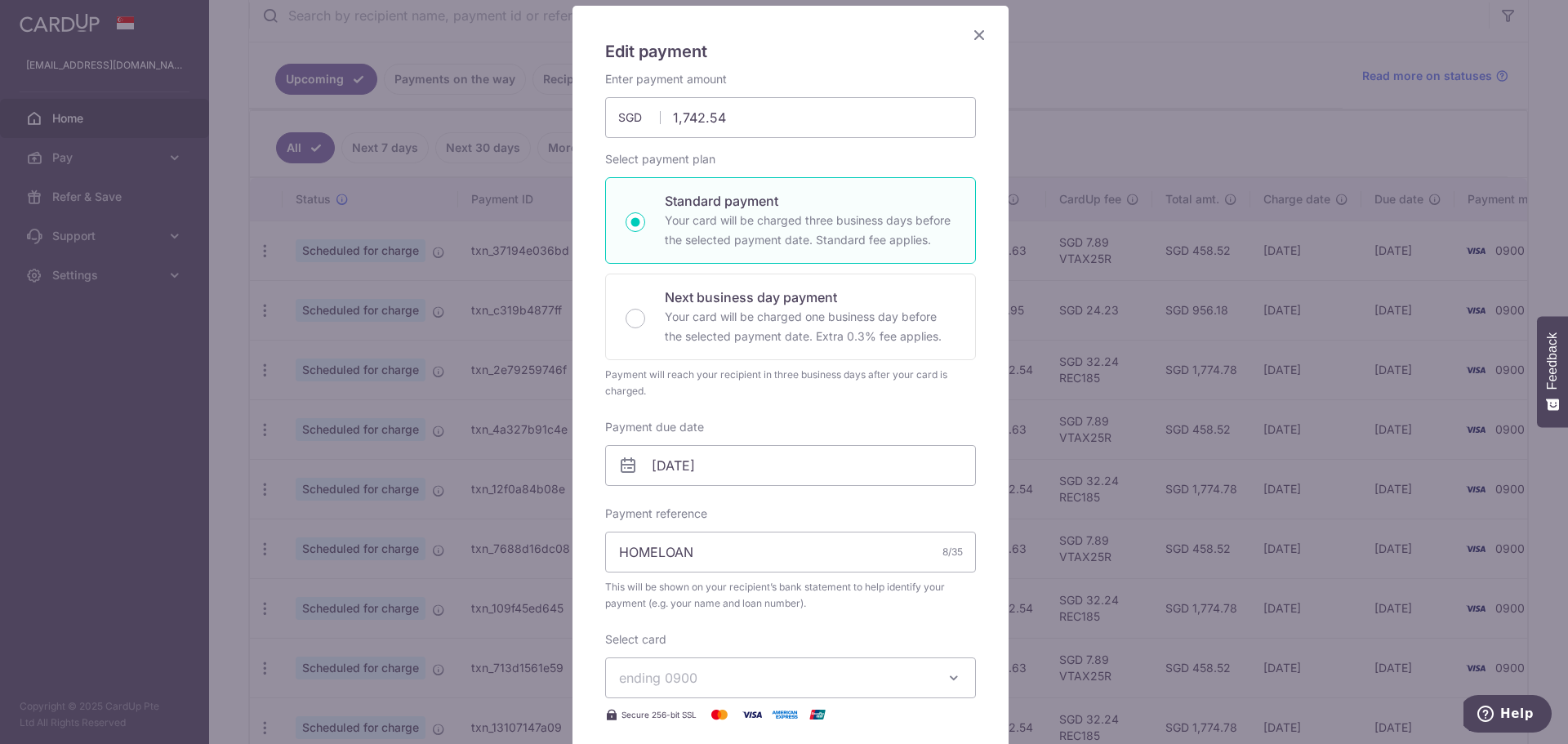
scroll to position [0, 0]
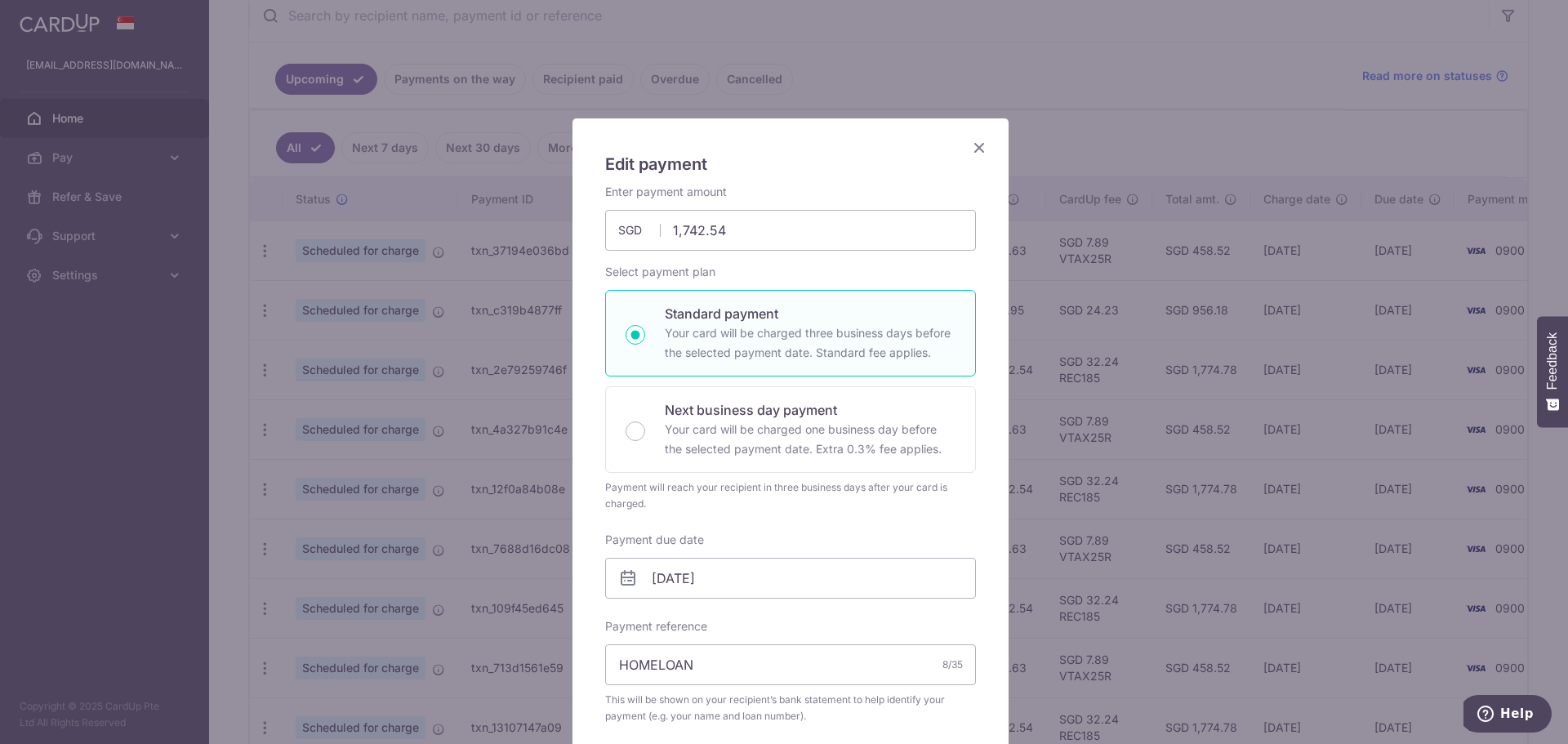
click at [975, 141] on icon "Close" at bounding box center [978, 147] width 19 height 20
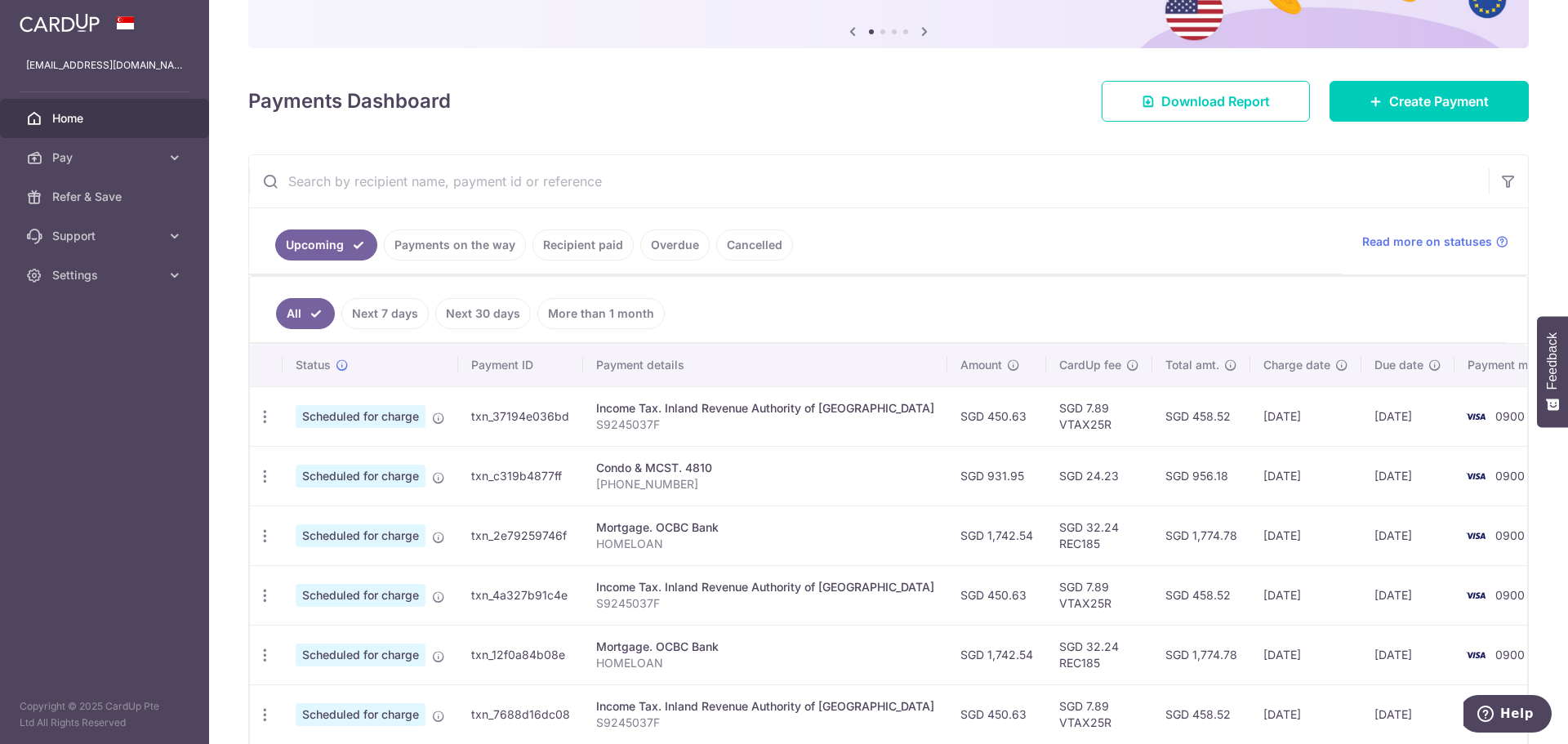
scroll to position [163, 0]
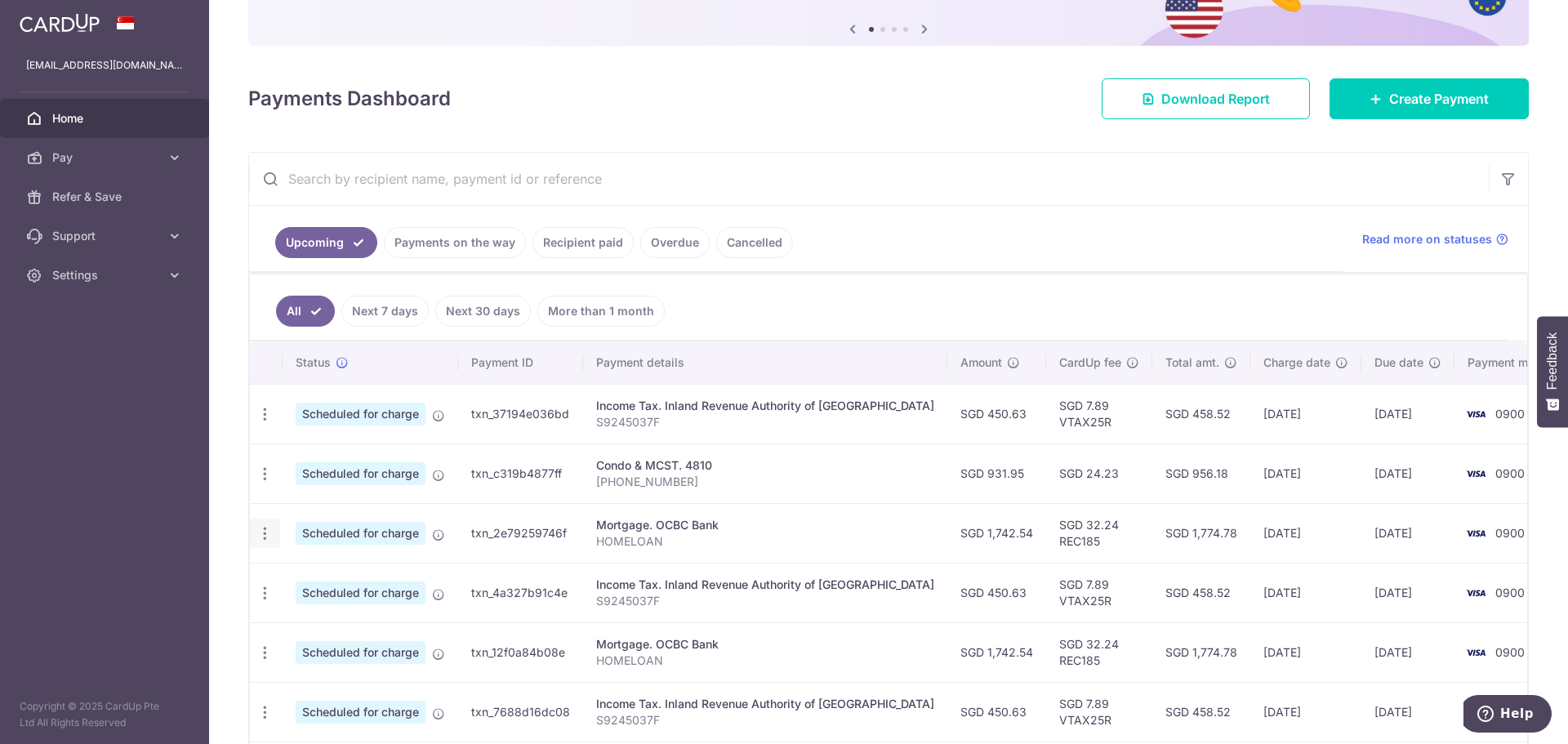
click at [264, 540] on icon "button" at bounding box center [265, 533] width 17 height 17
click at [371, 571] on span "Update payment" at bounding box center [352, 578] width 111 height 19
radio input "true"
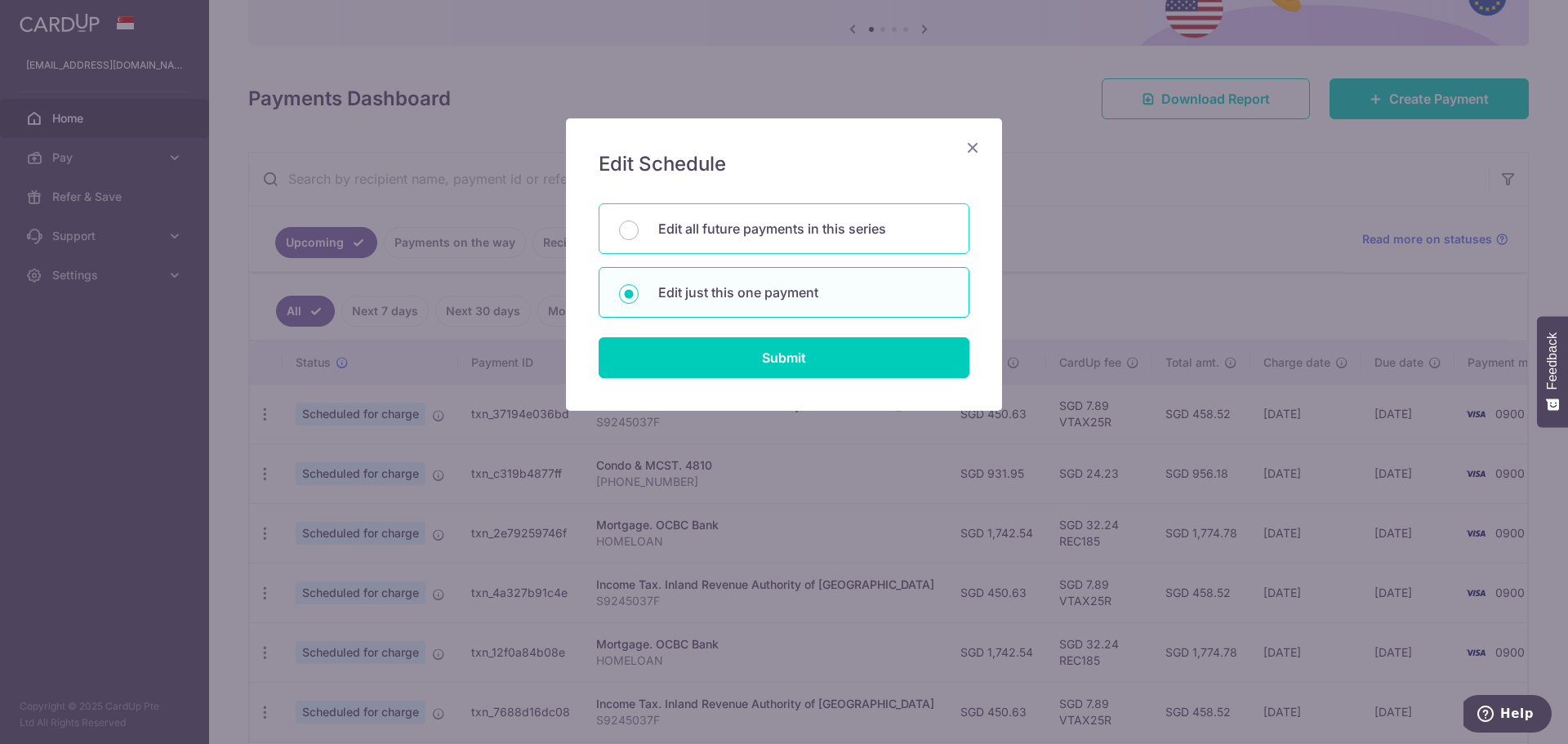
click at [802, 227] on p "Edit all future payments in this series" at bounding box center [803, 228] width 291 height 19
click at [639, 227] on input "Edit all future payments in this series" at bounding box center [628, 230] width 19 height 19
radio input "true"
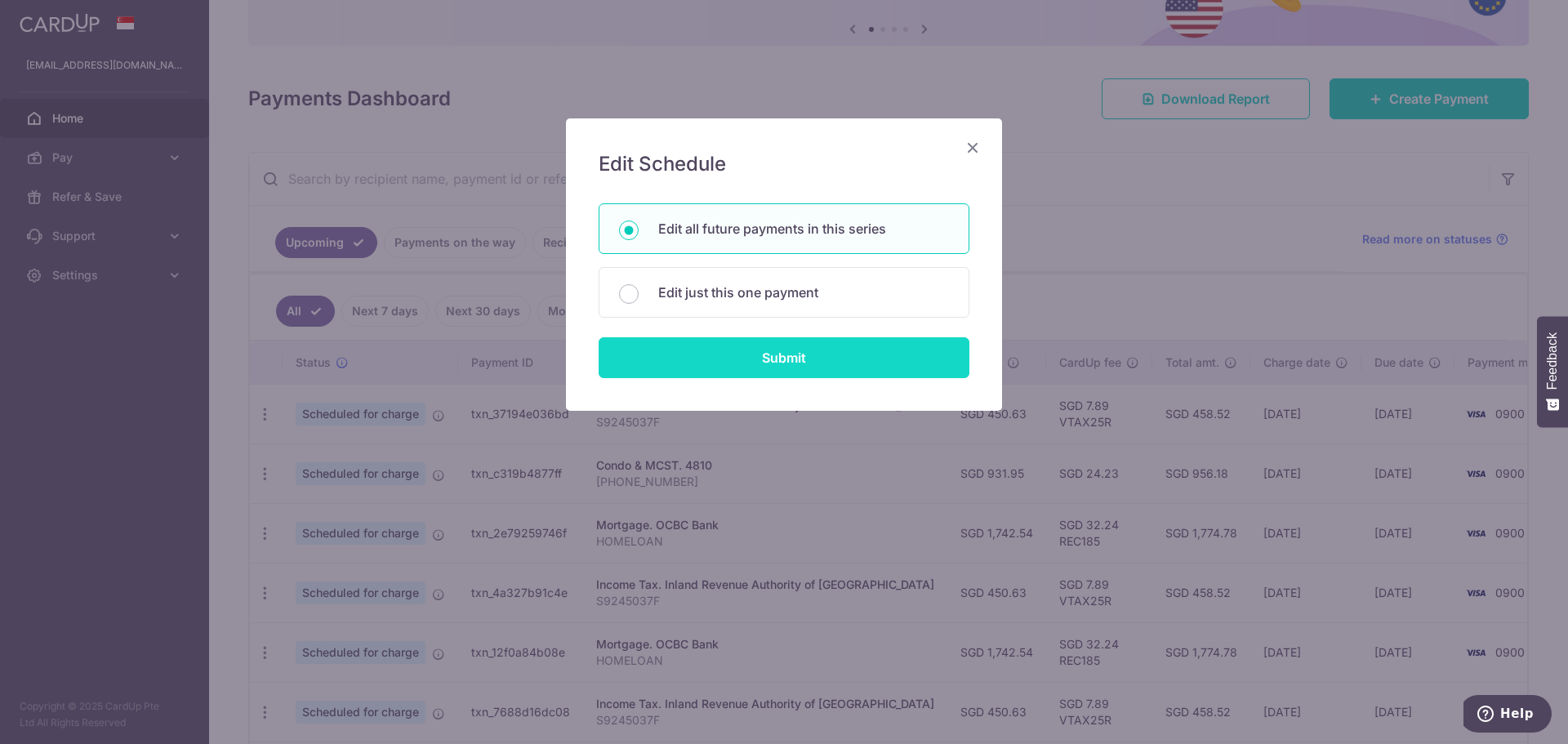
click at [747, 352] on input "Submit" at bounding box center [784, 357] width 371 height 41
radio input "true"
type input "1,742.54"
type input "HOMELOAN"
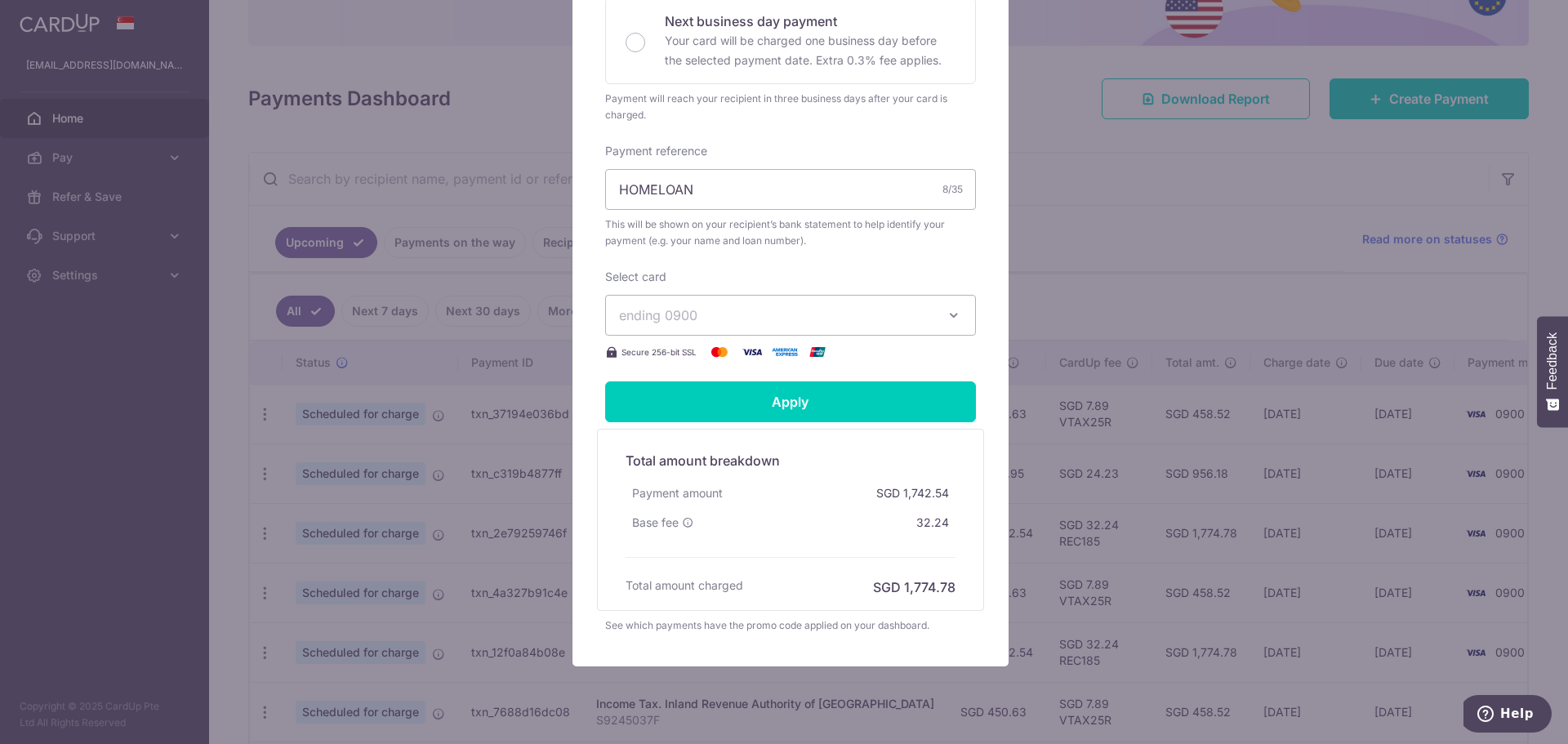
scroll to position [482, 0]
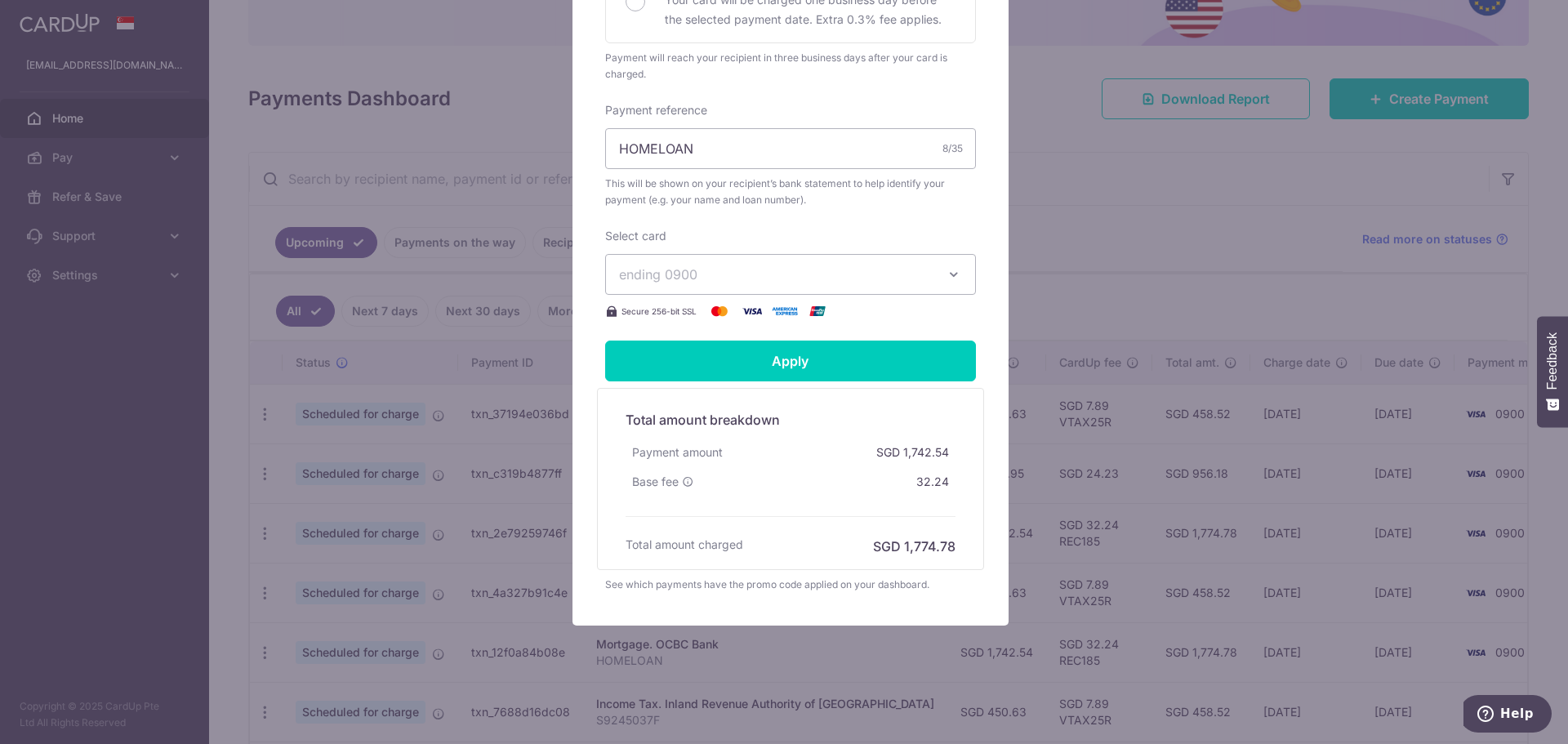
click at [726, 263] on button "ending 0900" at bounding box center [790, 274] width 371 height 41
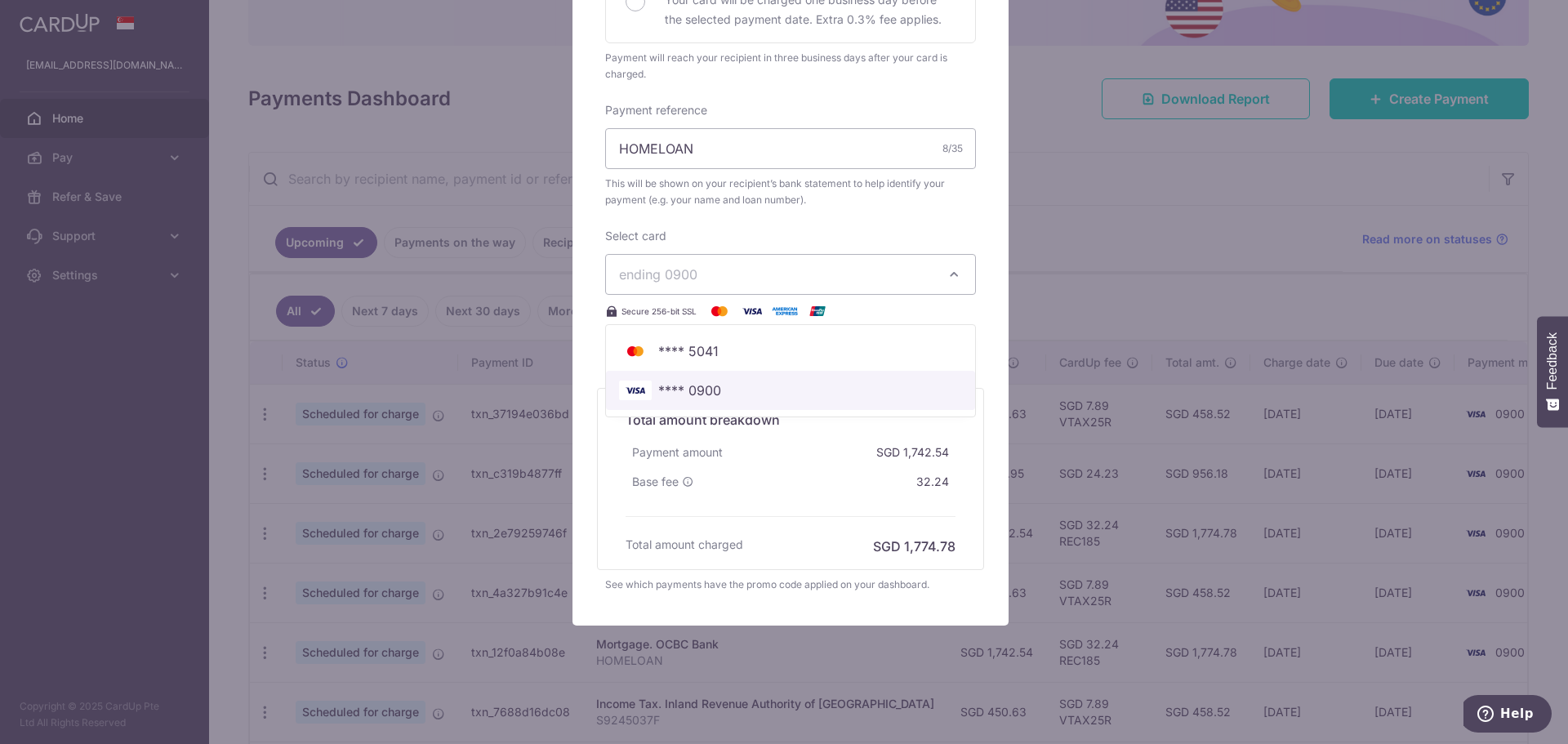
click at [688, 394] on span "**** 0900" at bounding box center [689, 390] width 63 height 19
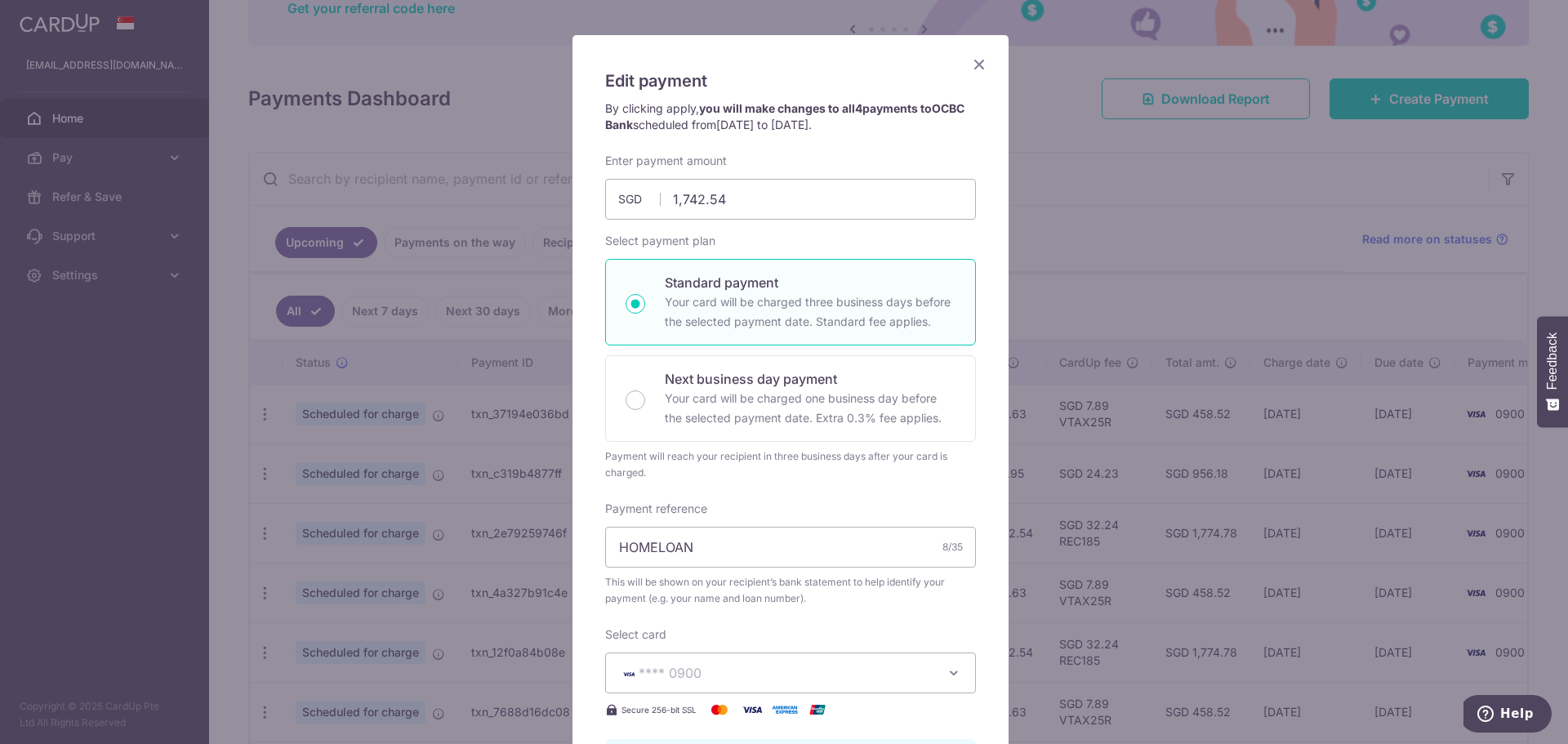
scroll to position [75, 0]
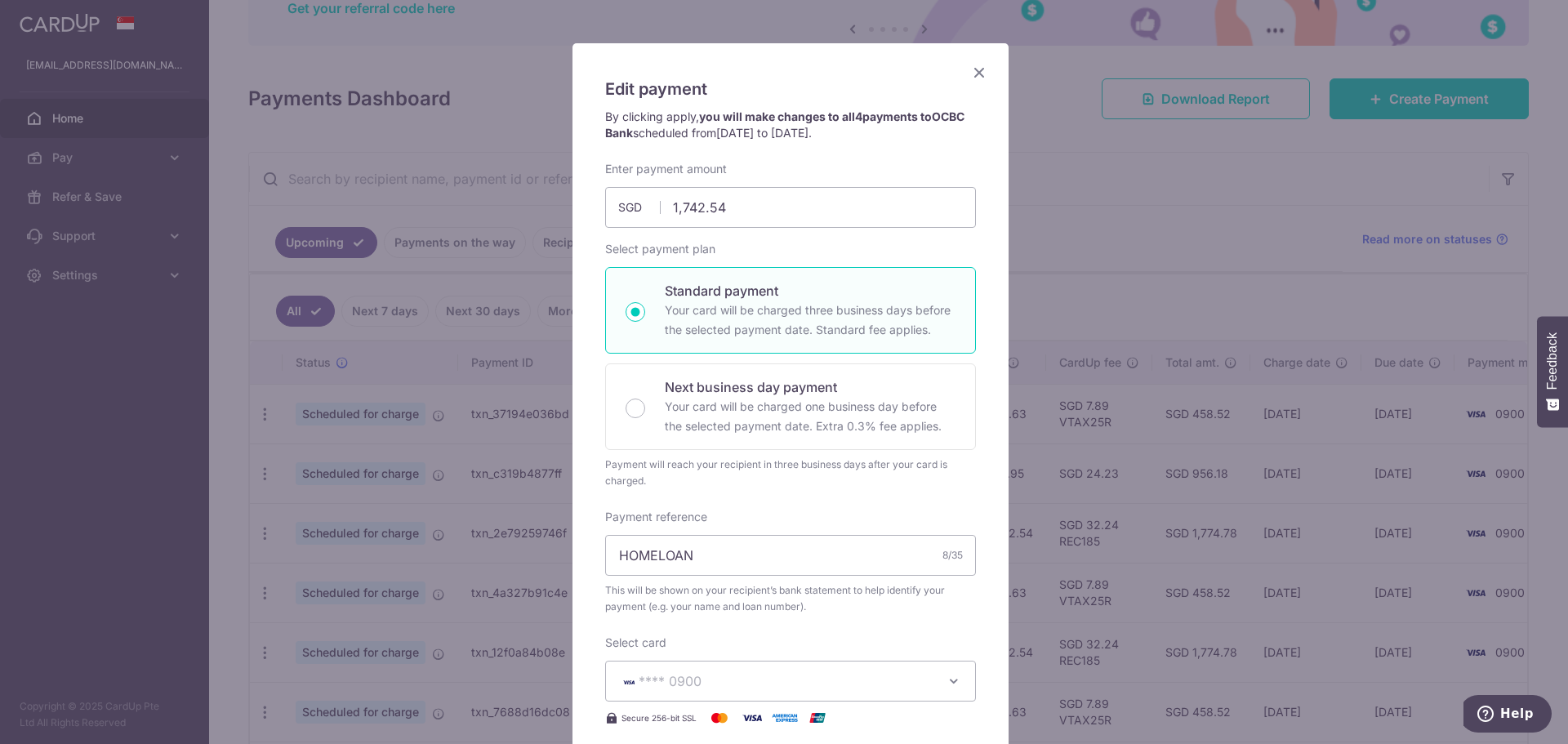
click at [979, 72] on icon "Close" at bounding box center [978, 72] width 19 height 20
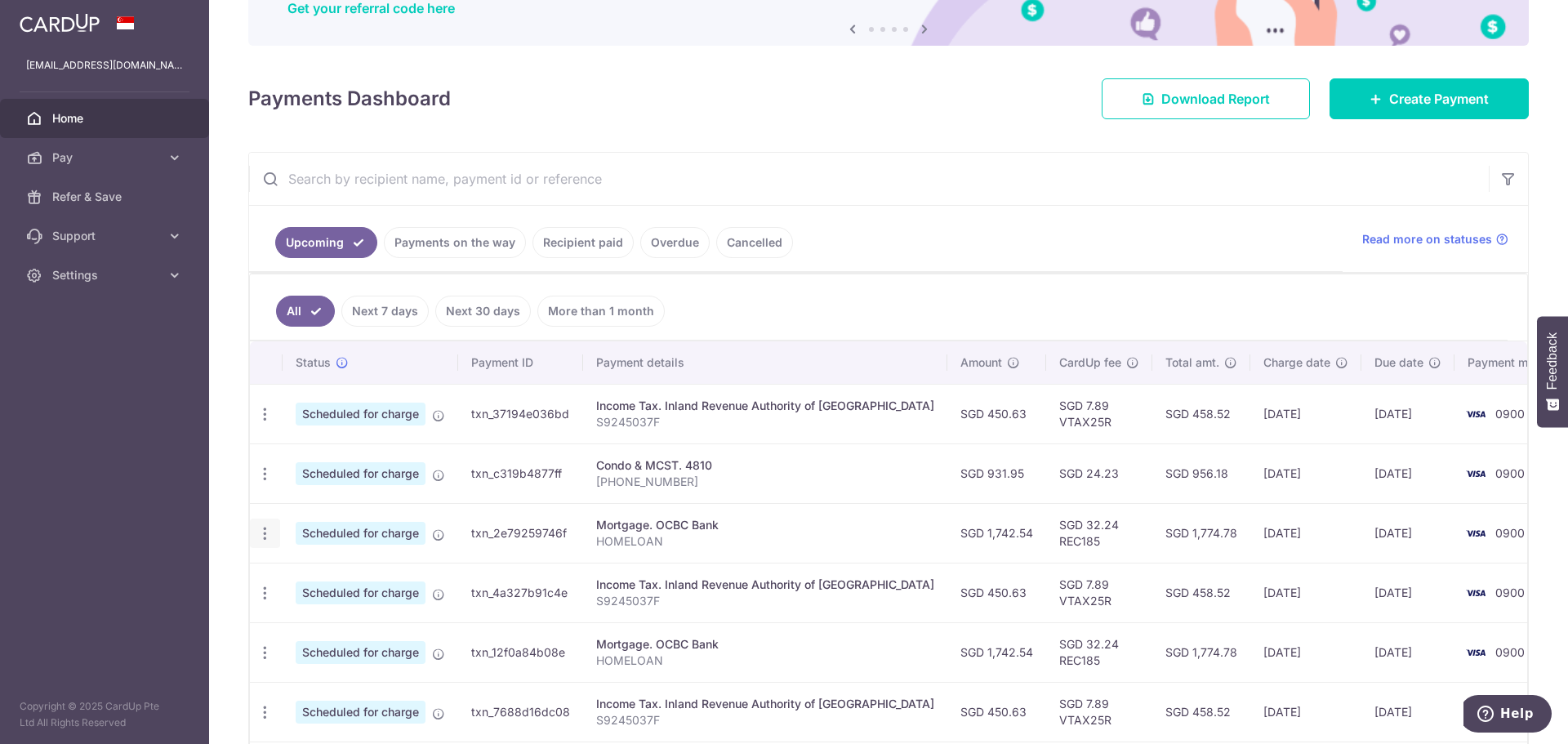
click at [275, 539] on div "Update payment Cancel payment" at bounding box center [265, 533] width 30 height 30
click at [256, 537] on icon "button" at bounding box center [265, 533] width 17 height 17
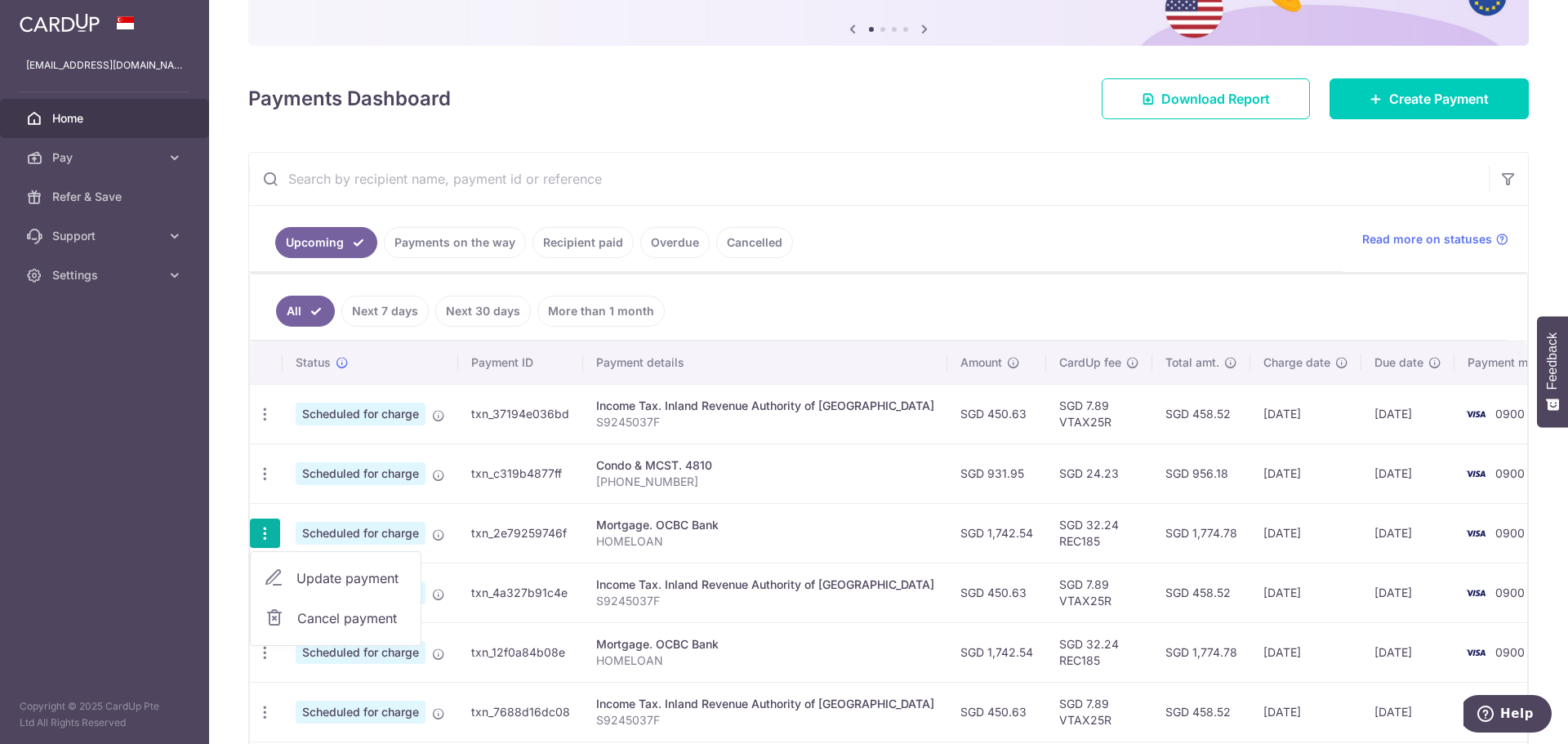
click at [373, 571] on span "Update payment" at bounding box center [352, 578] width 111 height 19
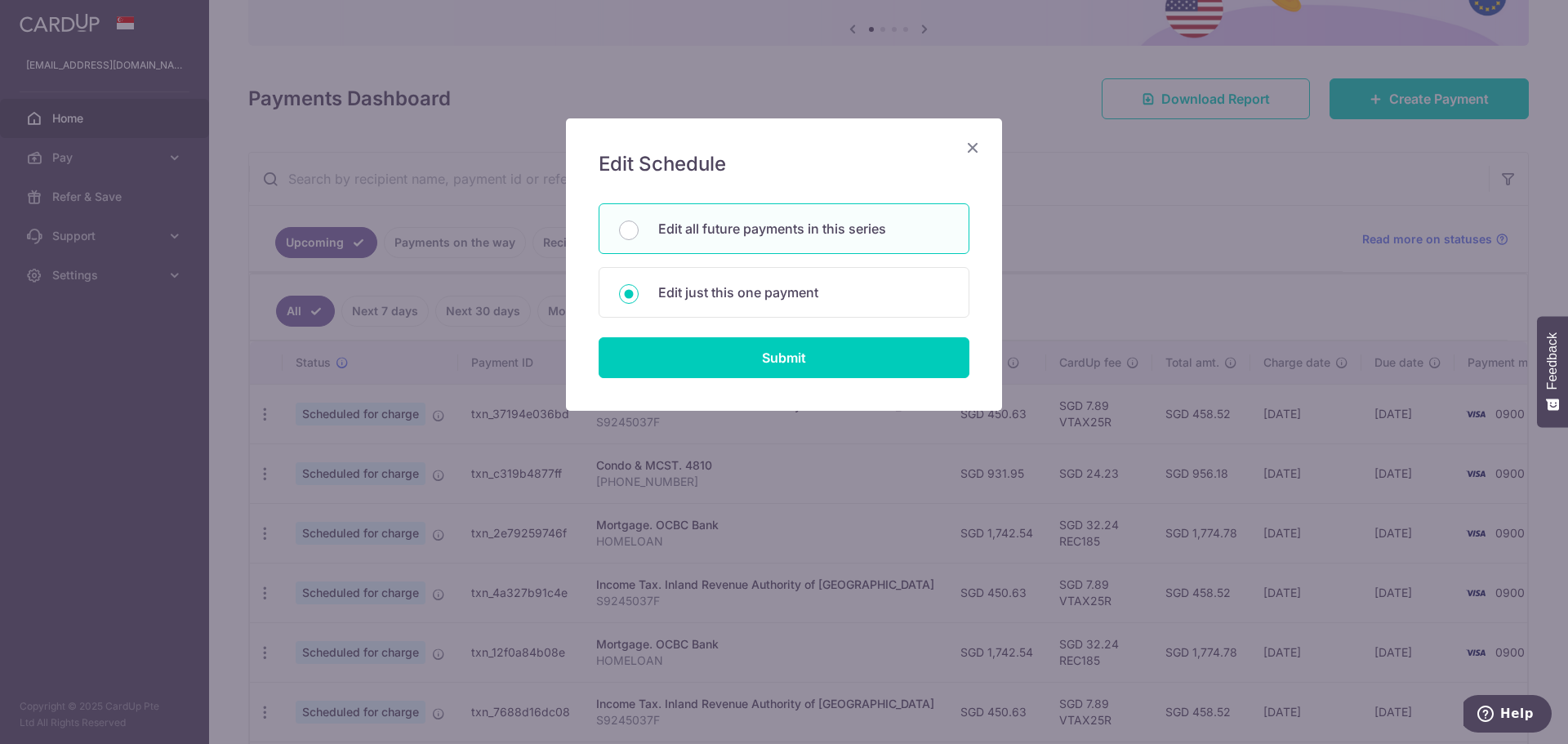
click at [810, 226] on p "Edit all future payments in this series" at bounding box center [803, 228] width 291 height 19
click at [639, 226] on input "Edit all future payments in this series" at bounding box center [628, 230] width 19 height 19
click at [791, 285] on p "Edit just this one payment" at bounding box center [803, 292] width 291 height 19
click at [639, 285] on input "Edit just this one payment" at bounding box center [628, 293] width 19 height 19
radio input "false"
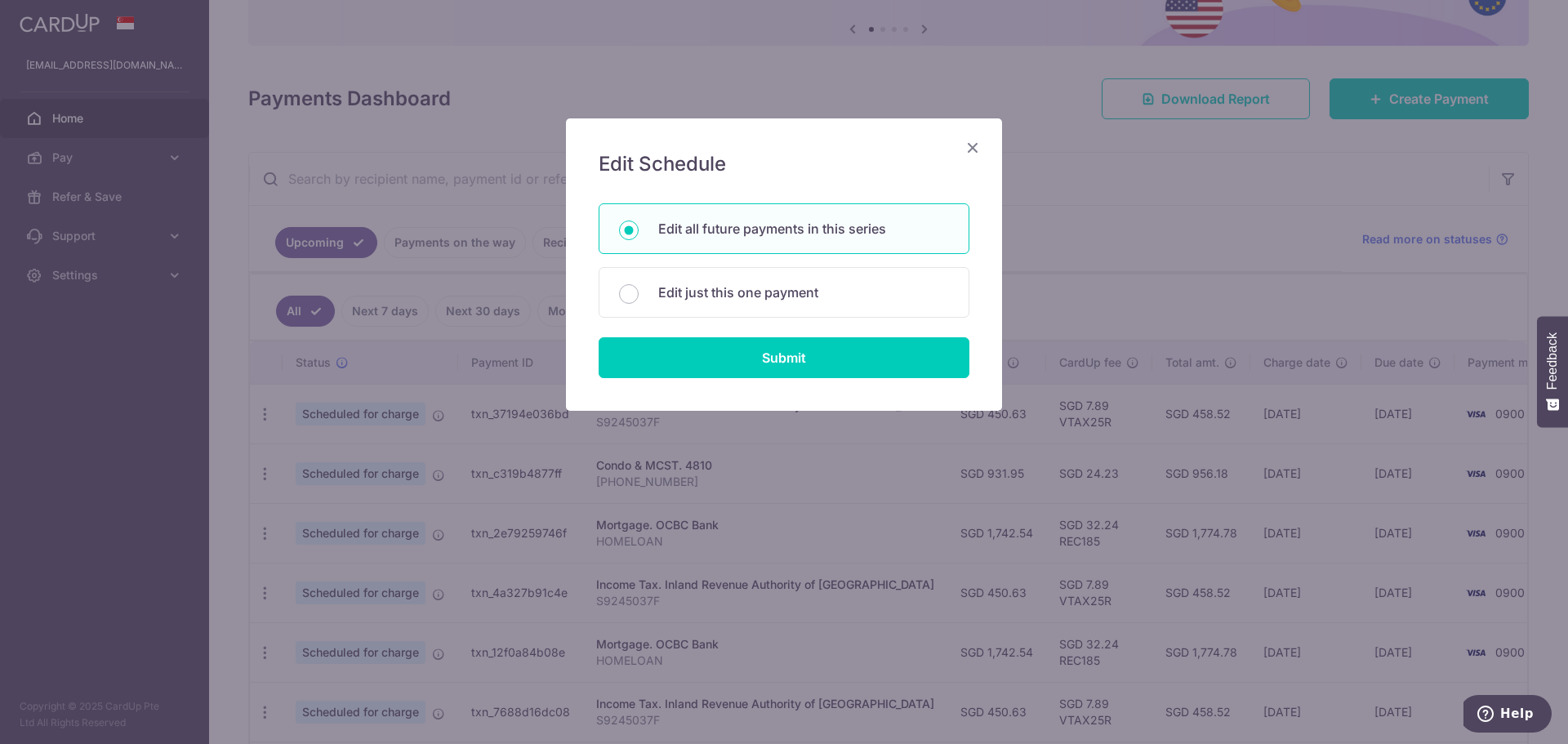
radio input "true"
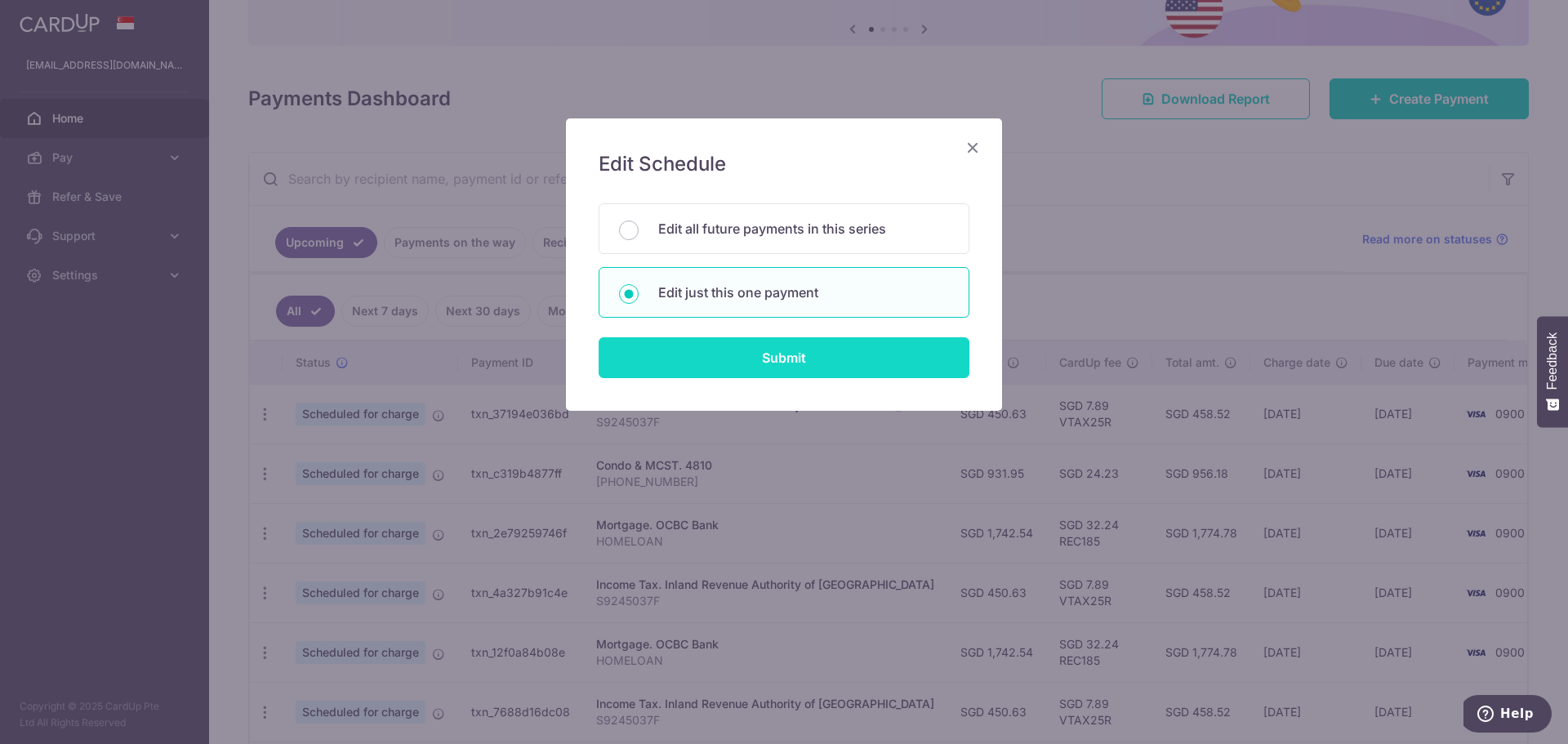
click at [802, 357] on input "Submit" at bounding box center [784, 357] width 371 height 41
radio input "true"
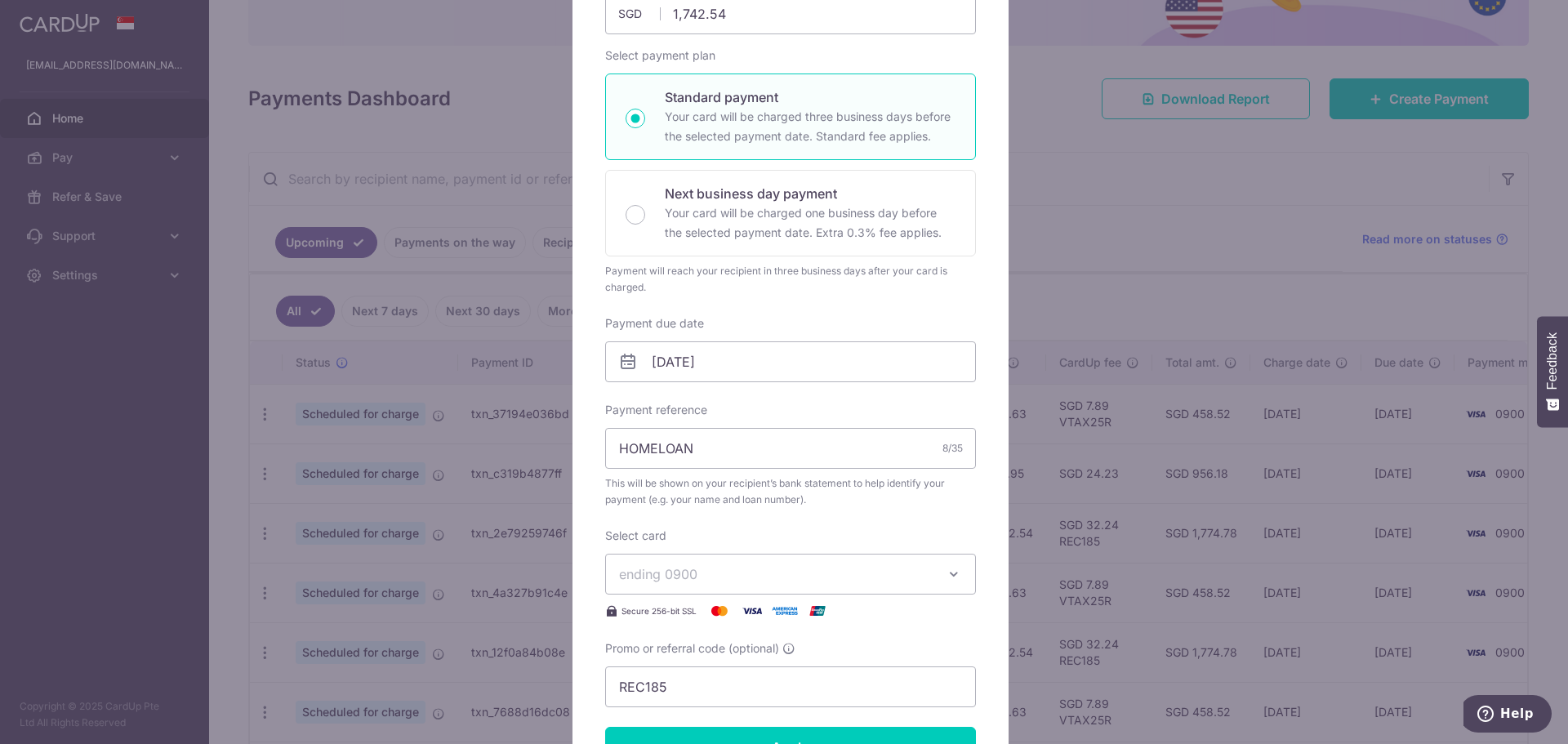
scroll to position [245, 0]
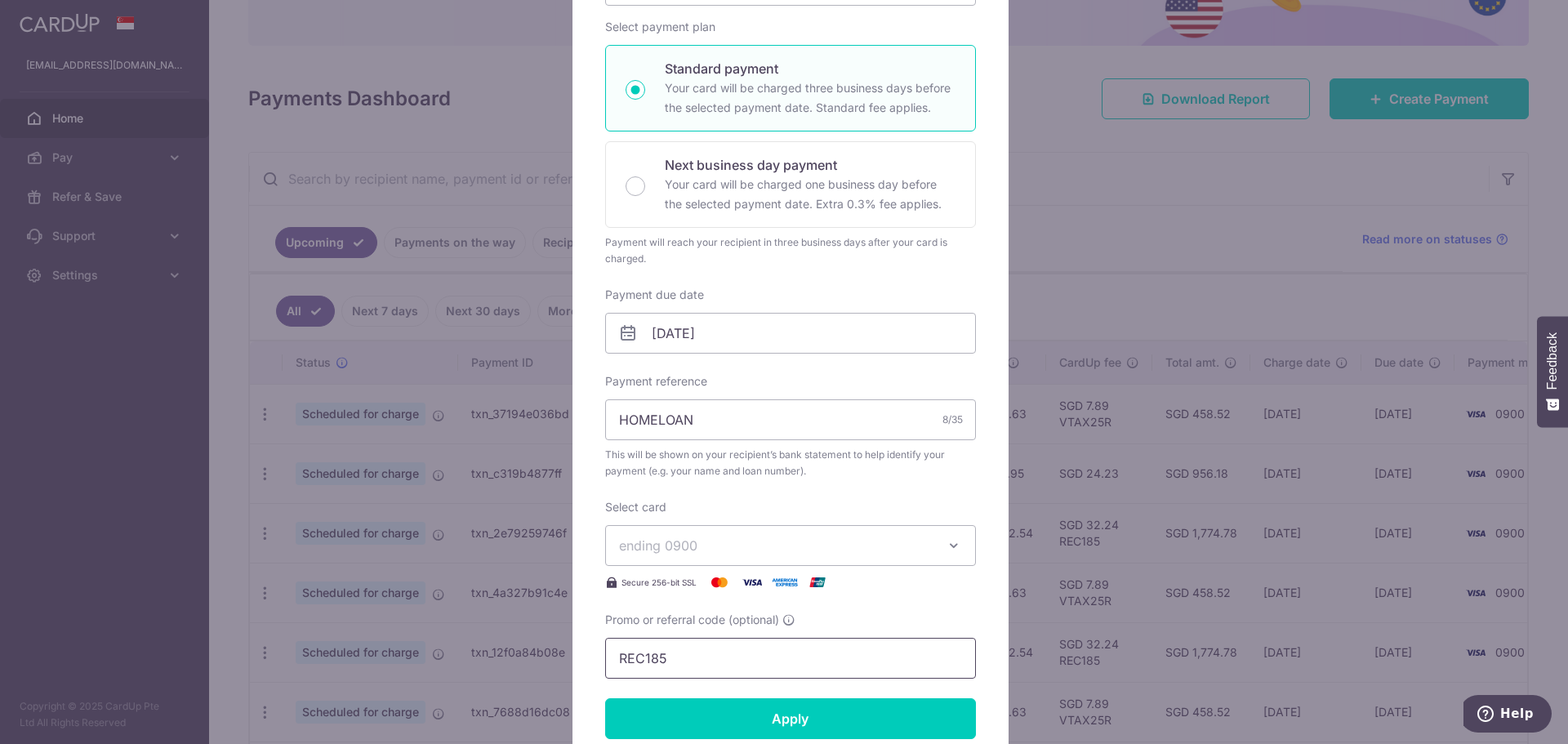
drag, startPoint x: 686, startPoint y: 663, endPoint x: 518, endPoint y: 624, distance: 172.5
click at [489, 644] on div "Edit payment By clicking apply, you will make changes to all 4 payments to OCBC…" at bounding box center [784, 372] width 1568 height 744
paste input "3HOME25R"
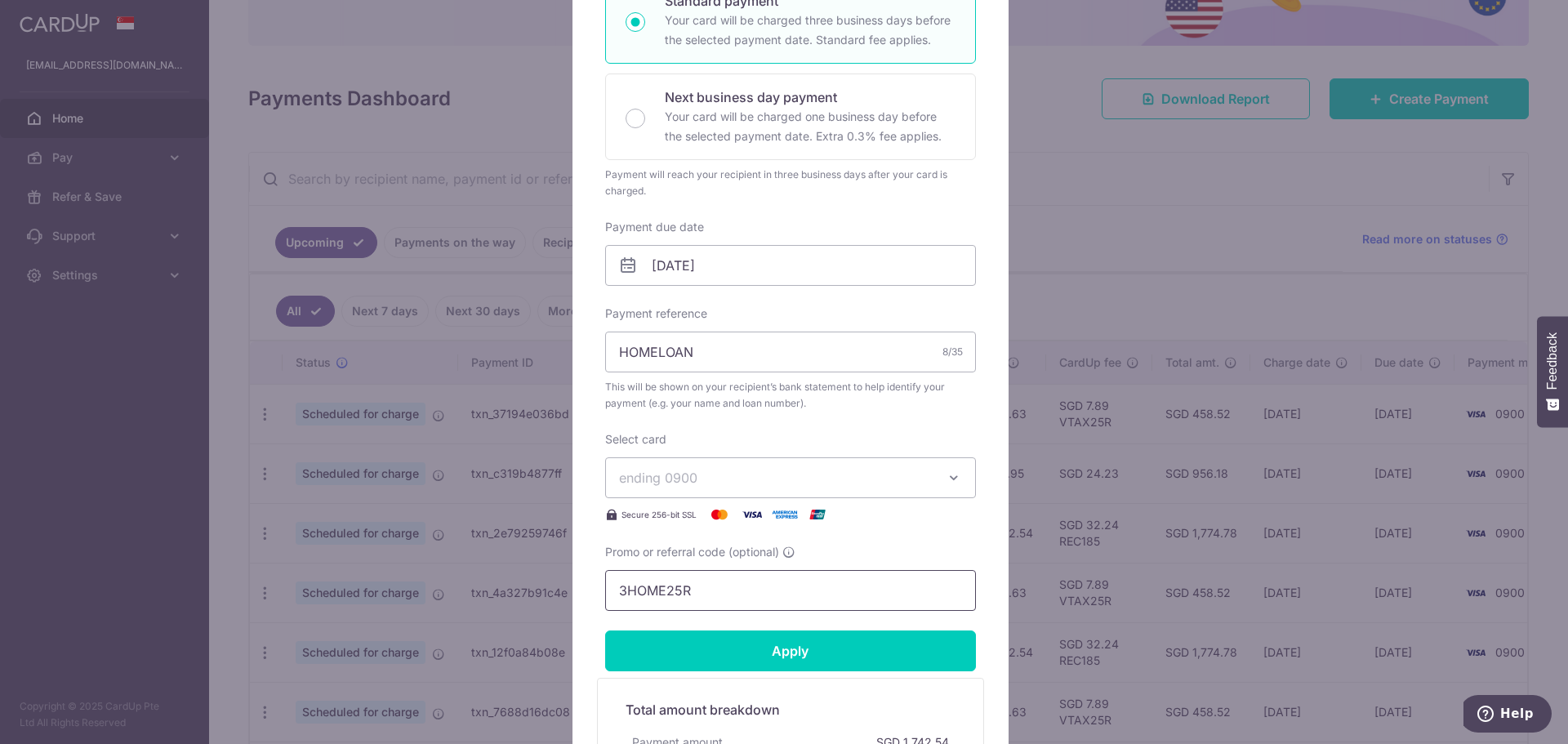
scroll to position [327, 0]
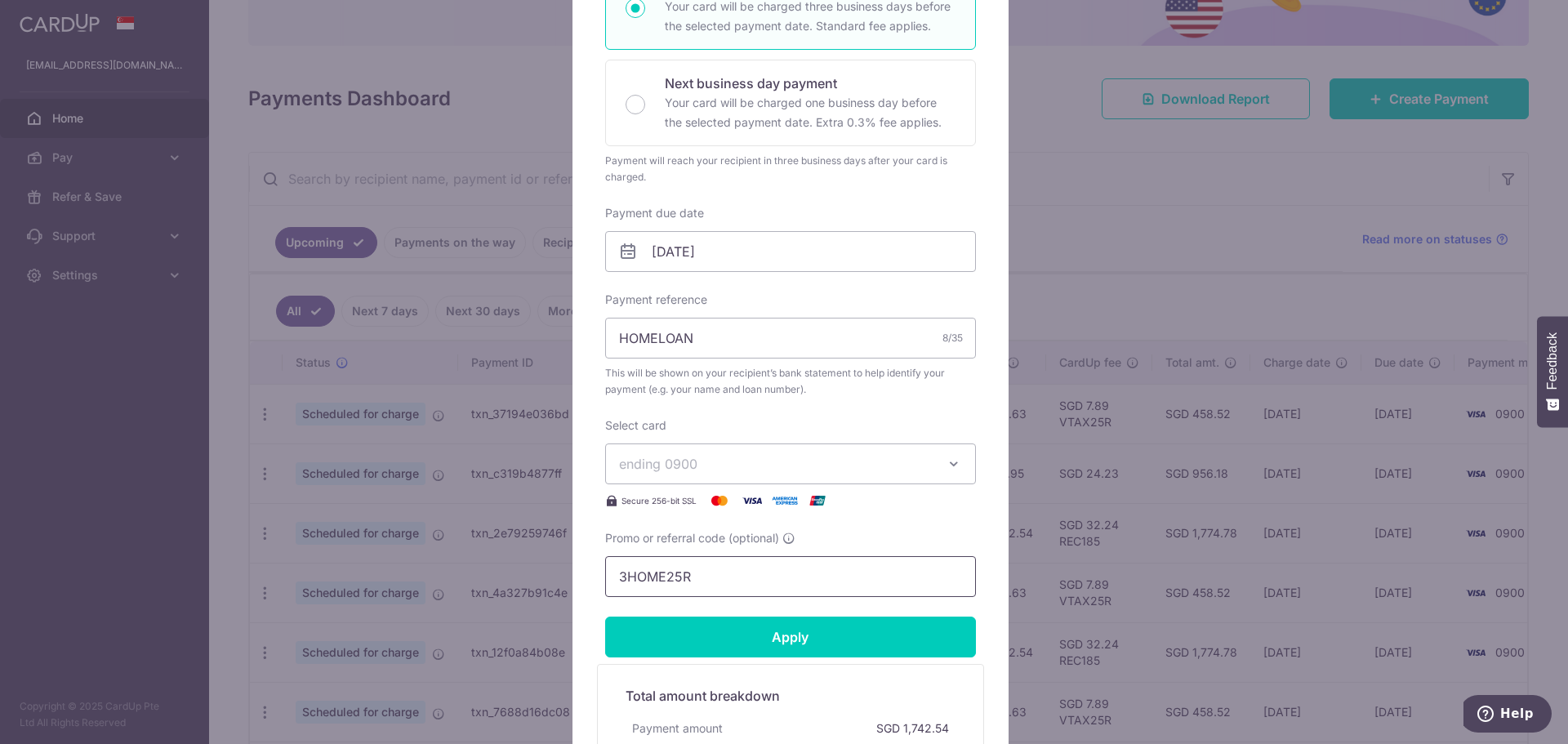
type input "3HOME25R"
click at [830, 532] on div "Promo or referral code (optional) 3HOME25R" at bounding box center [790, 563] width 371 height 67
click at [796, 645] on input "Apply" at bounding box center [790, 636] width 371 height 41
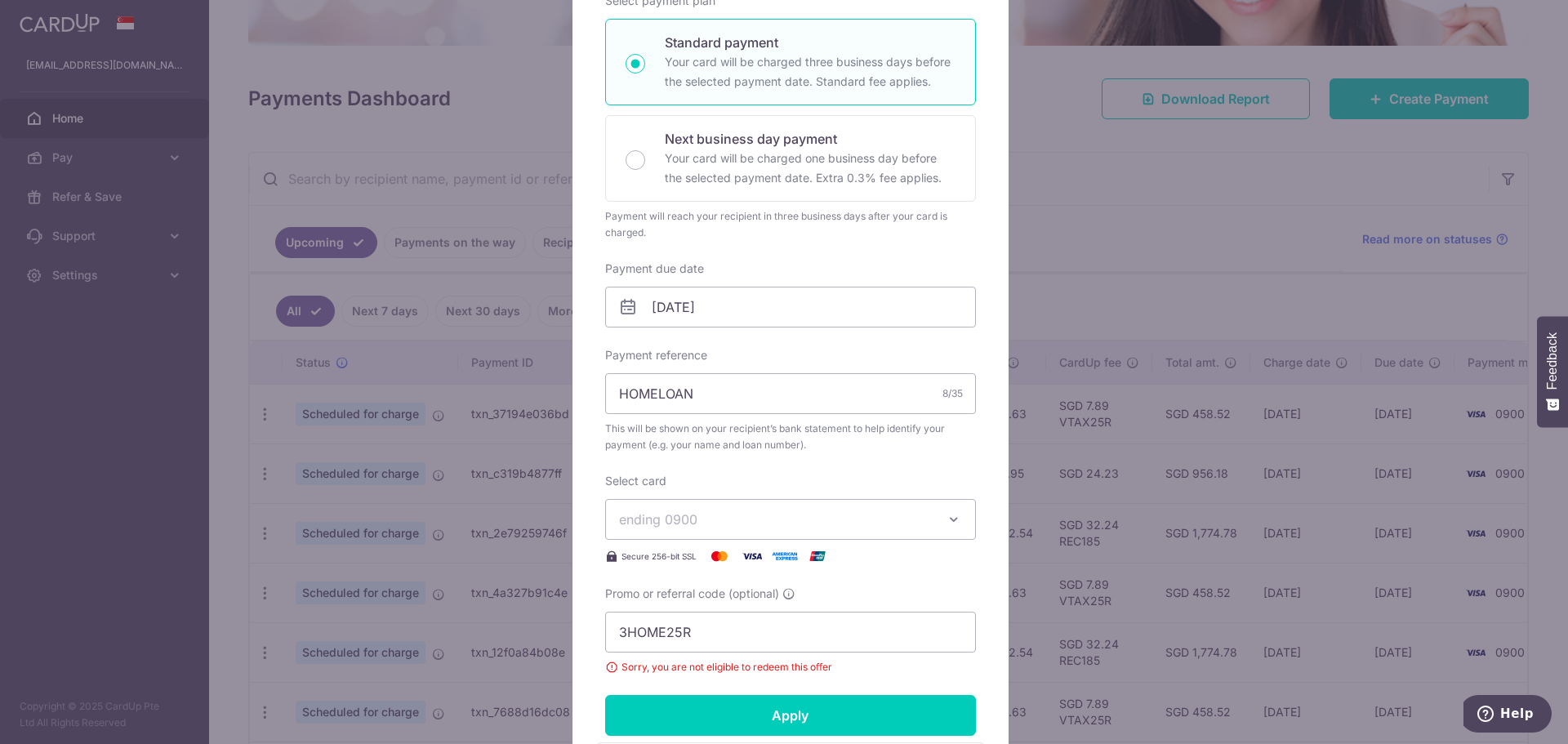
scroll to position [0, 0]
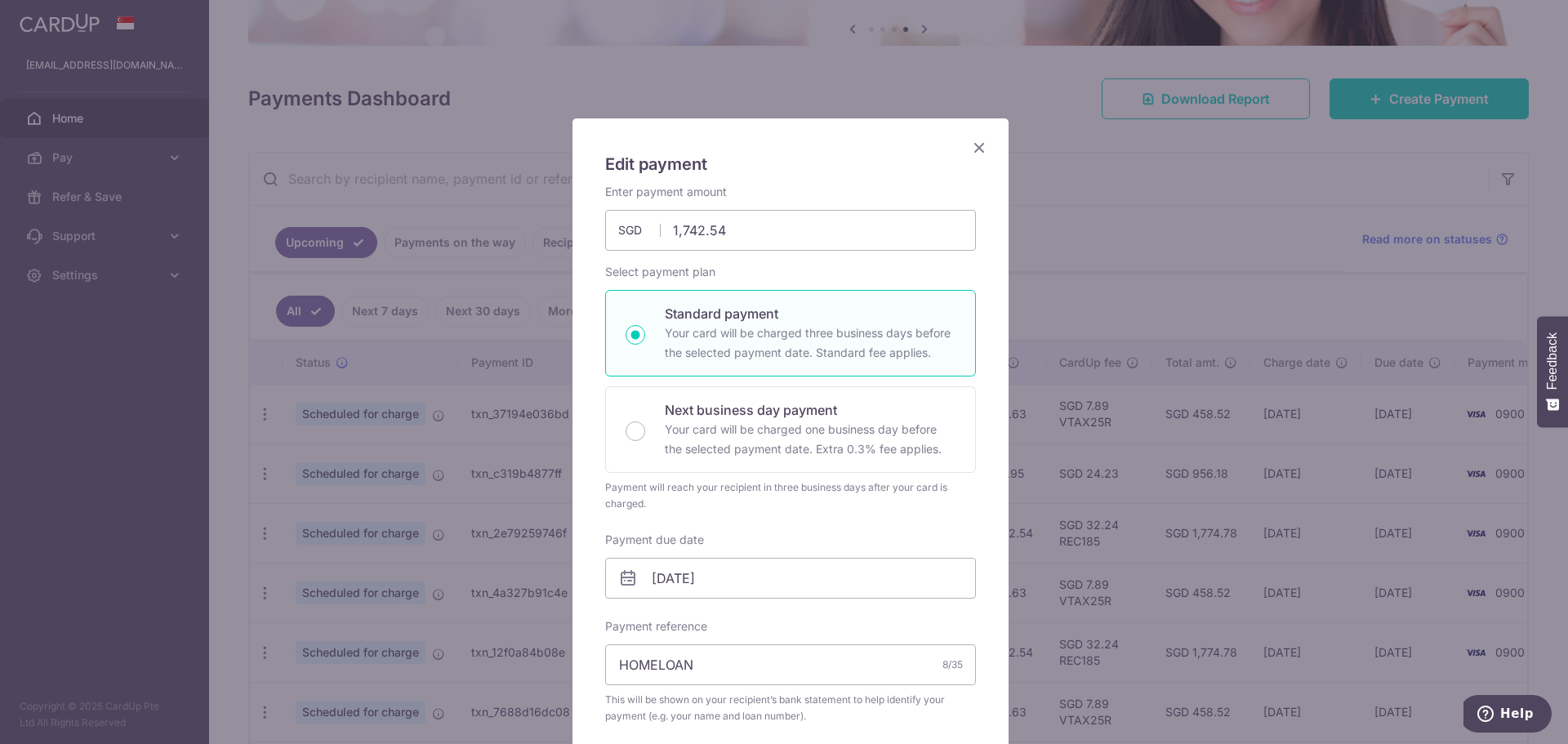
click at [969, 139] on icon "Close" at bounding box center [978, 147] width 19 height 20
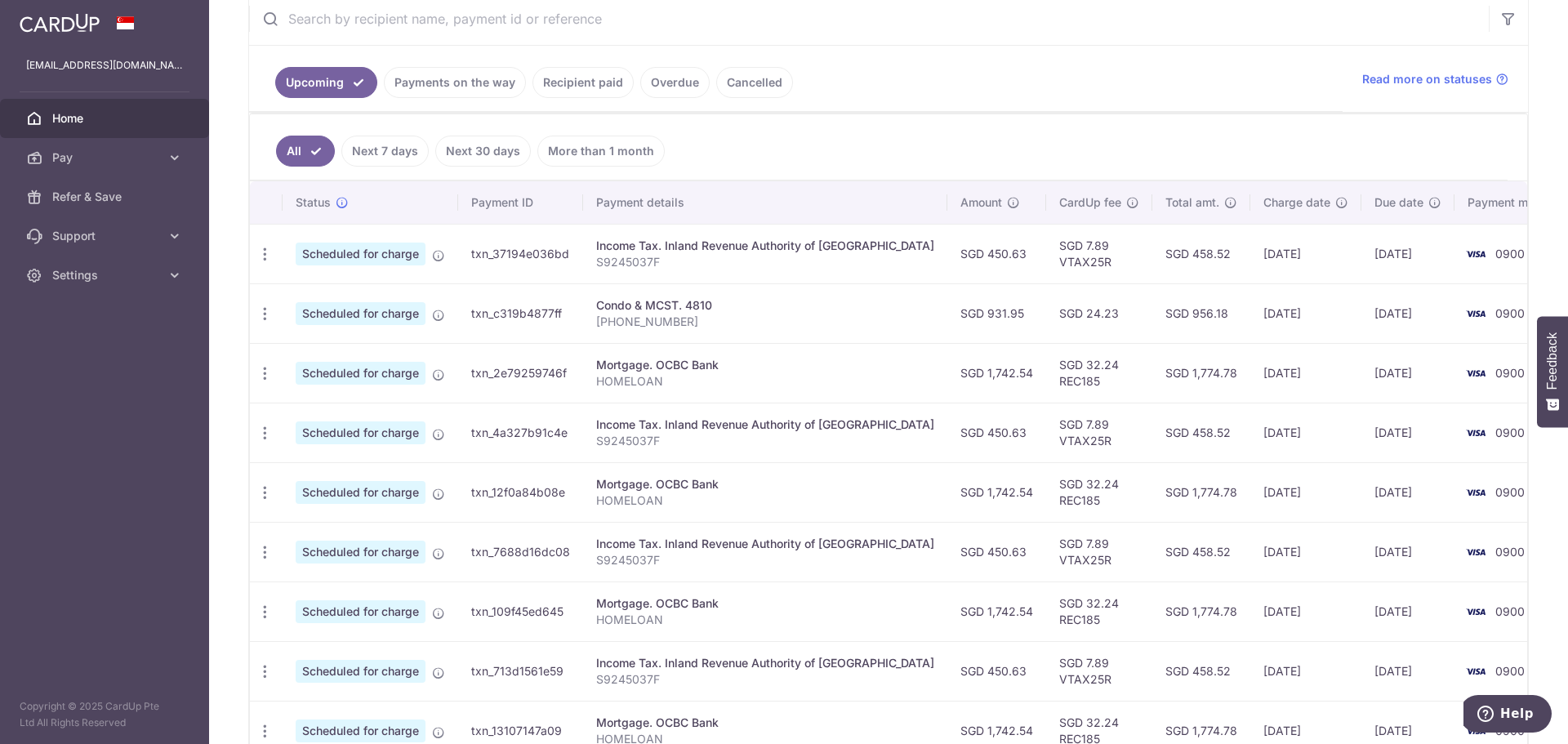
scroll to position [327, 0]
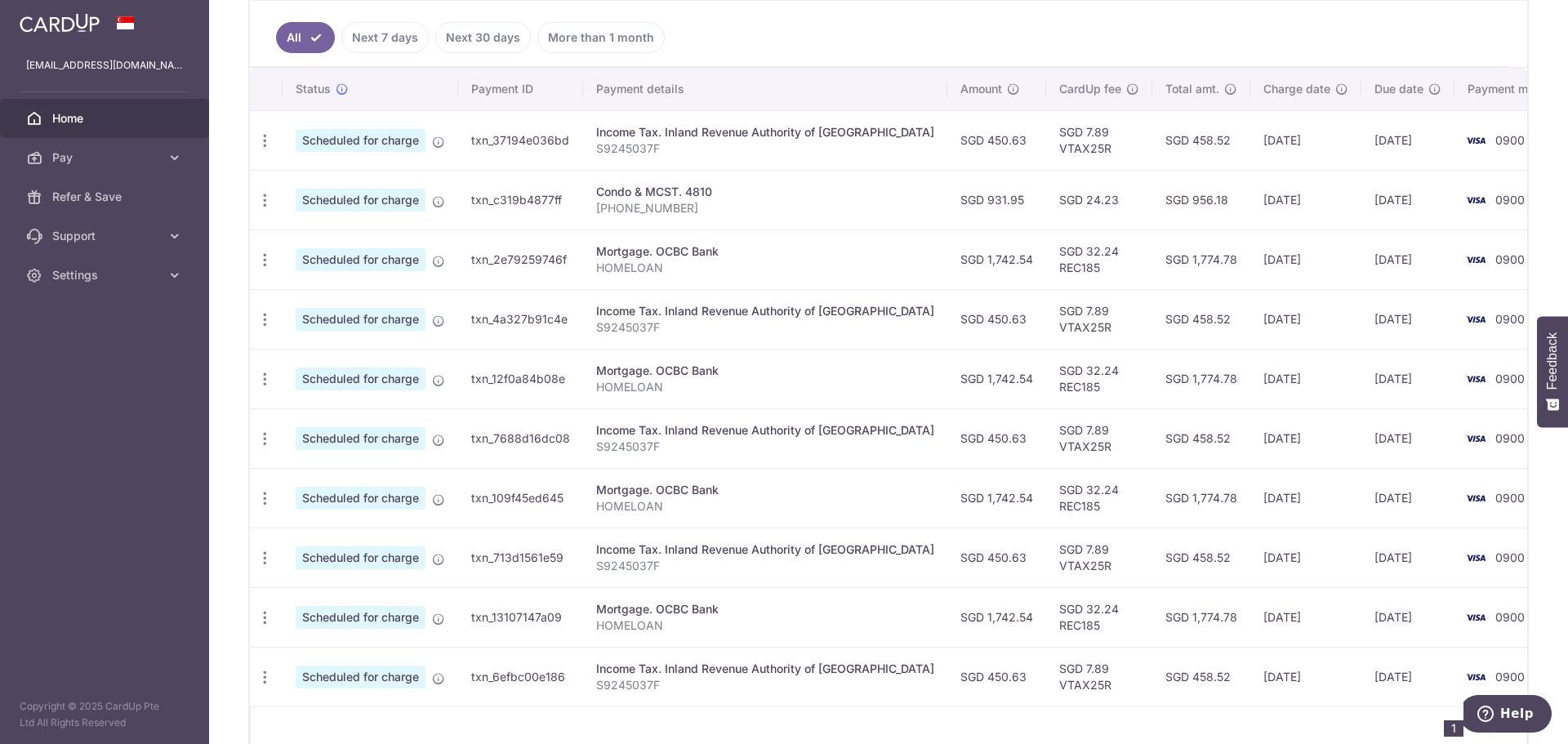
scroll to position [28, 0]
